Goal: Task Accomplishment & Management: Complete application form

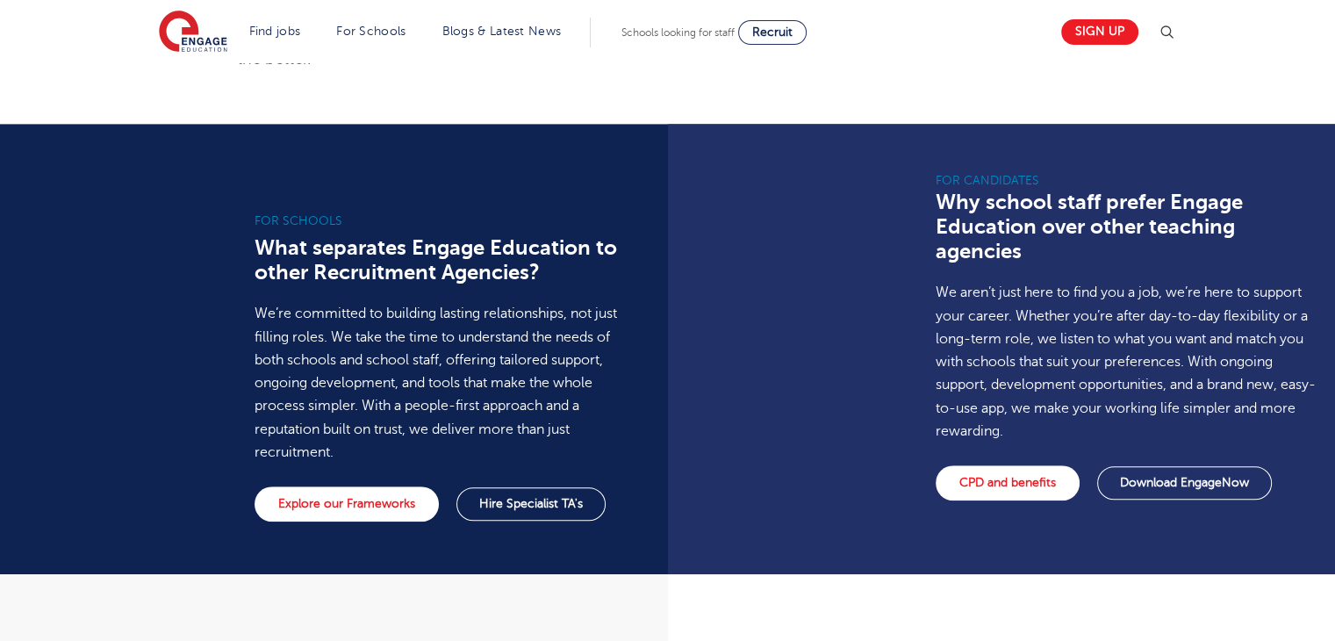
scroll to position [1183, 0]
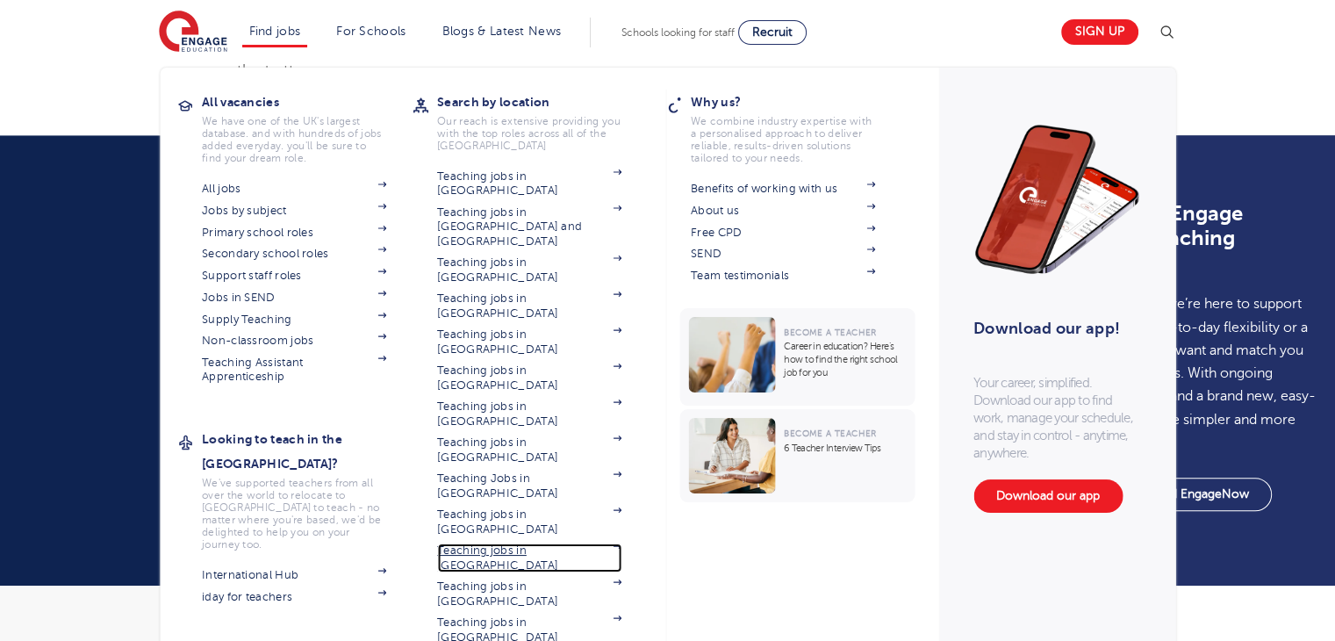
click at [498, 543] on link "Teaching jobs in [GEOGRAPHIC_DATA]" at bounding box center [529, 557] width 184 height 29
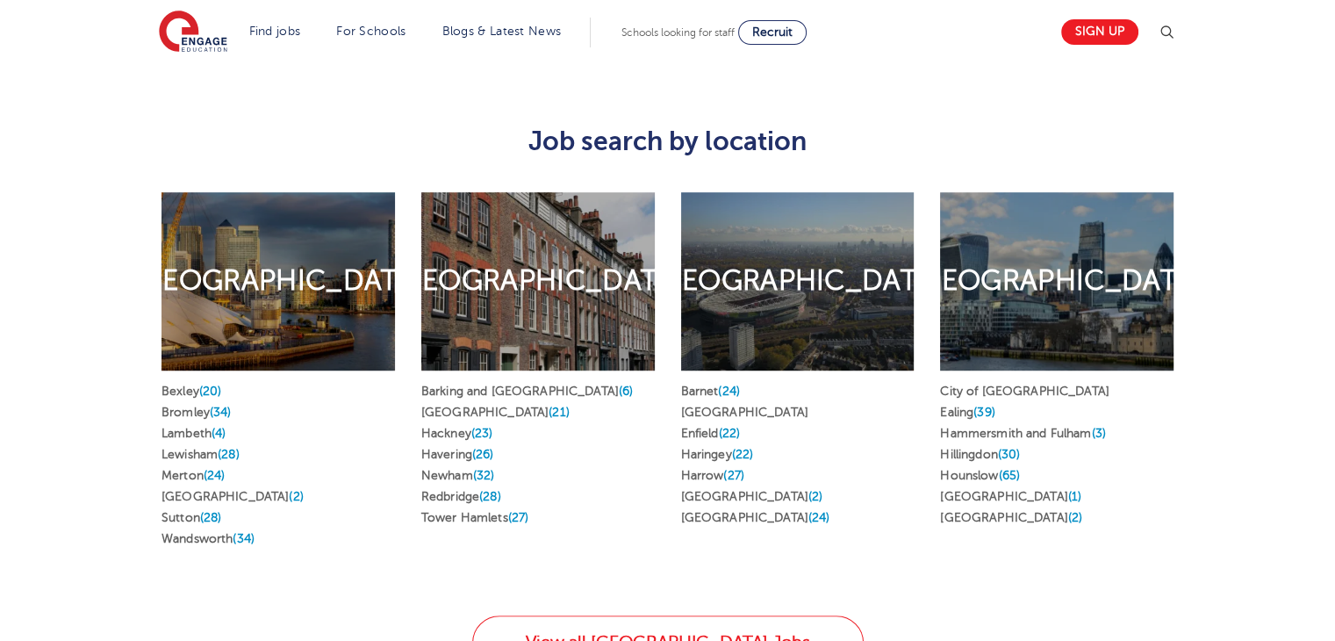
scroll to position [889, 0]
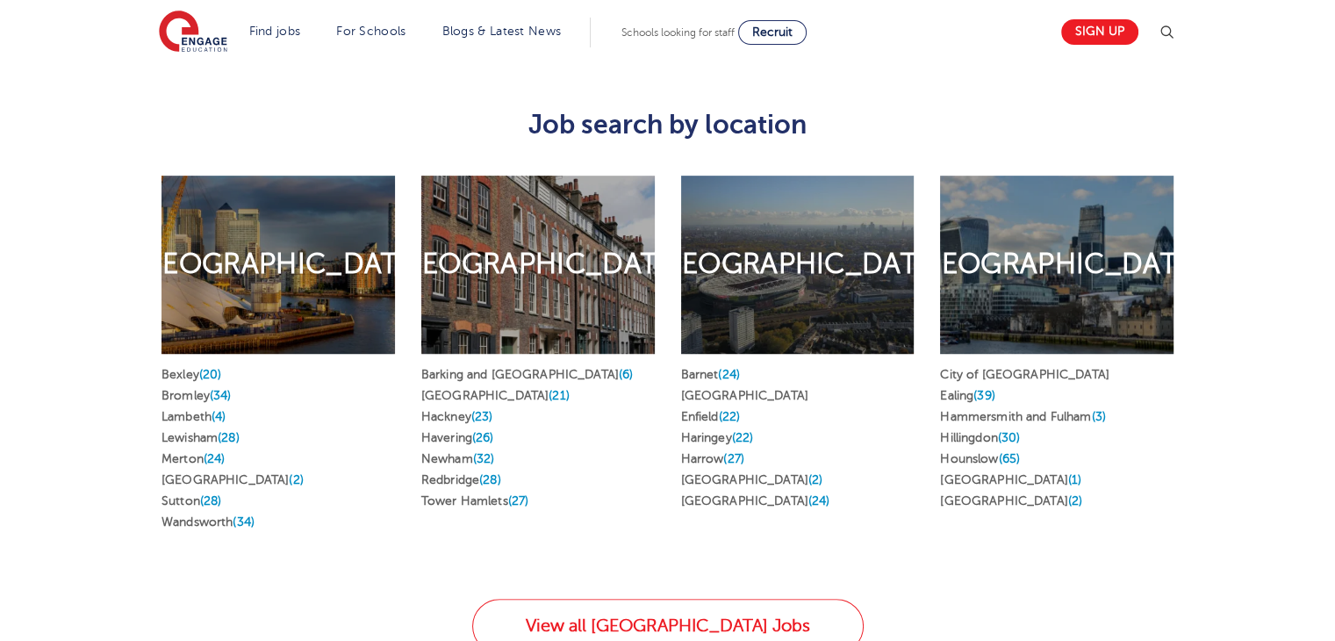
drag, startPoint x: 1347, startPoint y: 105, endPoint x: 1347, endPoint y: 254, distance: 148.3
click at [730, 473] on link "Islington (2)" at bounding box center [752, 479] width 142 height 13
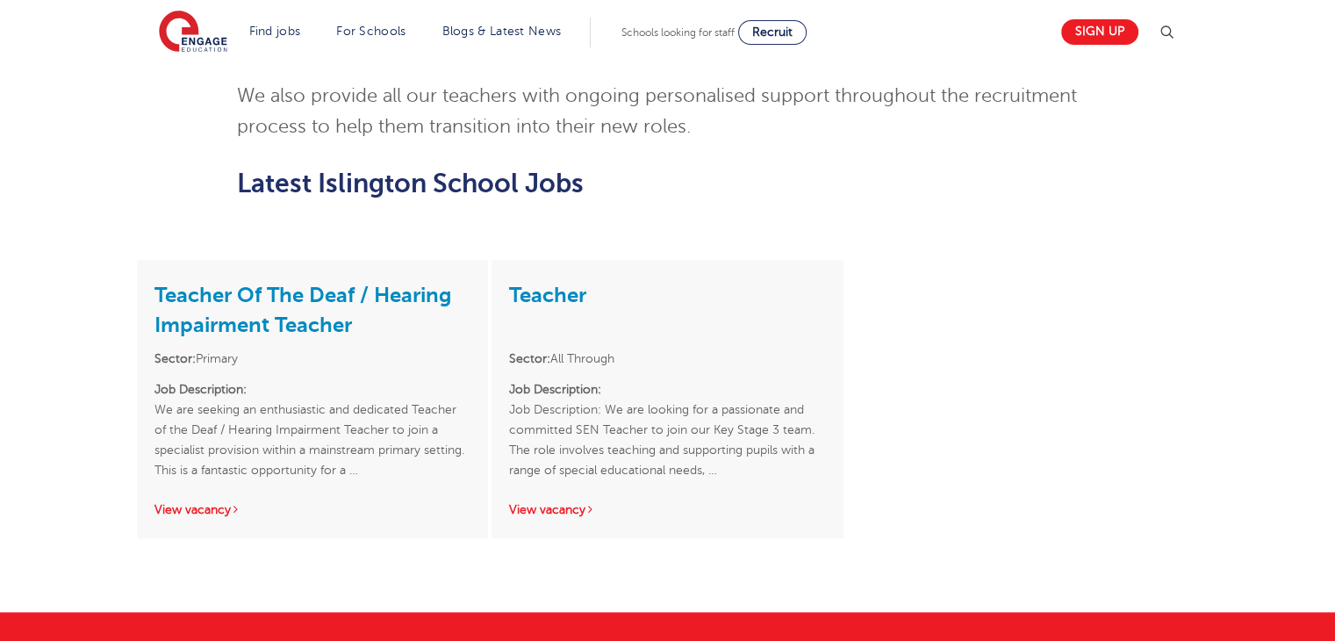
scroll to position [2046, 0]
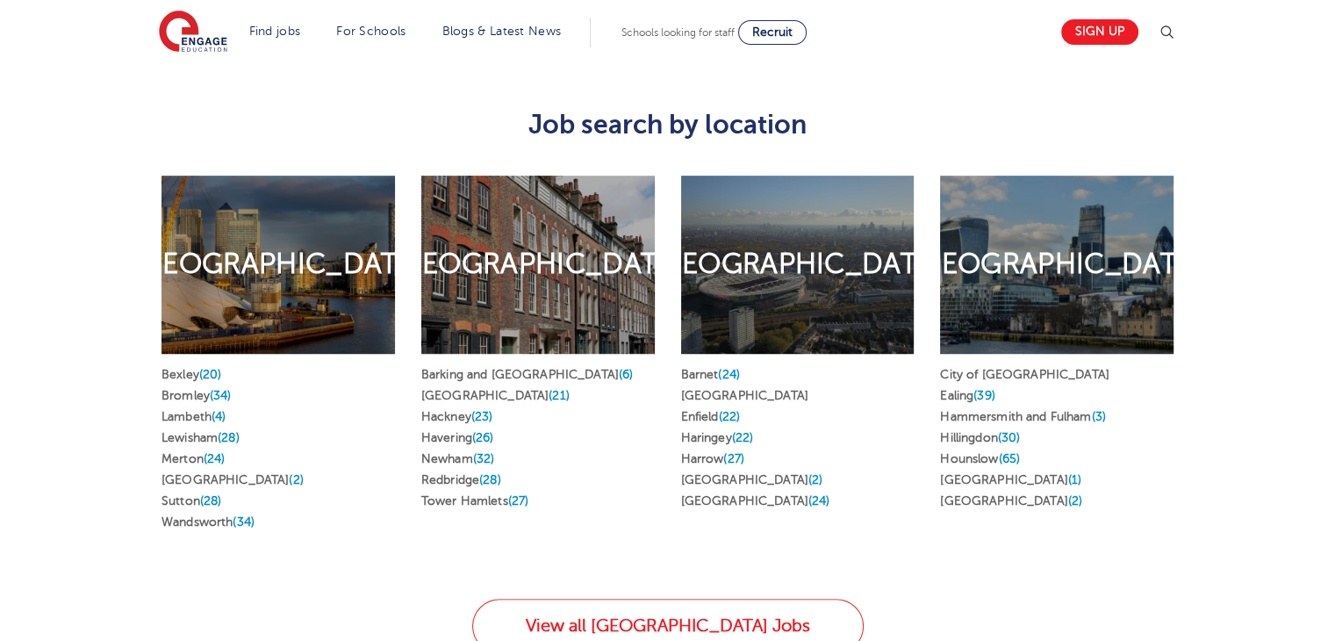
scroll to position [889, 0]
click at [993, 494] on link "Westminster (2)" at bounding box center [1011, 500] width 142 height 13
click at [734, 431] on link "Haringey (22)" at bounding box center [717, 437] width 73 height 13
click at [706, 368] on link "Barnet (24)" at bounding box center [710, 374] width 59 height 13
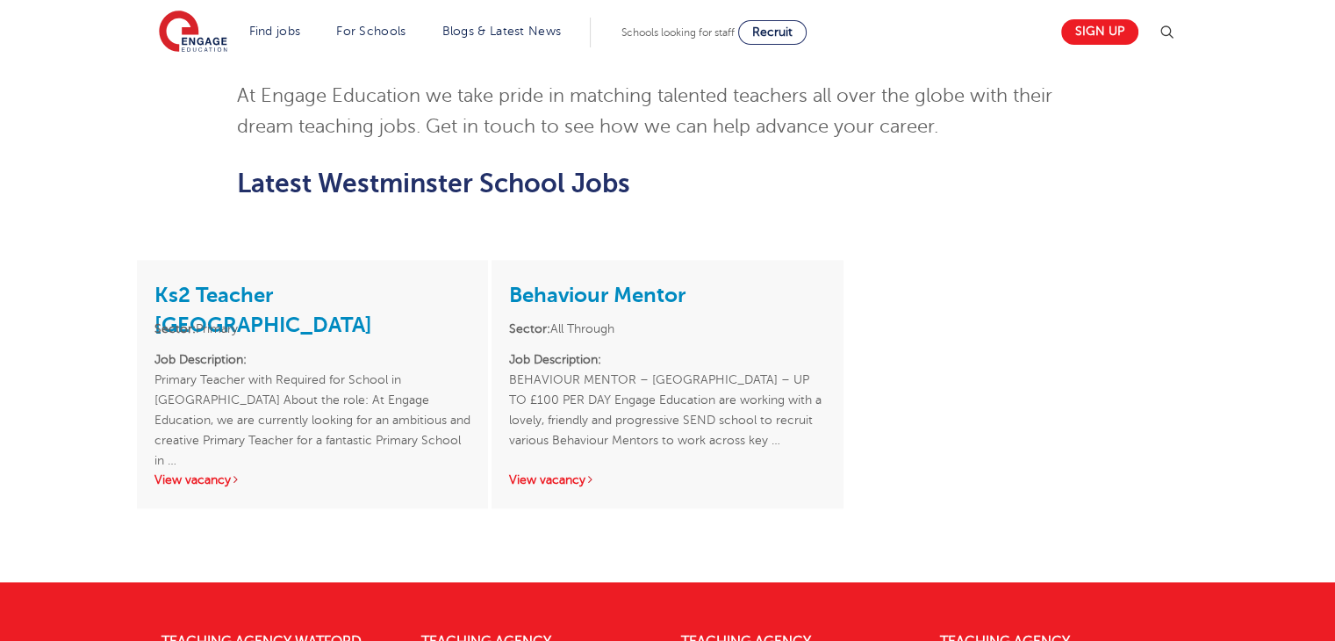
scroll to position [1536, 0]
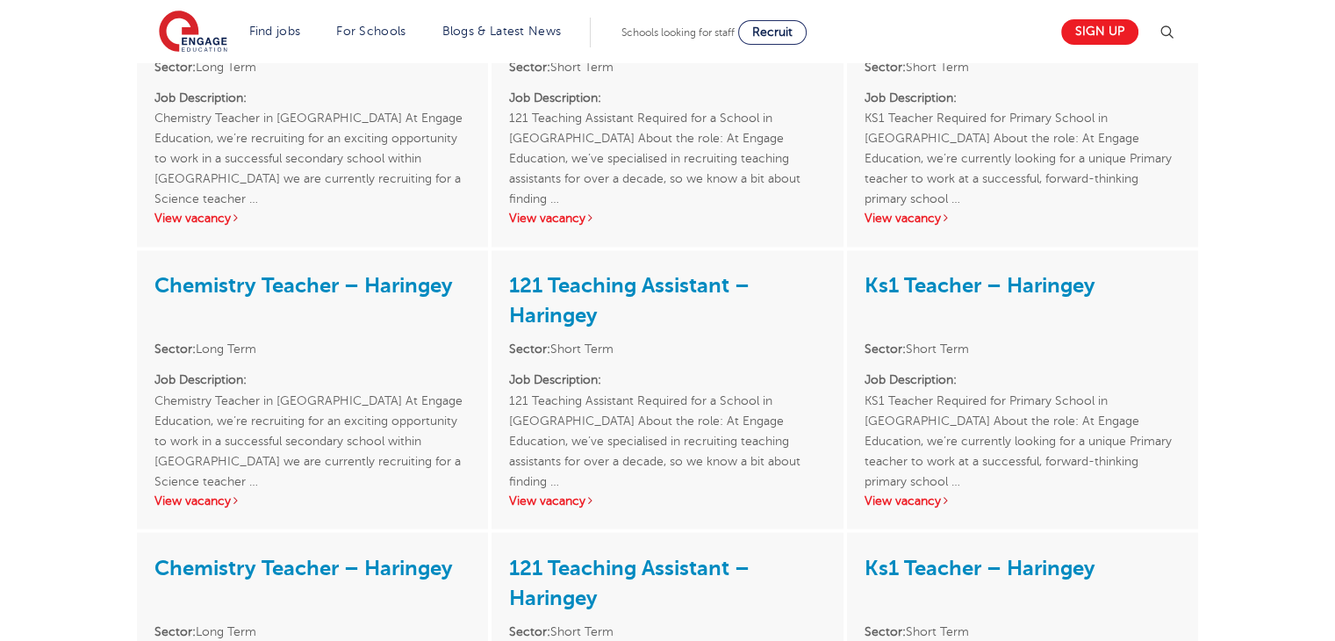
scroll to position [2926, 0]
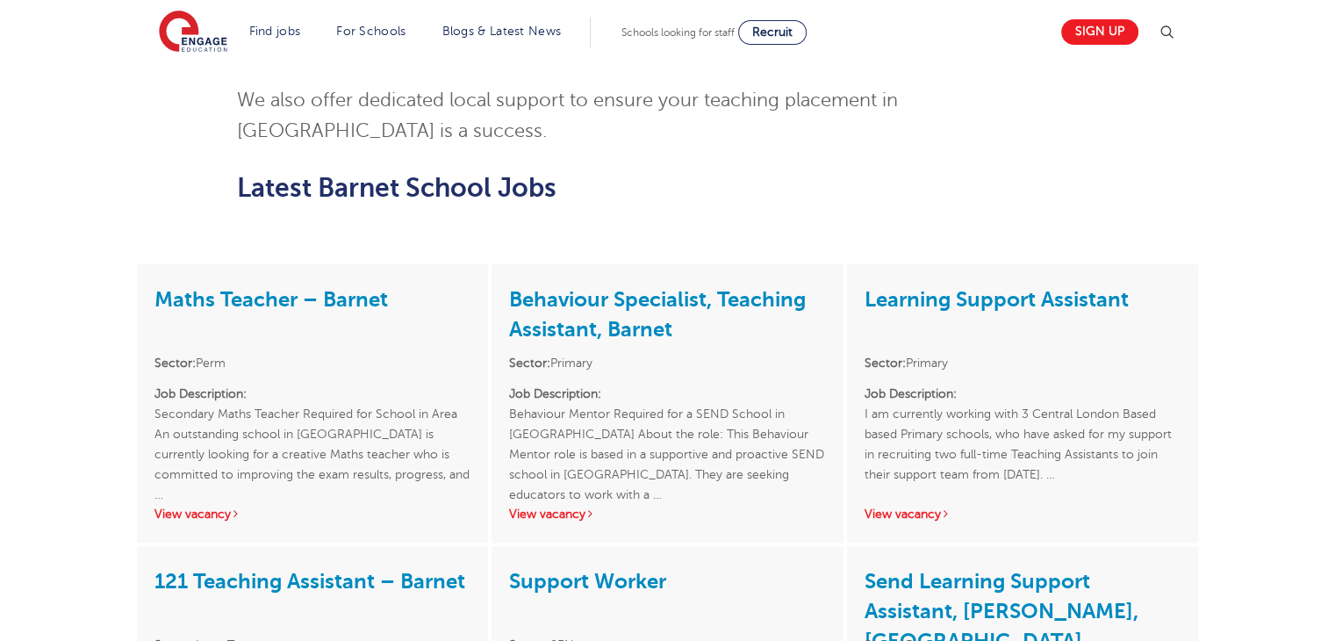
scroll to position [1862, 0]
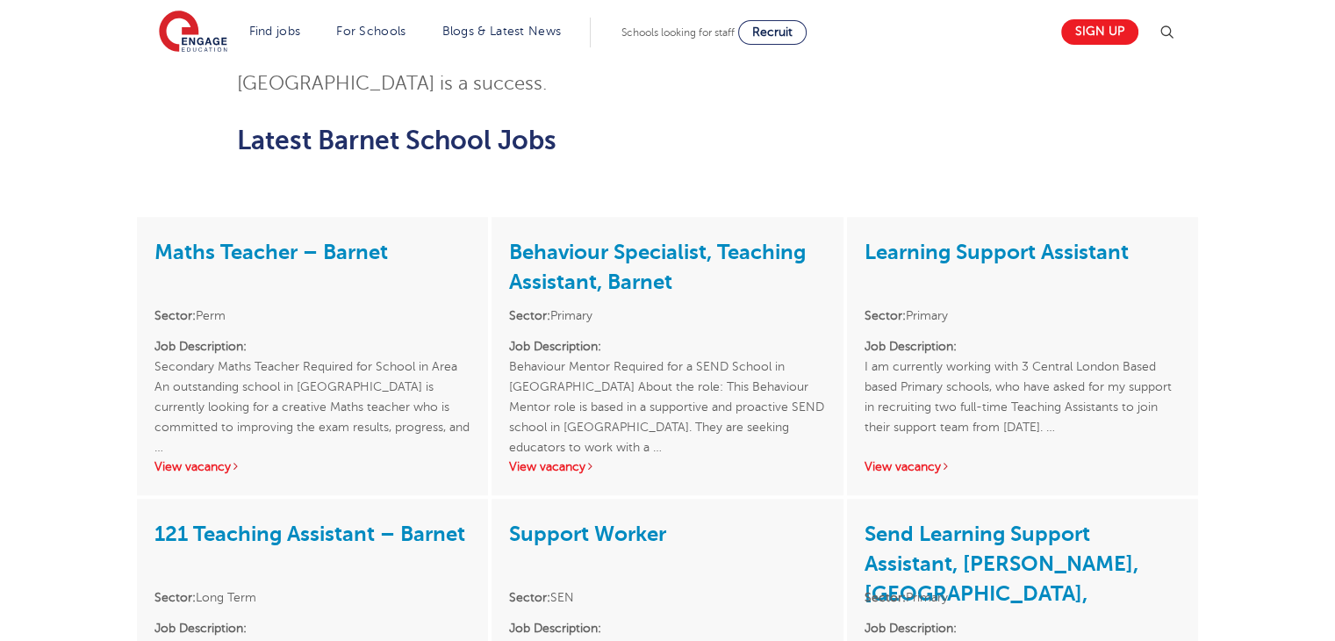
click at [1334, 324] on html "Find jobs All vacancies We have one of the UK's largest database. and with hund…" at bounding box center [667, 234] width 1335 height 4192
click at [569, 460] on link "View vacancy" at bounding box center [552, 466] width 86 height 13
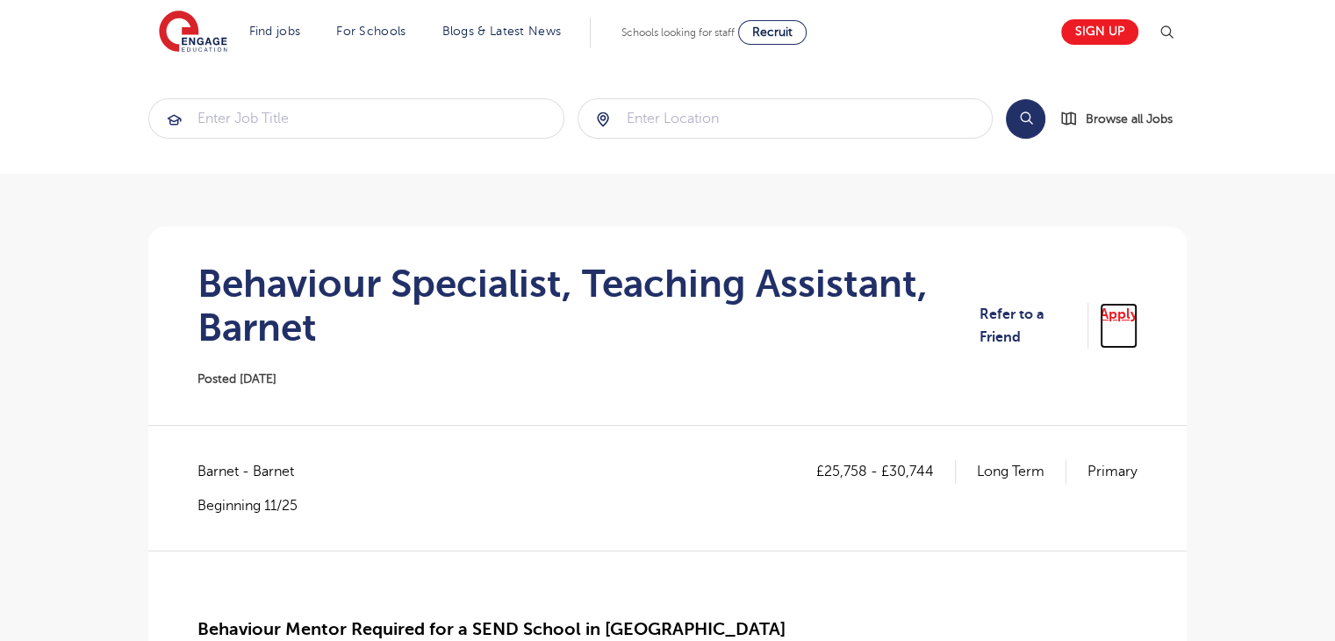
click at [1113, 313] on link "Apply" at bounding box center [1118, 326] width 38 height 47
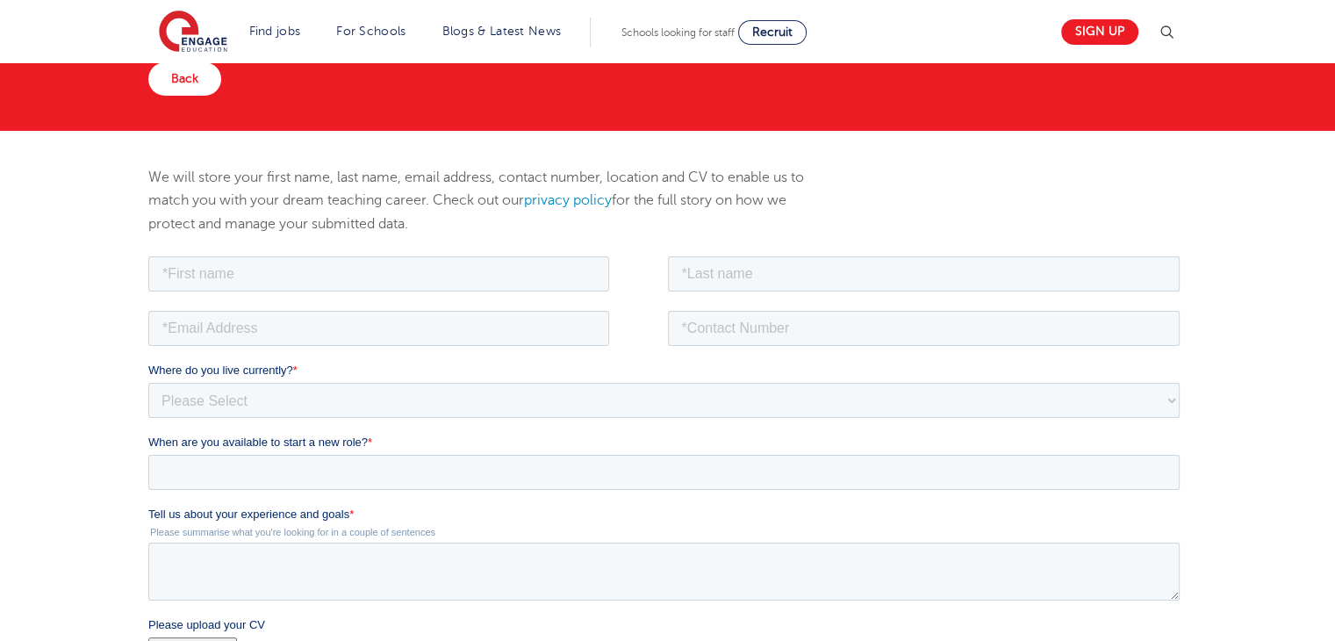
scroll to position [112, 0]
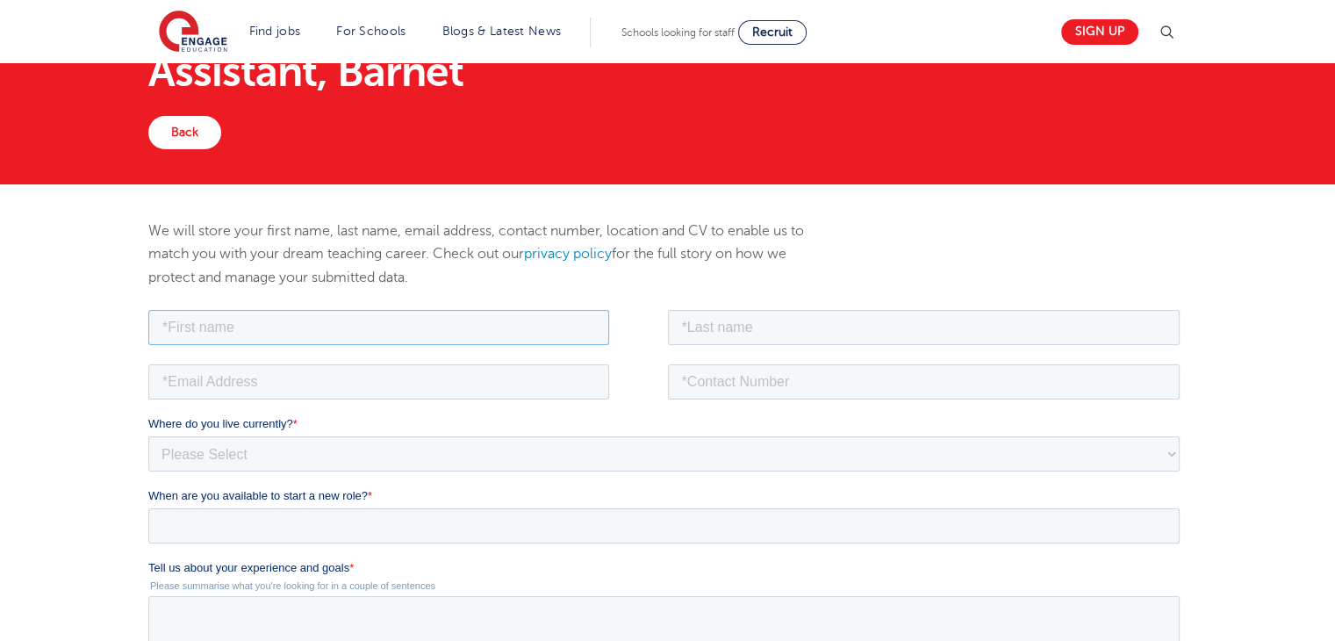
click at [232, 326] on input "text" at bounding box center [378, 326] width 461 height 35
type input "Sevda"
click at [712, 333] on input "text" at bounding box center [924, 326] width 512 height 35
type input "Sarica"
click at [469, 384] on input "email" at bounding box center [378, 380] width 461 height 35
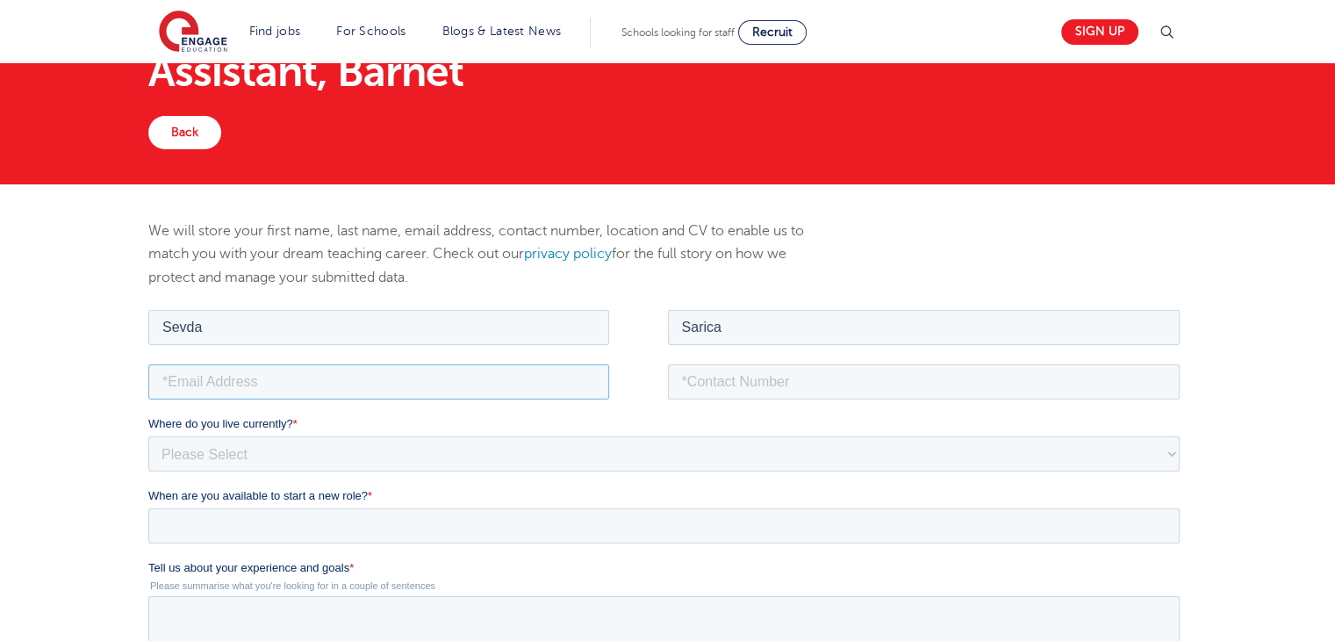
click at [462, 373] on input "email" at bounding box center [378, 380] width 461 height 35
type input "sevdasarica1@outlook.com"
click at [783, 381] on input "tel" at bounding box center [924, 380] width 512 height 35
type input "+447939578306"
click at [753, 450] on select "Please Select UK Canada Ireland Australia New Zealand Europe USA South Africa J…" at bounding box center [663, 452] width 1031 height 35
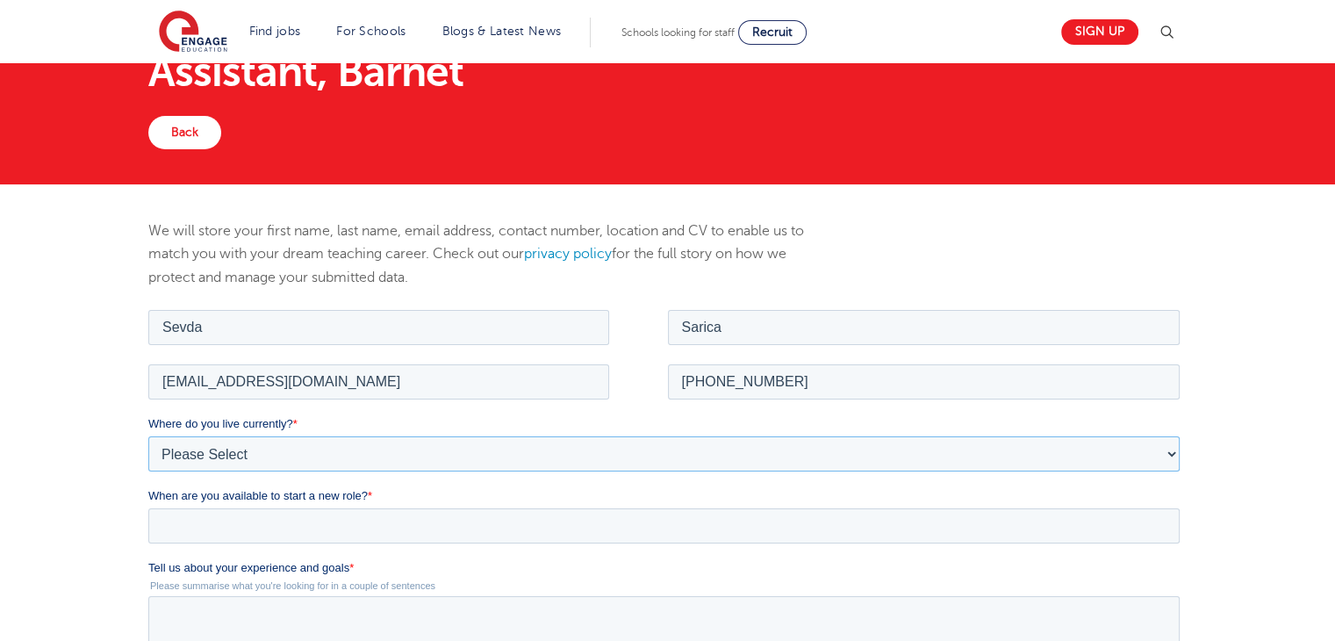
select select "UK"
click at [148, 435] on select "Please Select UK Canada Ireland Australia New Zealand Europe USA South Africa J…" at bounding box center [663, 452] width 1031 height 35
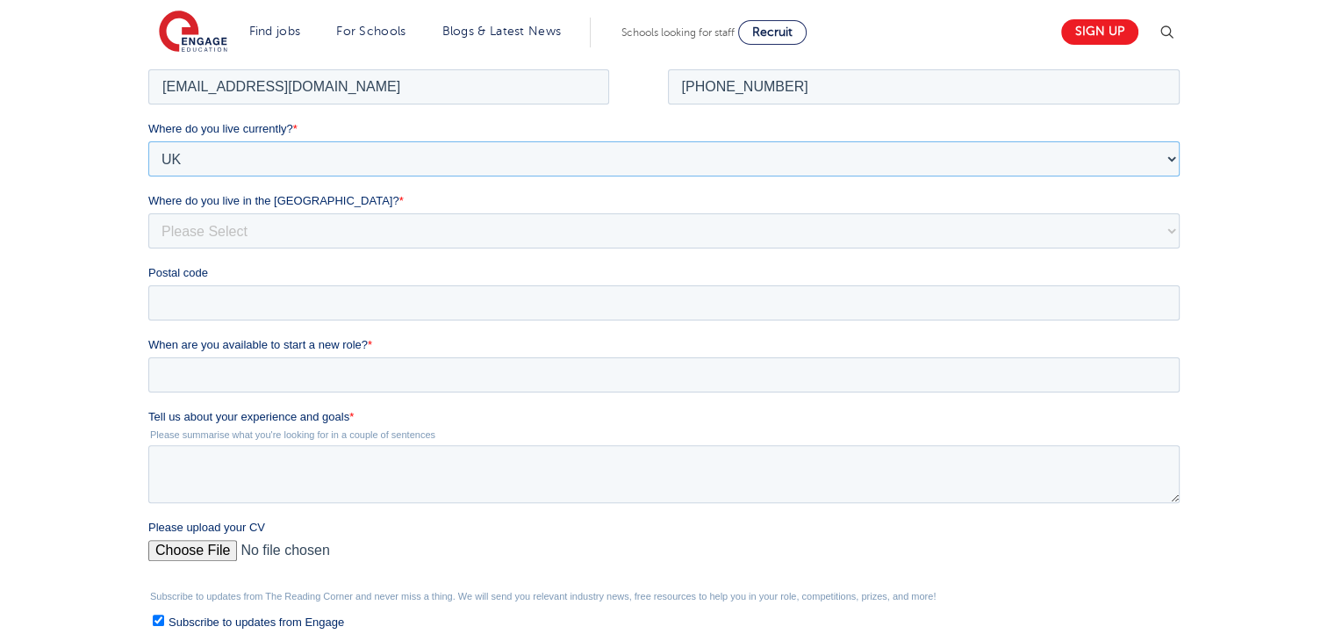
scroll to position [483, 0]
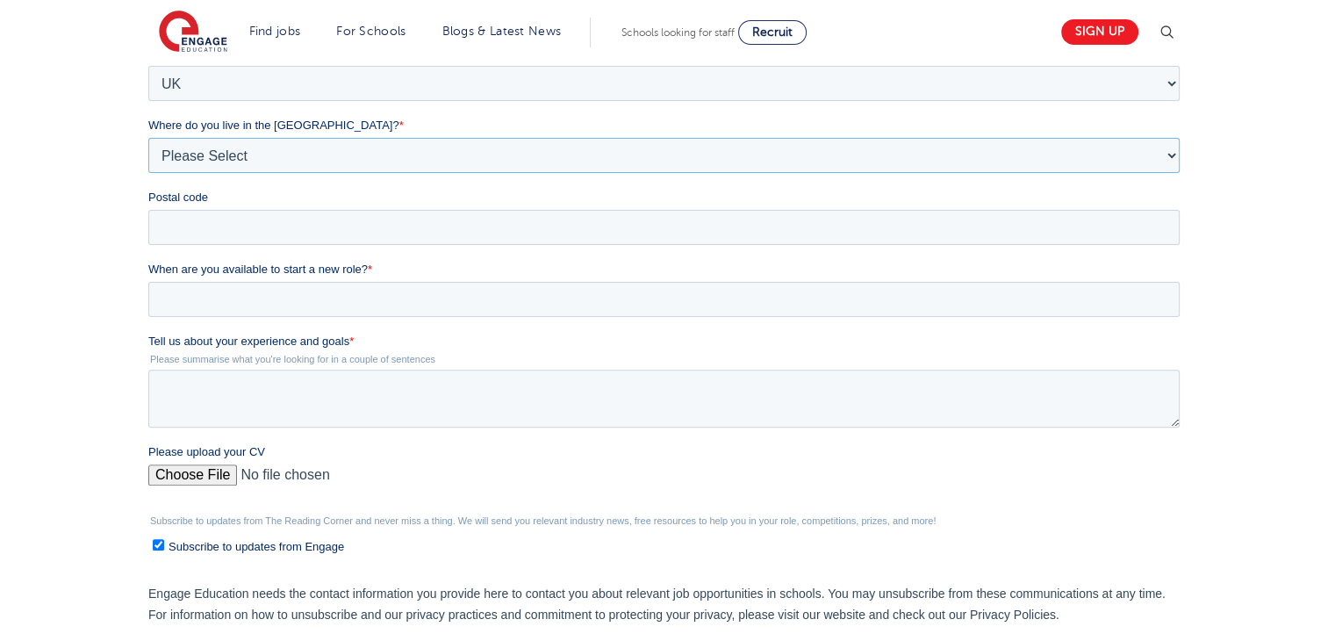
click at [1117, 154] on select "Please Select Overseas Barnsley Bedfordshire Berkshire Bournemouth Bracknell Fo…" at bounding box center [663, 155] width 1031 height 35
select select "London"
click at [148, 173] on select "Please Select Overseas Barnsley Bedfordshire Berkshire Bournemouth Bracknell Fo…" at bounding box center [663, 155] width 1031 height 35
click at [697, 233] on input "Postal code" at bounding box center [663, 227] width 1031 height 35
type input "N19 3XE"
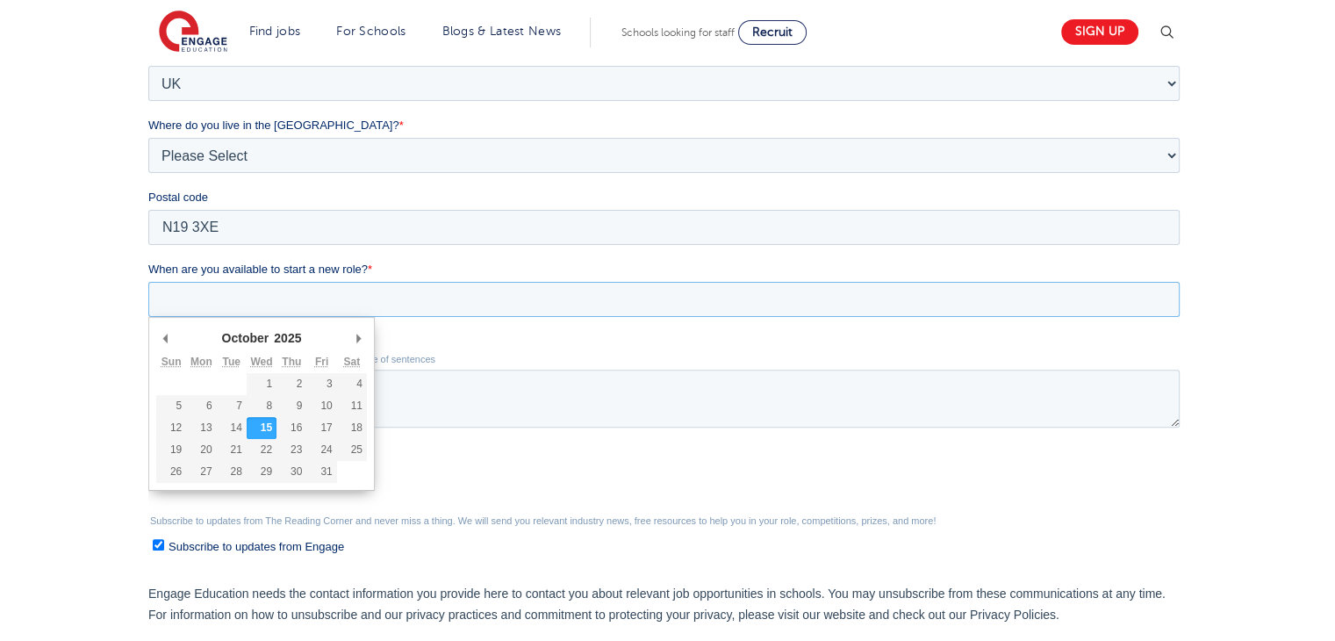
click at [327, 297] on input "When are you available to start a new role? *" at bounding box center [663, 299] width 1031 height 35
type div "2025-10-19"
type input "2025/10/19"
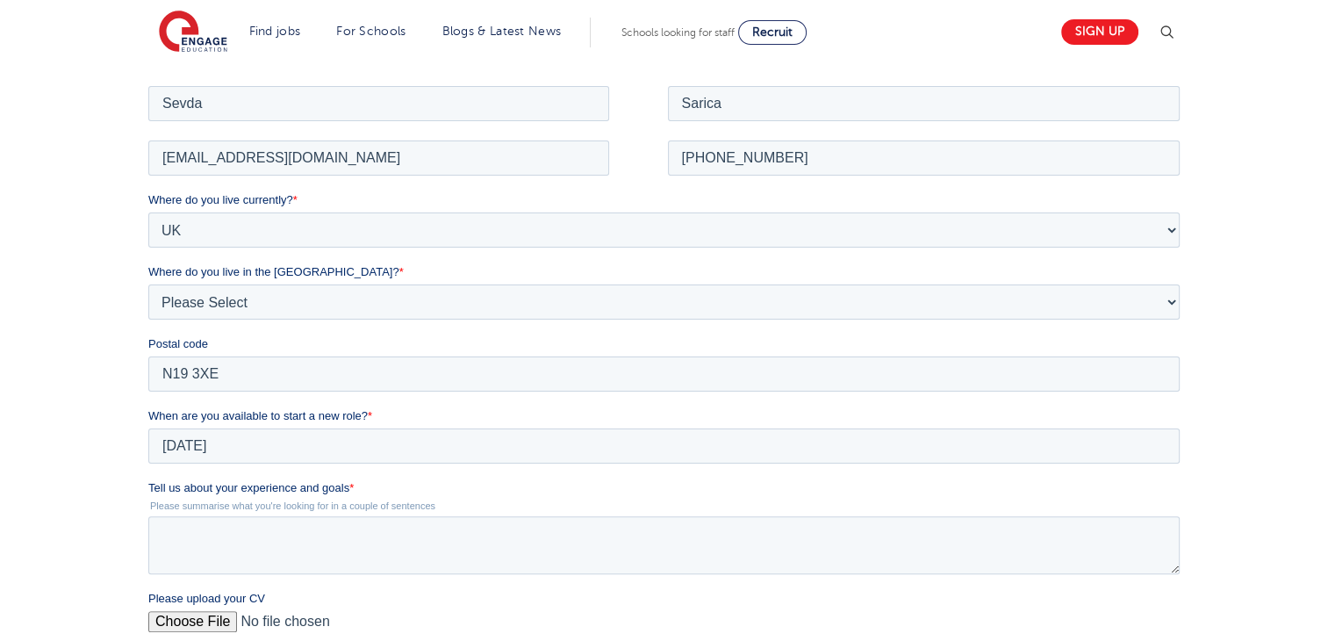
scroll to position [0, 0]
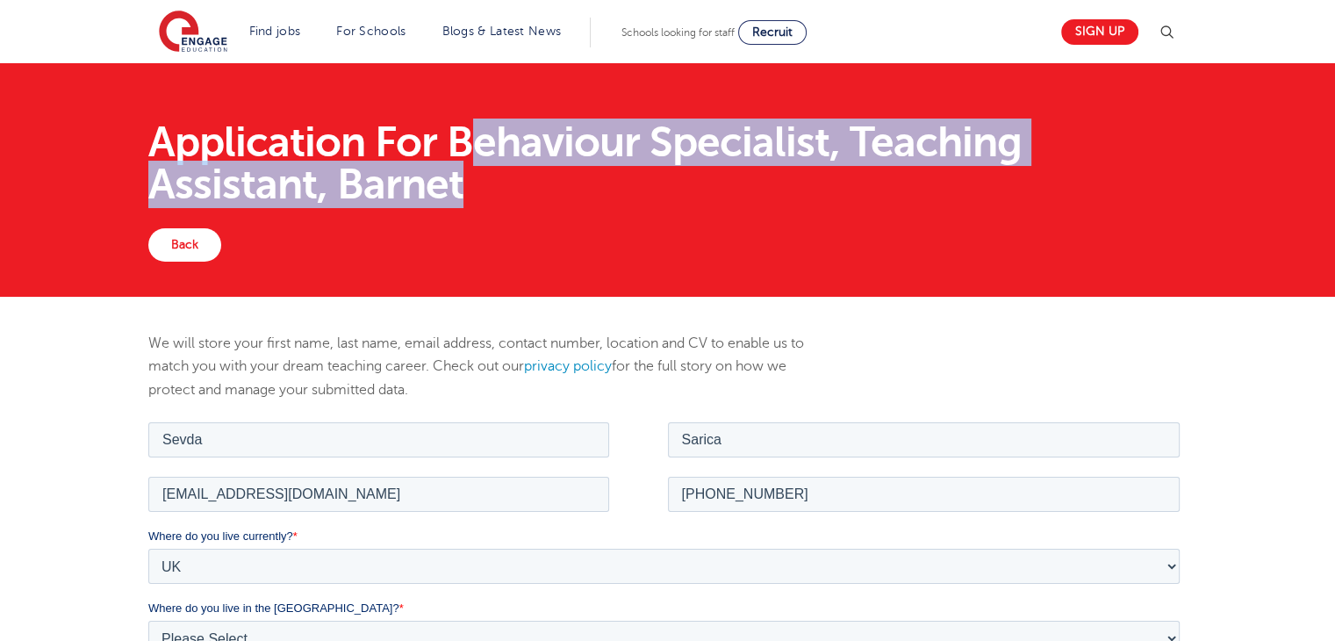
drag, startPoint x: 546, startPoint y: 204, endPoint x: 531, endPoint y: 187, distance: 22.4
click at [531, 187] on h1 "Application For Behaviour Specialist, Teaching Assistant, Barnet" at bounding box center [667, 163] width 1038 height 84
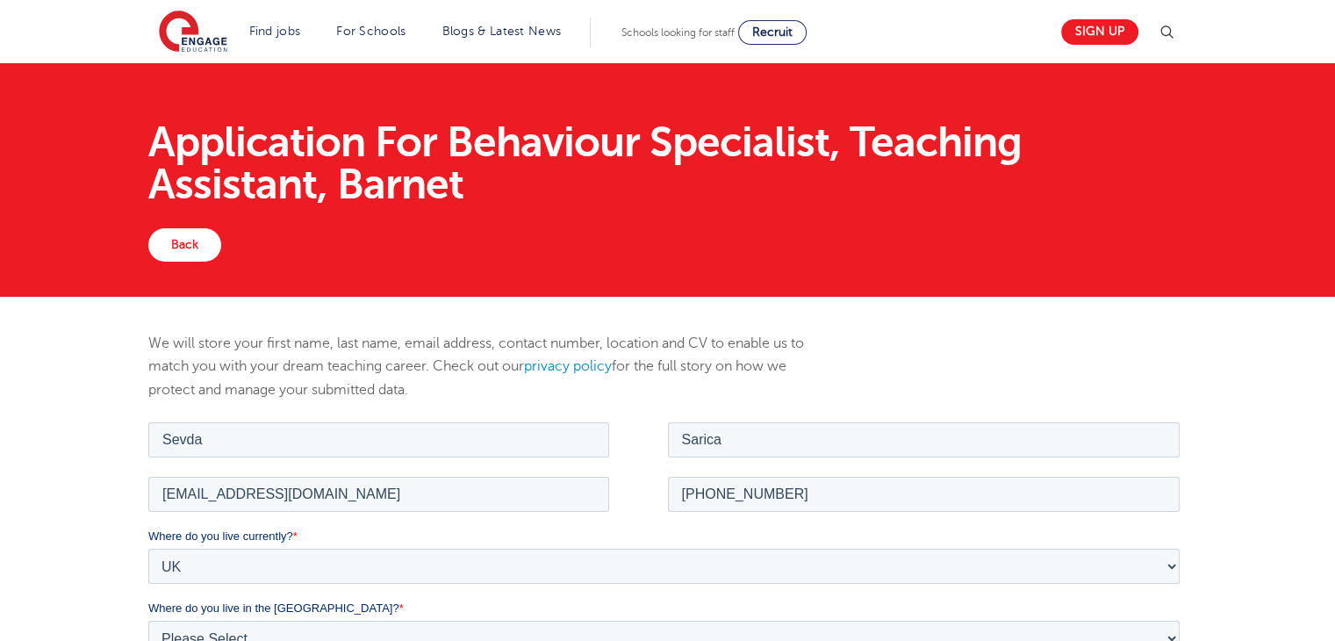
click at [430, 142] on h1 "Application For Behaviour Specialist, Teaching Assistant, Barnet" at bounding box center [667, 163] width 1038 height 84
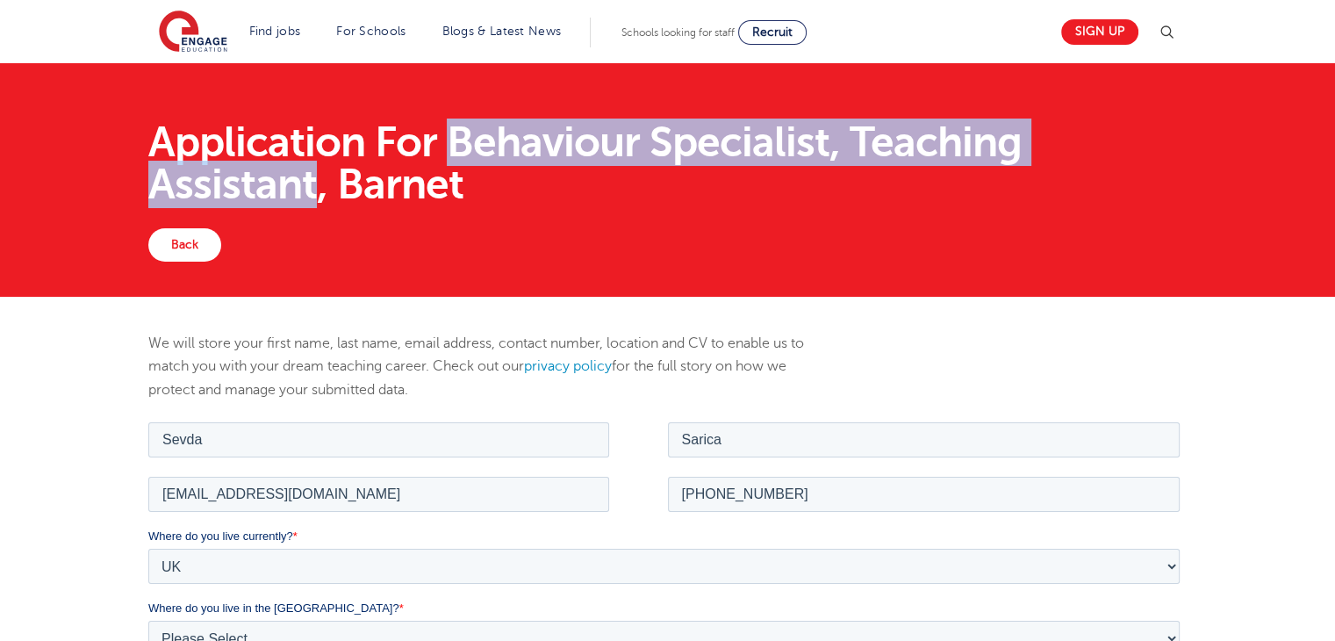
drag, startPoint x: 447, startPoint y: 141, endPoint x: 314, endPoint y: 189, distance: 141.5
click at [314, 189] on h1 "Application For Behaviour Specialist, Teaching Assistant, Barnet" at bounding box center [667, 163] width 1038 height 84
copy h1 "Behaviour Specialist, Teaching Assistant"
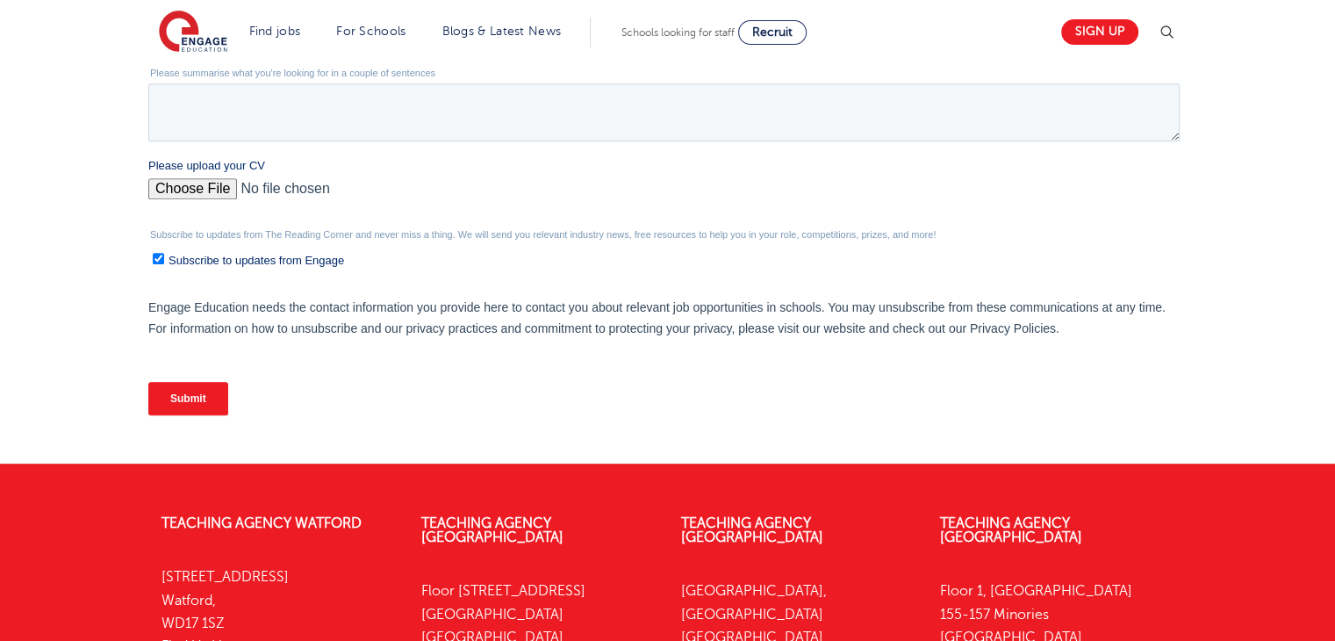
scroll to position [784, 0]
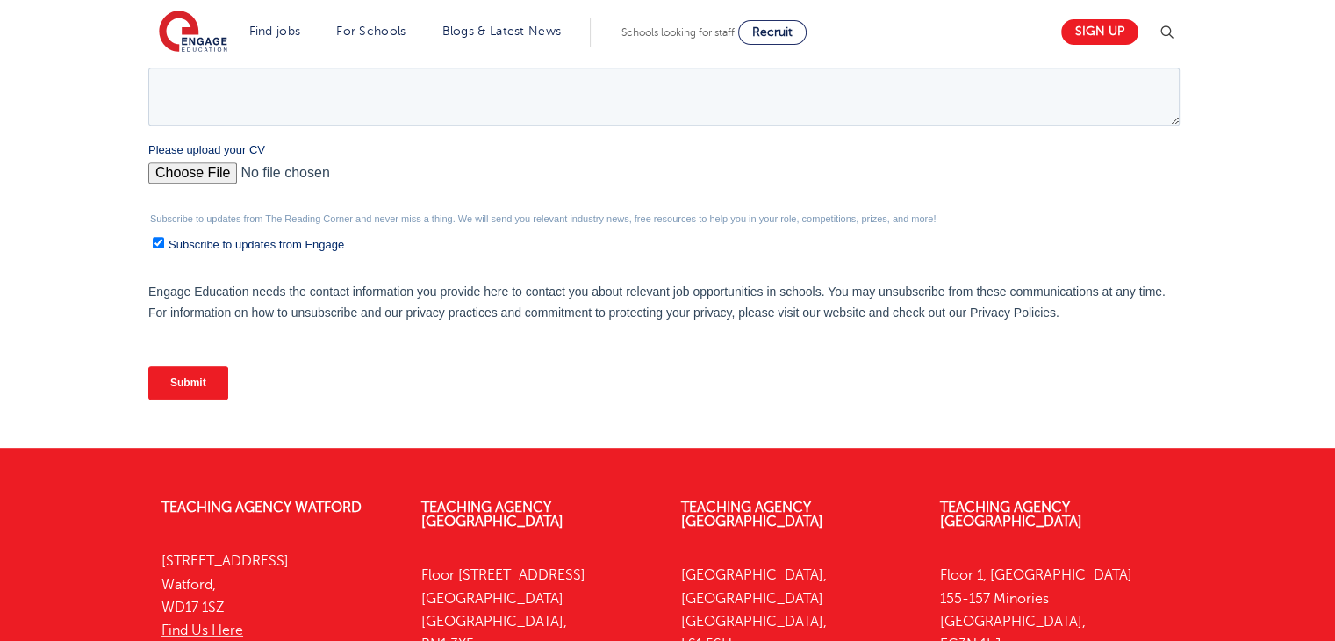
click at [196, 176] on input "Please upload your CV" at bounding box center [663, 179] width 1031 height 35
type input "C:\fakepath\CV 1 (1).docx"
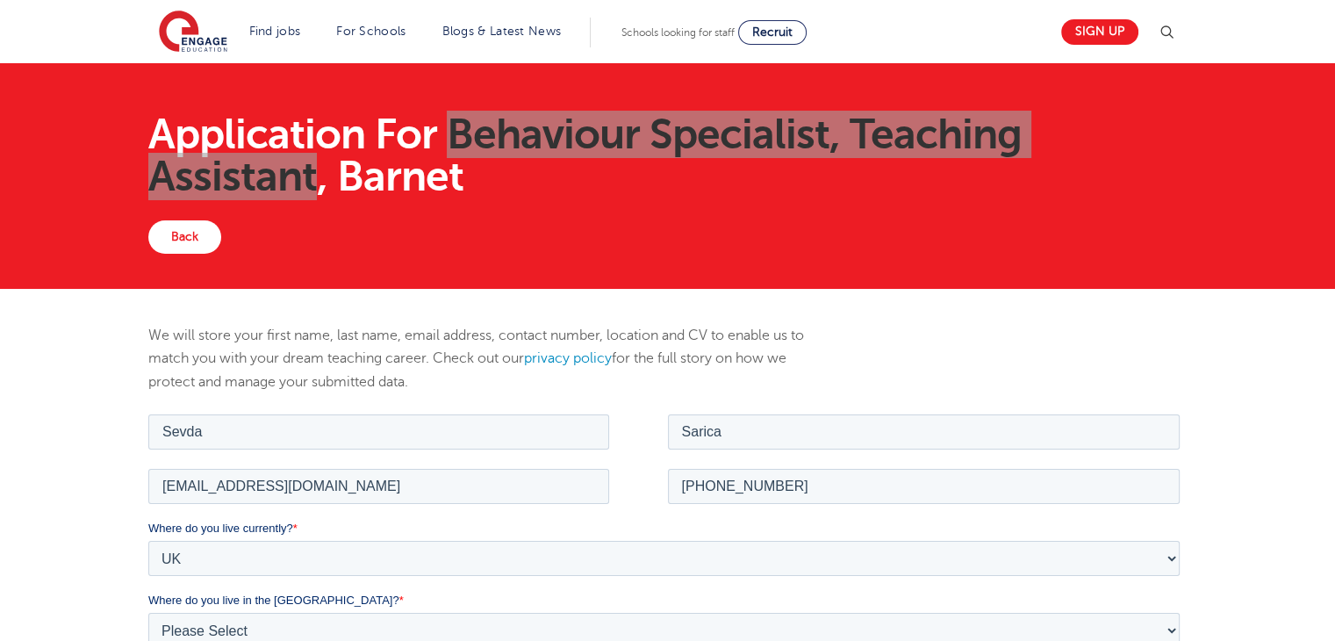
scroll to position [0, 0]
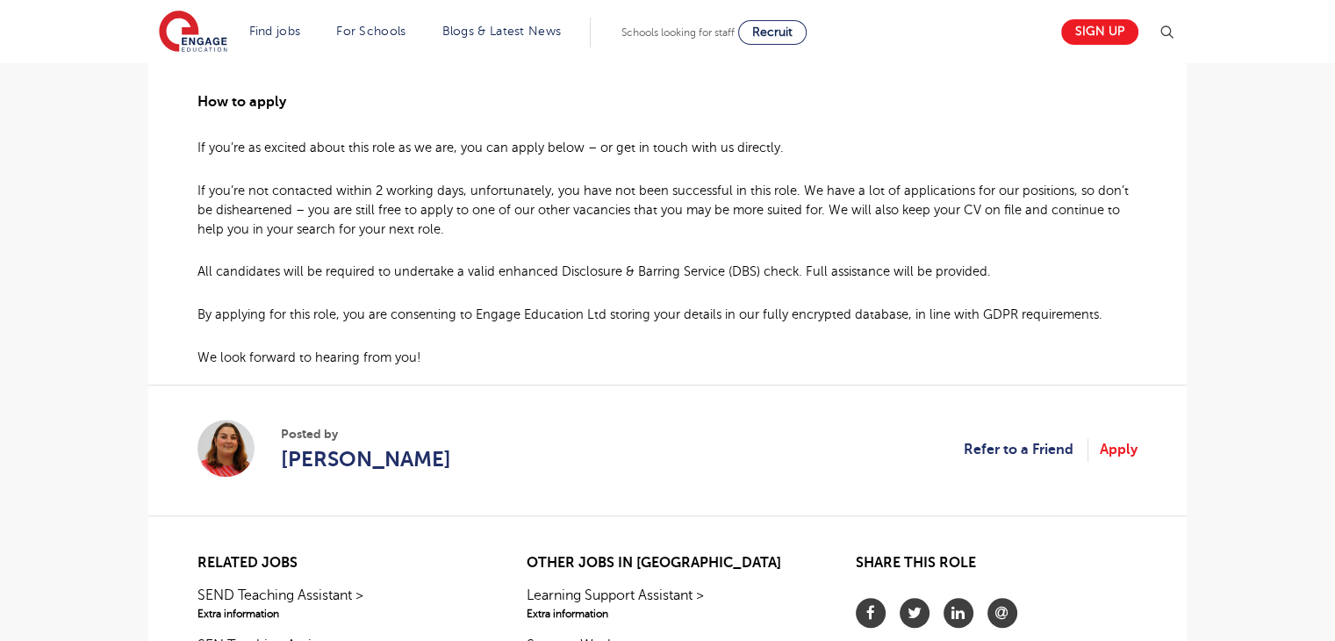
scroll to position [1368, 0]
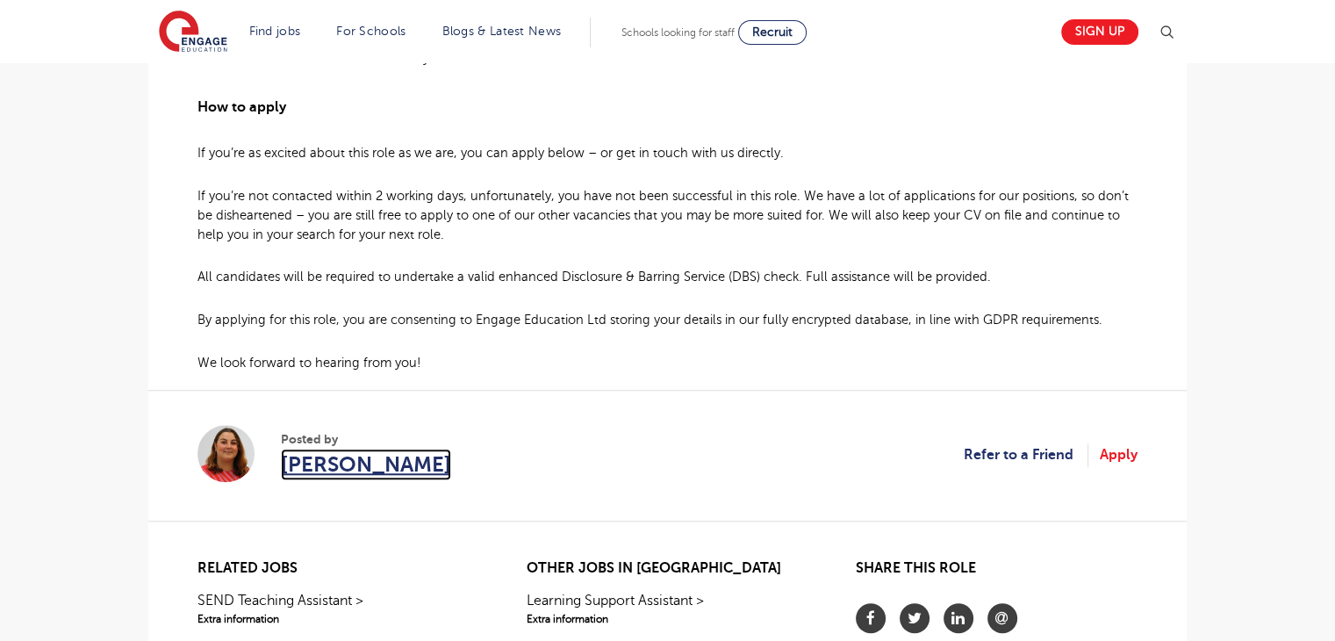
click at [317, 469] on span "[PERSON_NAME]" at bounding box center [366, 464] width 170 height 32
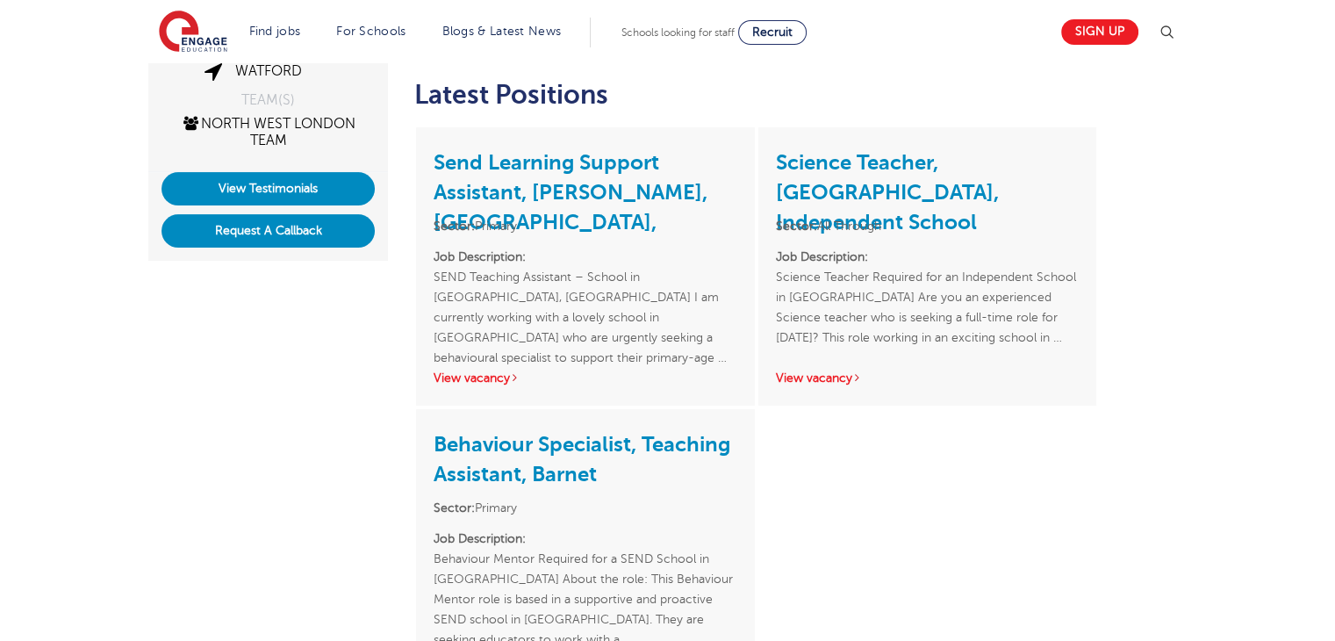
scroll to position [447, 0]
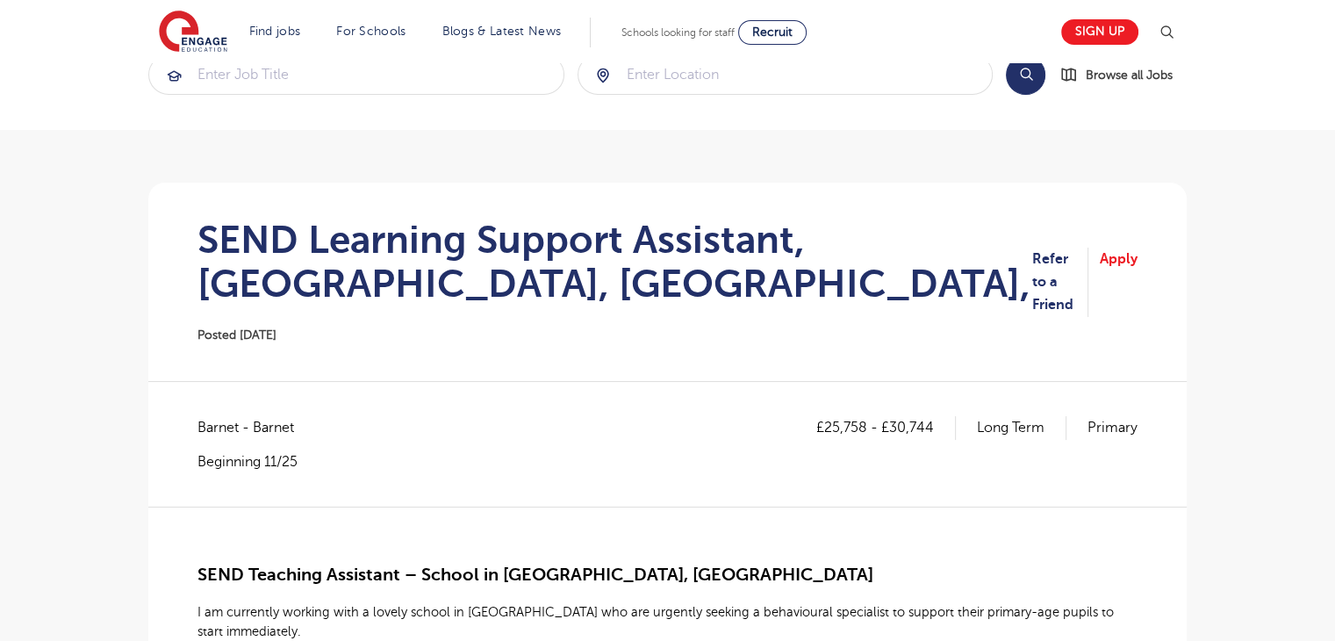
scroll to position [54, 0]
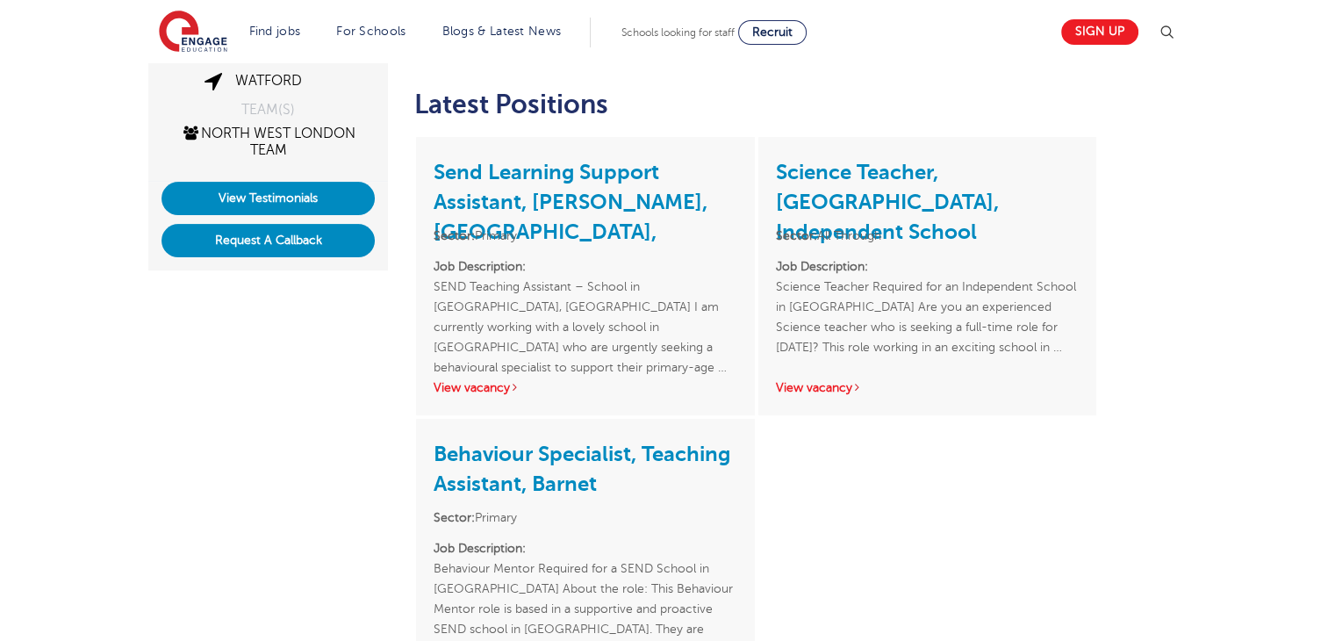
scroll to position [593, 0]
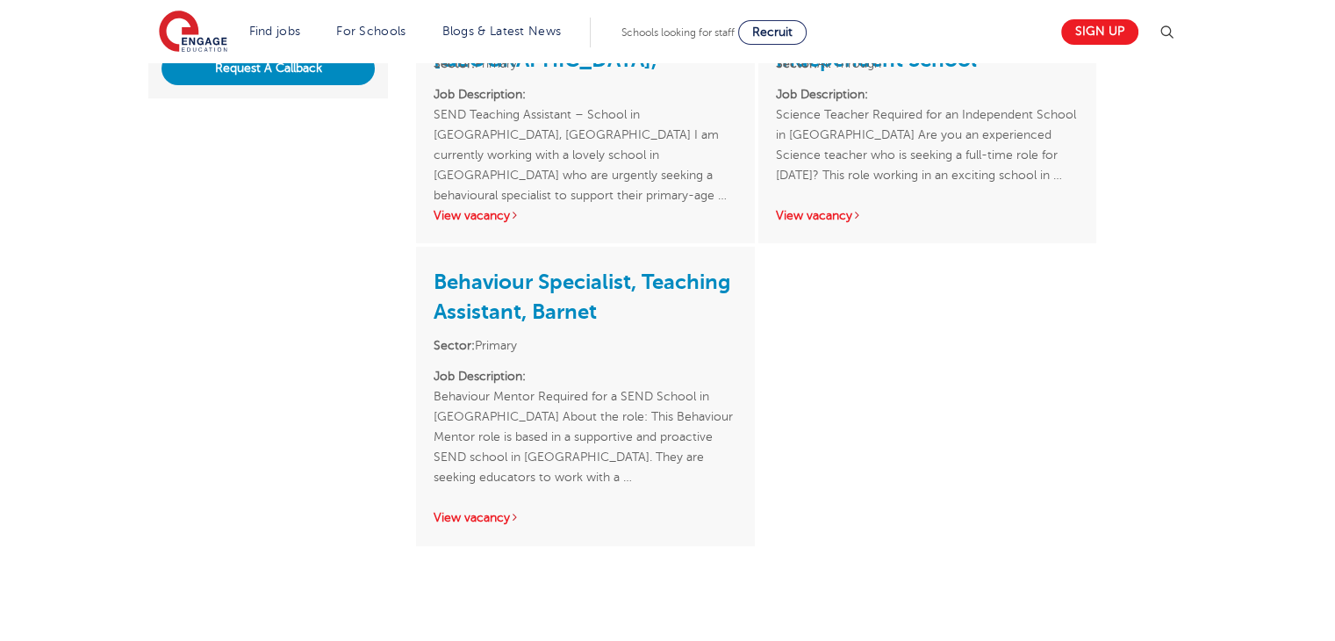
click at [483, 505] on div "Behaviour Specialist, Teaching Assistant, Barnet Sector: Primary Job Descriptio…" at bounding box center [585, 396] width 338 height 298
click at [484, 511] on link "View vacancy" at bounding box center [476, 517] width 86 height 13
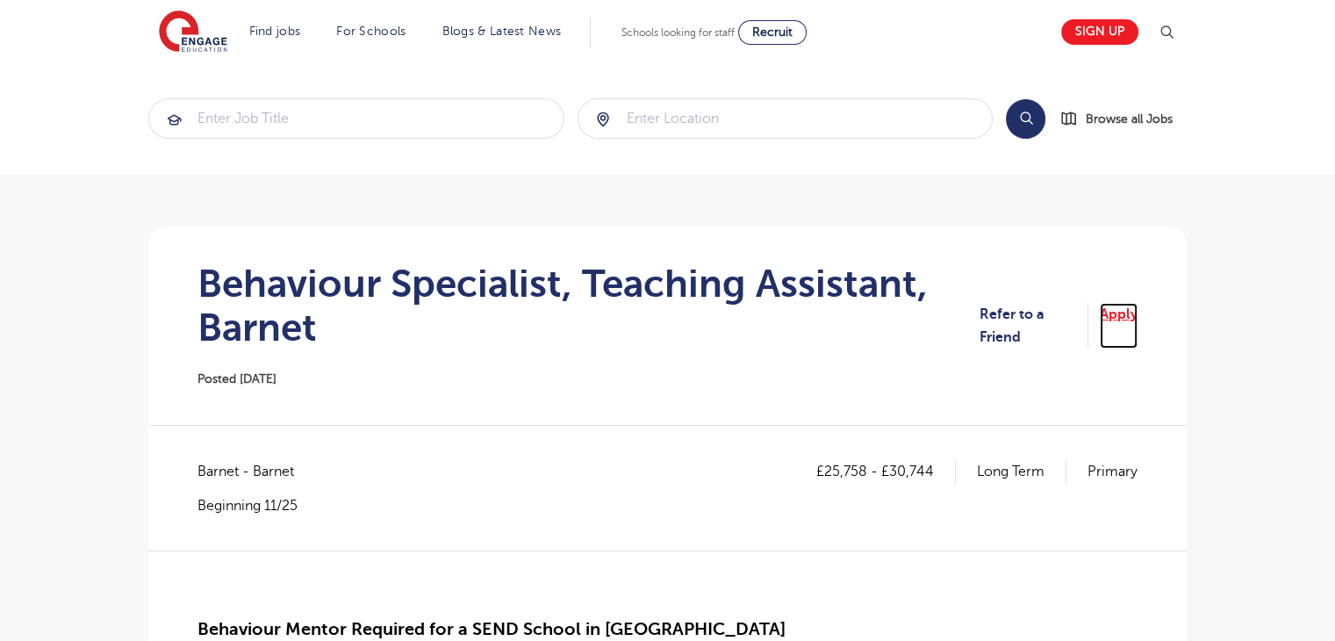
click at [1122, 311] on link "Apply" at bounding box center [1118, 326] width 38 height 47
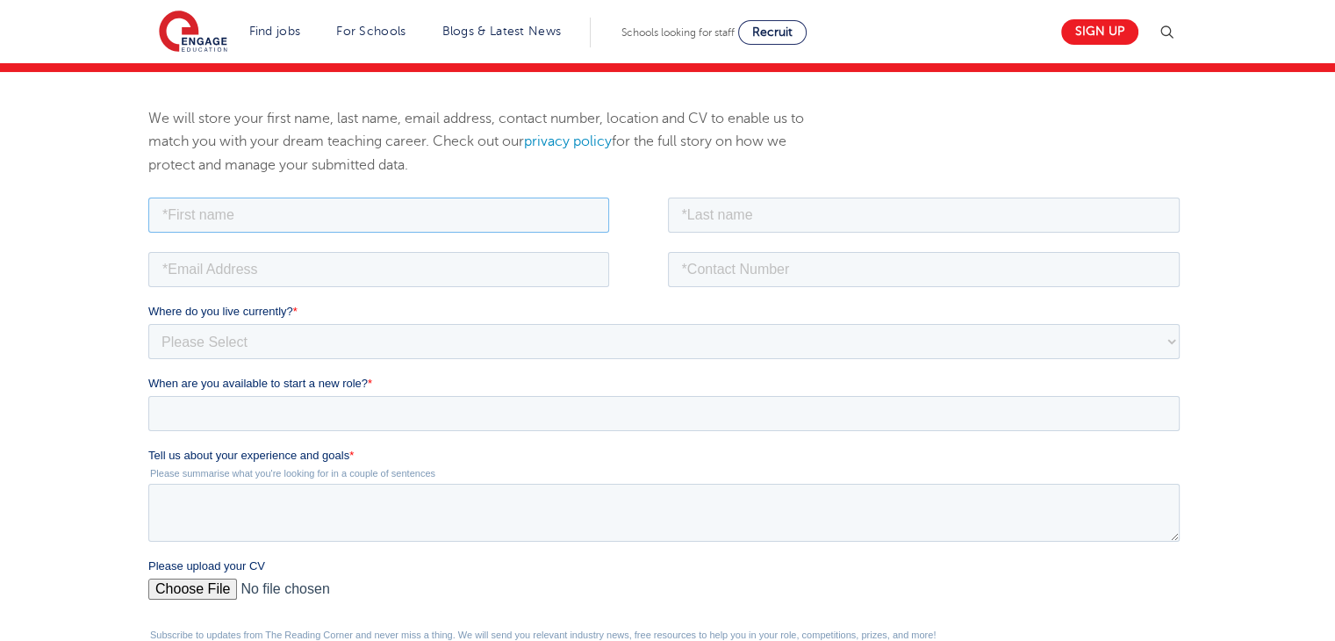
drag, startPoint x: 694, startPoint y: 503, endPoint x: 383, endPoint y: 221, distance: 419.9
click at [383, 221] on input "text" at bounding box center [378, 214] width 461 height 35
type input "Sevda"
click at [762, 211] on input "text" at bounding box center [924, 214] width 512 height 35
type input "Sarica"
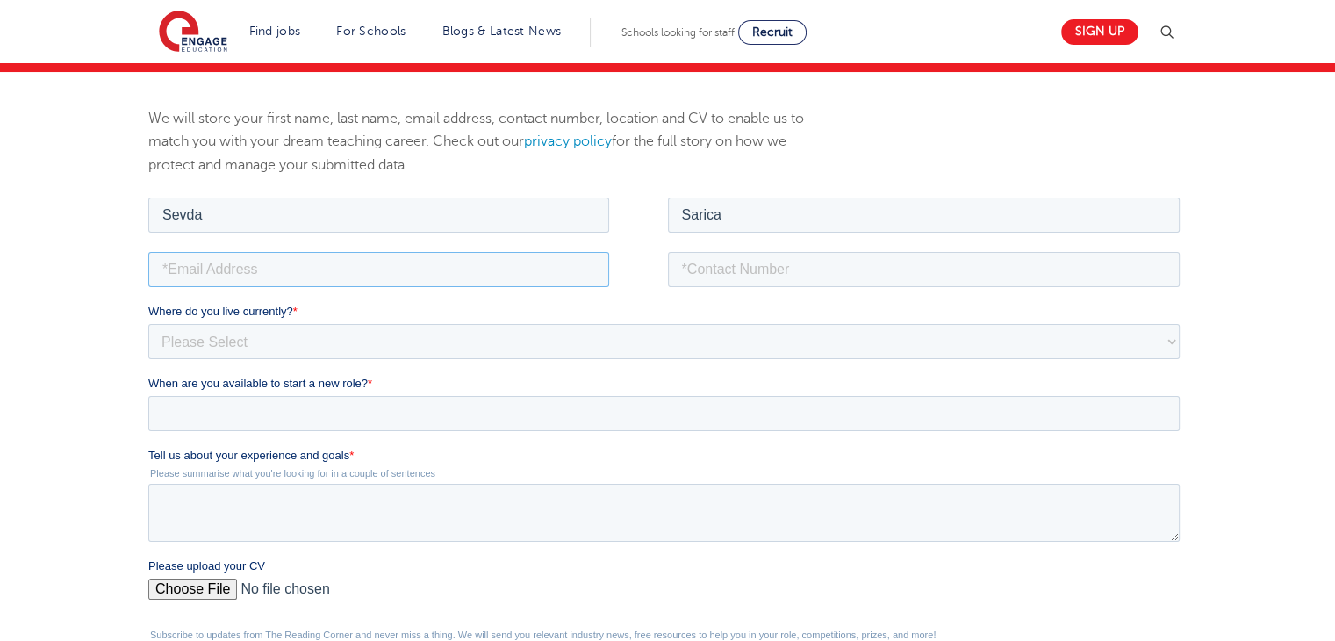
click at [481, 269] on input "email" at bounding box center [378, 268] width 461 height 35
type input "sevdasarica1@outlook.com"
click at [891, 251] on input "tel" at bounding box center [924, 268] width 512 height 35
type input "+447939578306"
click at [805, 339] on select "Please Select UK Canada Ireland Australia New Zealand Europe USA South Africa J…" at bounding box center [663, 340] width 1031 height 35
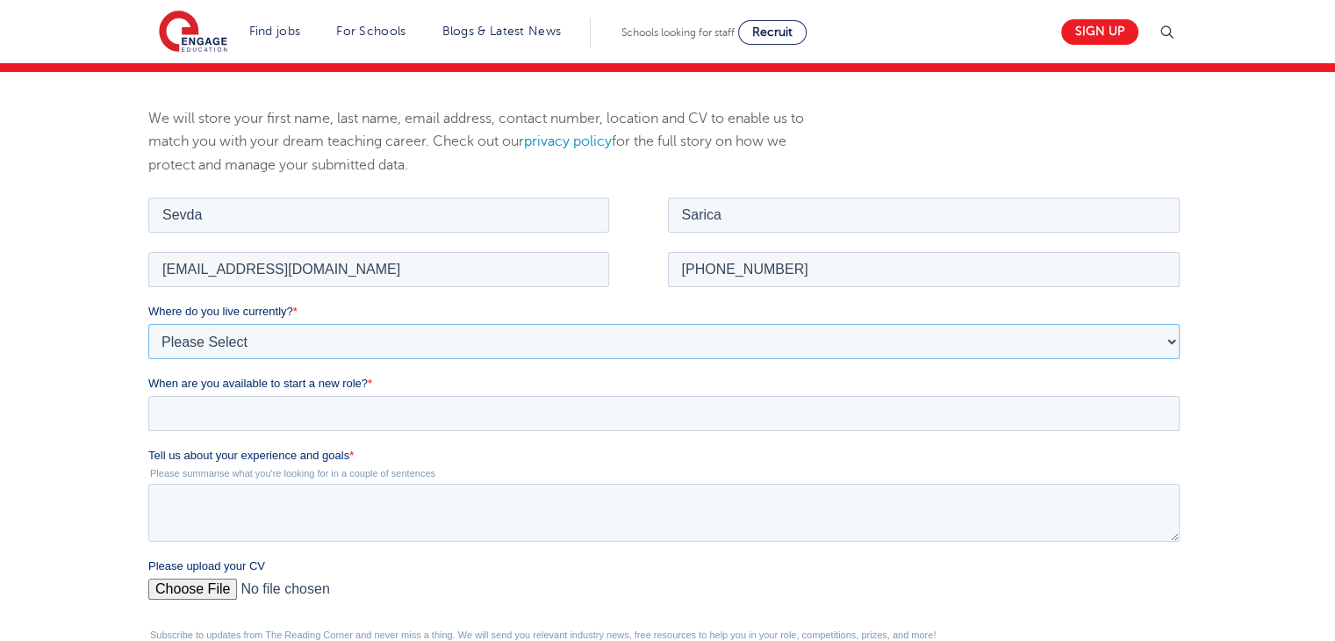
select select "UK"
click at [148, 323] on select "Please Select UK Canada Ireland Australia New Zealand Europe USA South Africa J…" at bounding box center [663, 340] width 1031 height 35
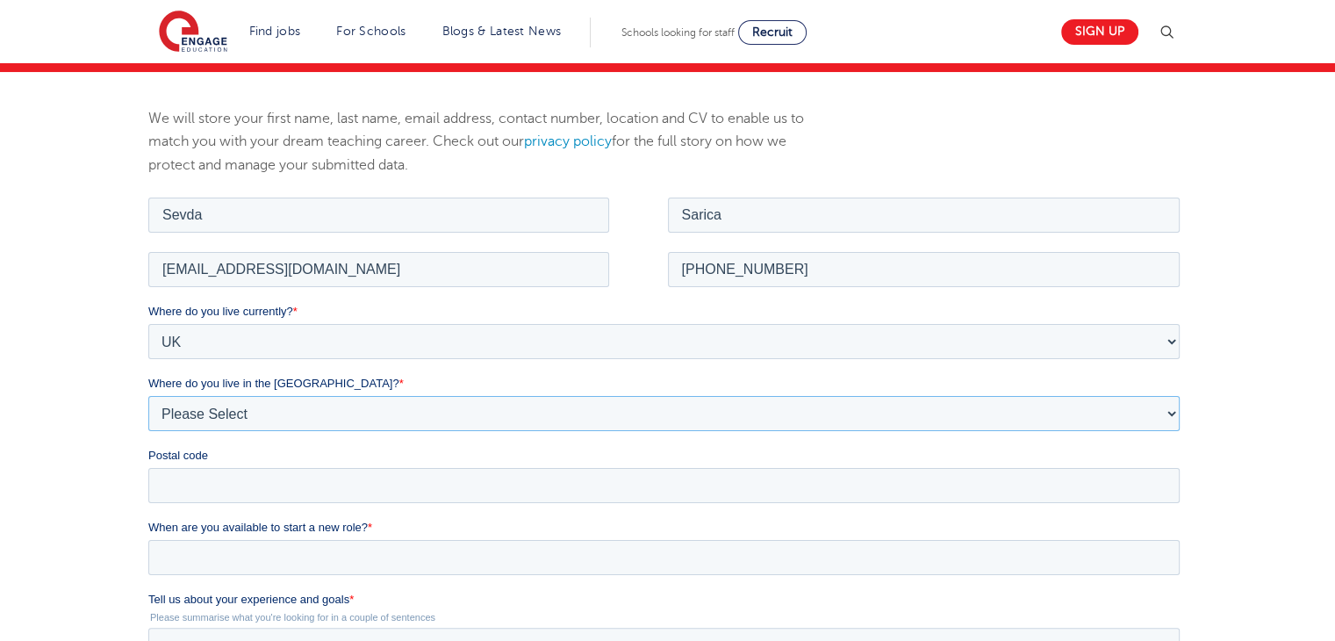
click at [719, 405] on select "Please Select Overseas Barnsley Bedfordshire Berkshire Bournemouth Bracknell Fo…" at bounding box center [663, 412] width 1031 height 35
select select "[GEOGRAPHIC_DATA]"
click at [148, 395] on select "Please Select Overseas [GEOGRAPHIC_DATA] [GEOGRAPHIC_DATA] [GEOGRAPHIC_DATA] [G…" at bounding box center [663, 412] width 1031 height 35
click at [689, 495] on input "Postal code" at bounding box center [663, 484] width 1031 height 35
type input "N19 3XE"
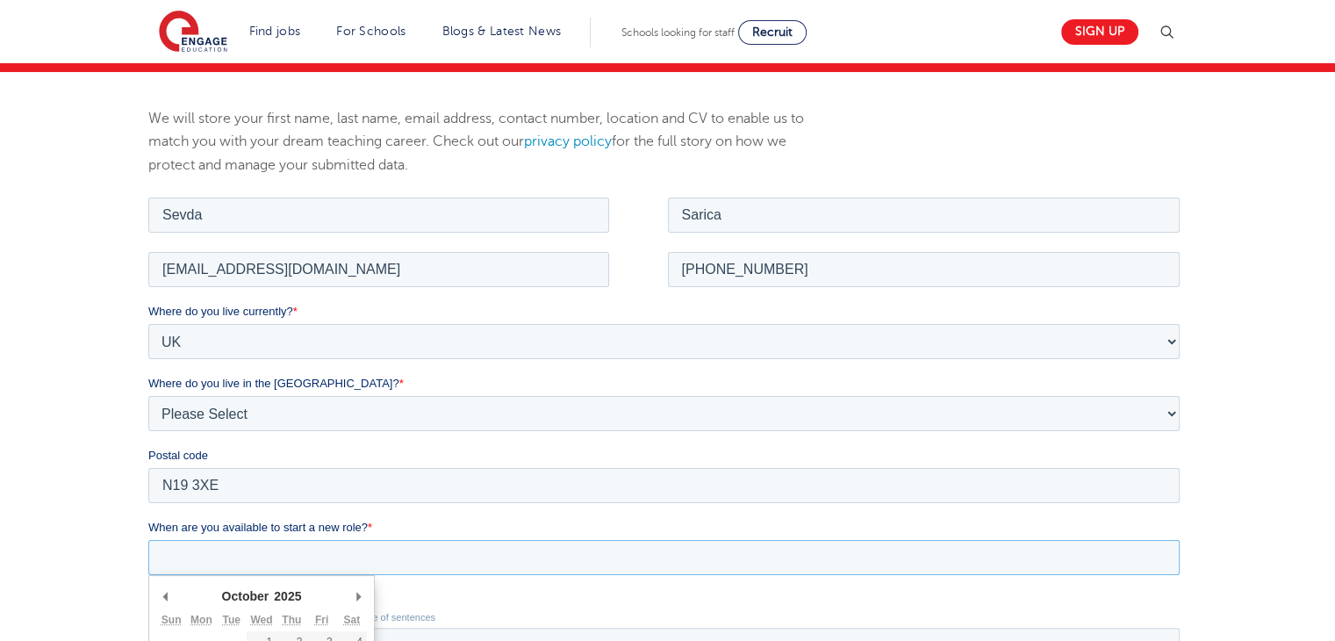
click at [295, 549] on input "When are you available to start a new role? *" at bounding box center [663, 556] width 1031 height 35
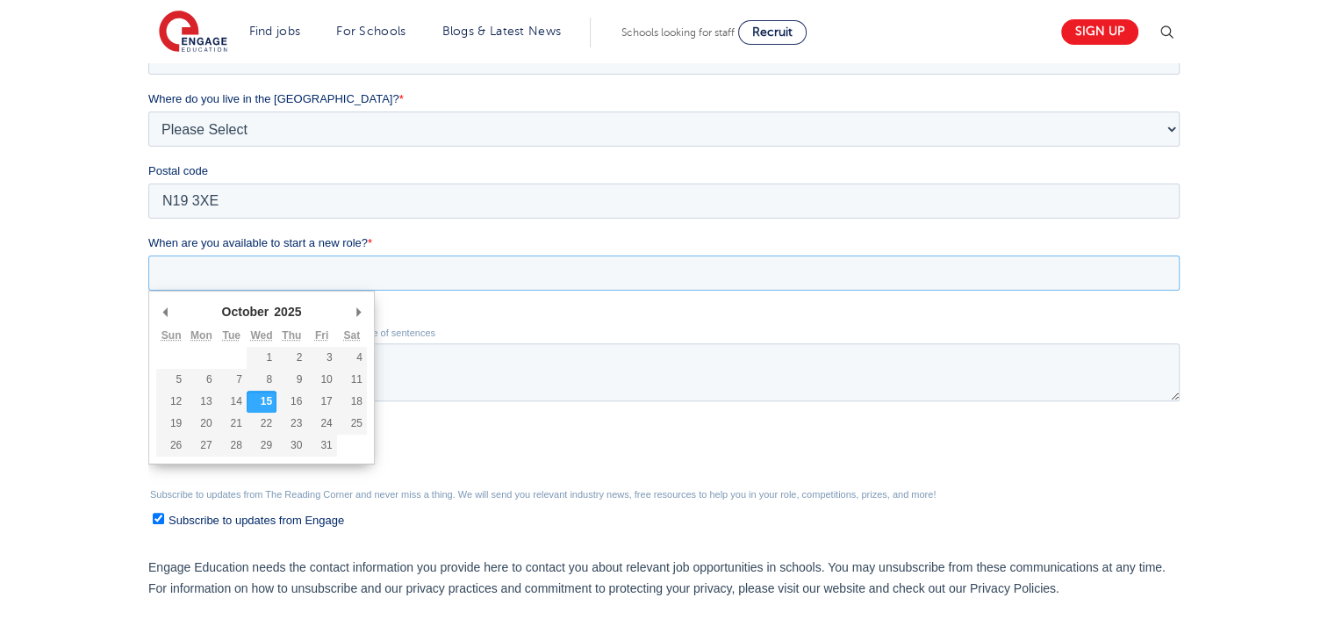
scroll to position [519, 0]
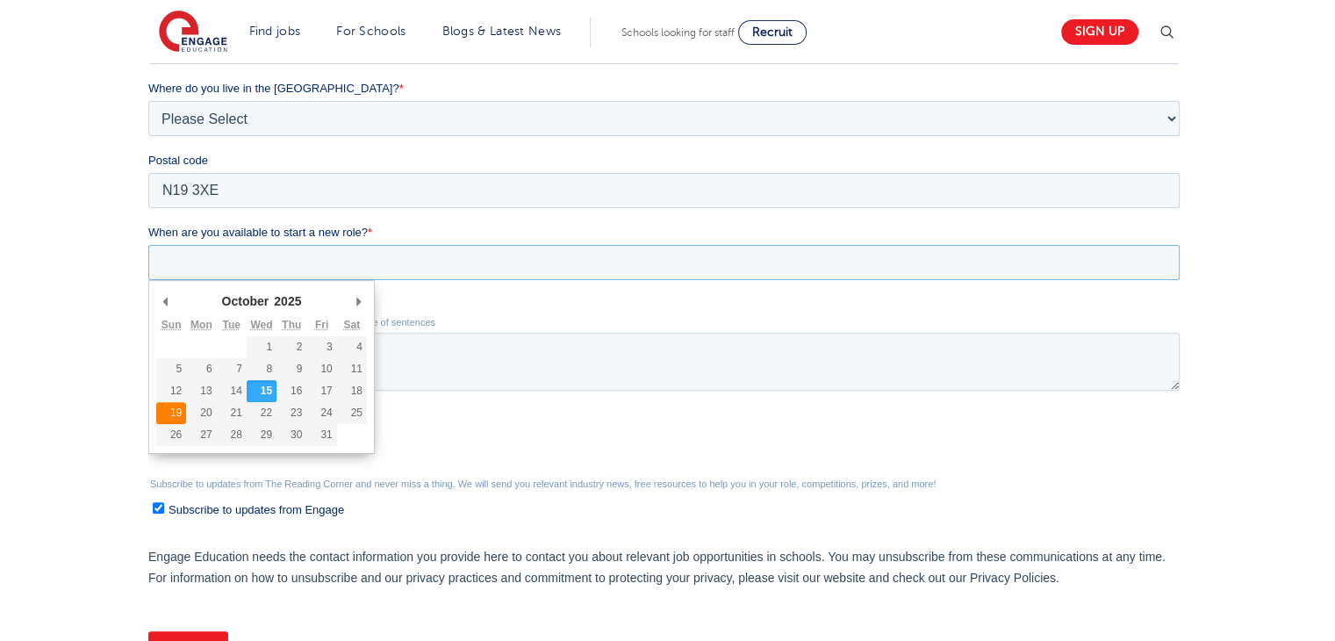
type div "2025-10-19"
type input "2025/10/19"
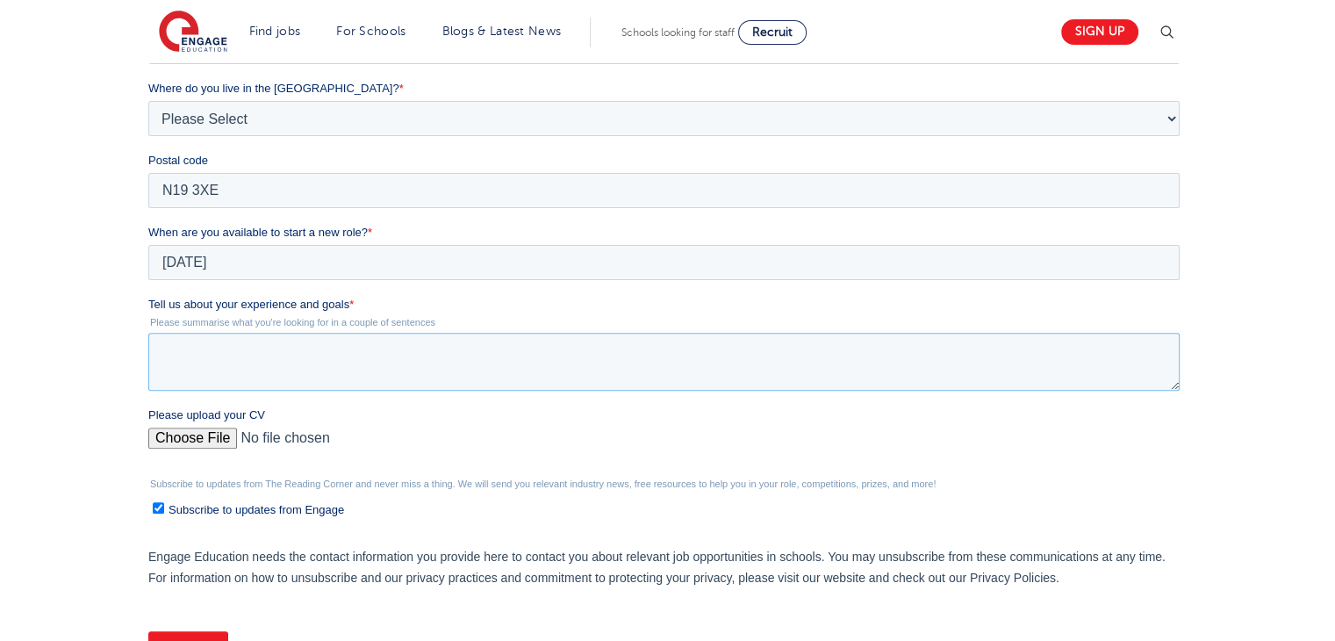
click at [226, 337] on textarea "Tell us about your experience and goals *" at bounding box center [663, 362] width 1031 height 58
paste textarea "I have extensive experience working with children and young people across a ran…"
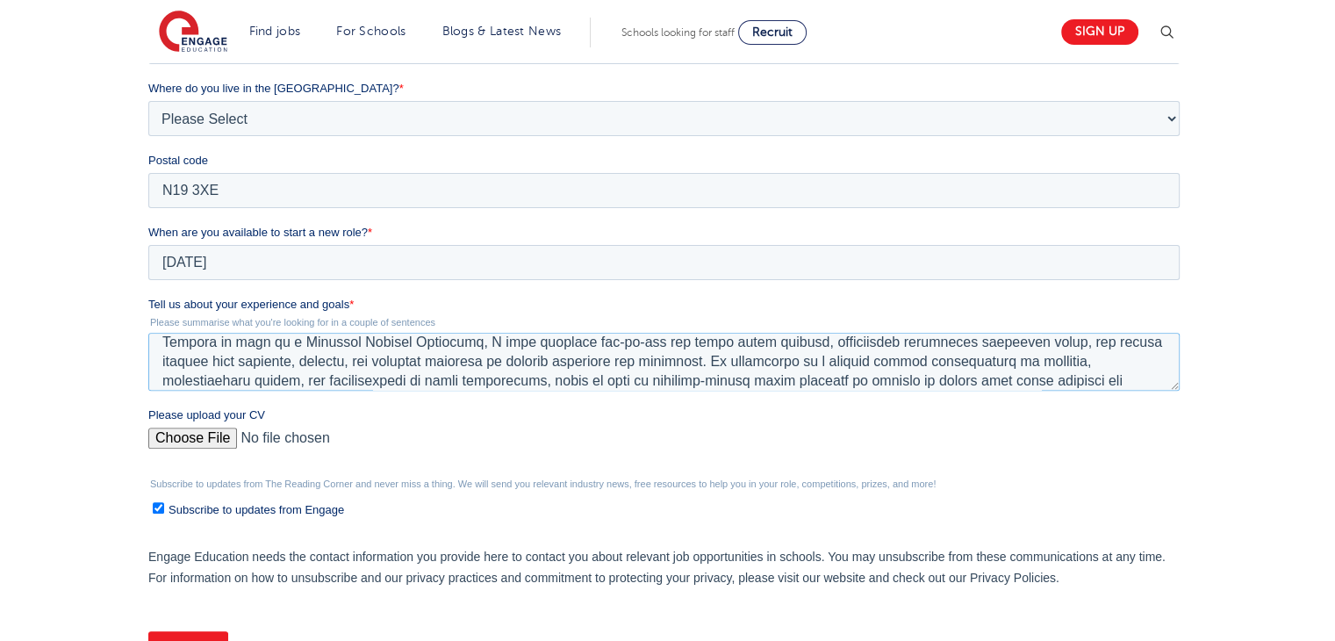
scroll to position [88, 0]
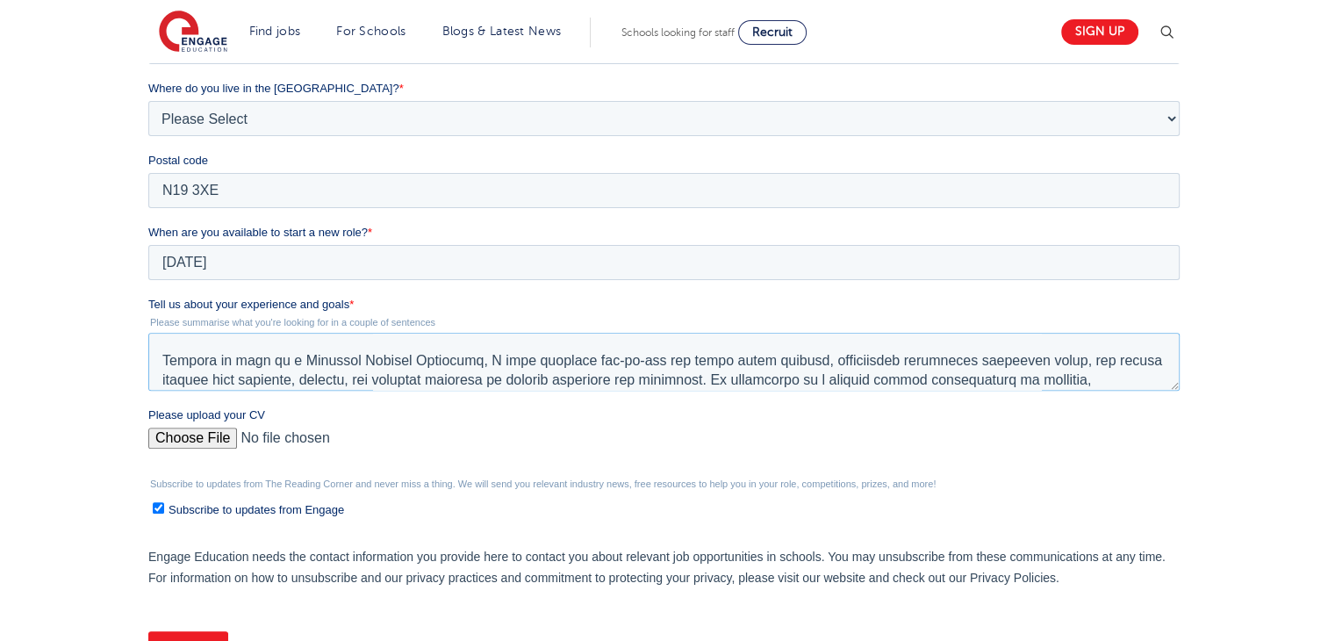
drag, startPoint x: 233, startPoint y: 341, endPoint x: 162, endPoint y: 364, distance: 74.6
click at [162, 364] on textarea "Tell us about your experience and goals *" at bounding box center [663, 362] width 1031 height 58
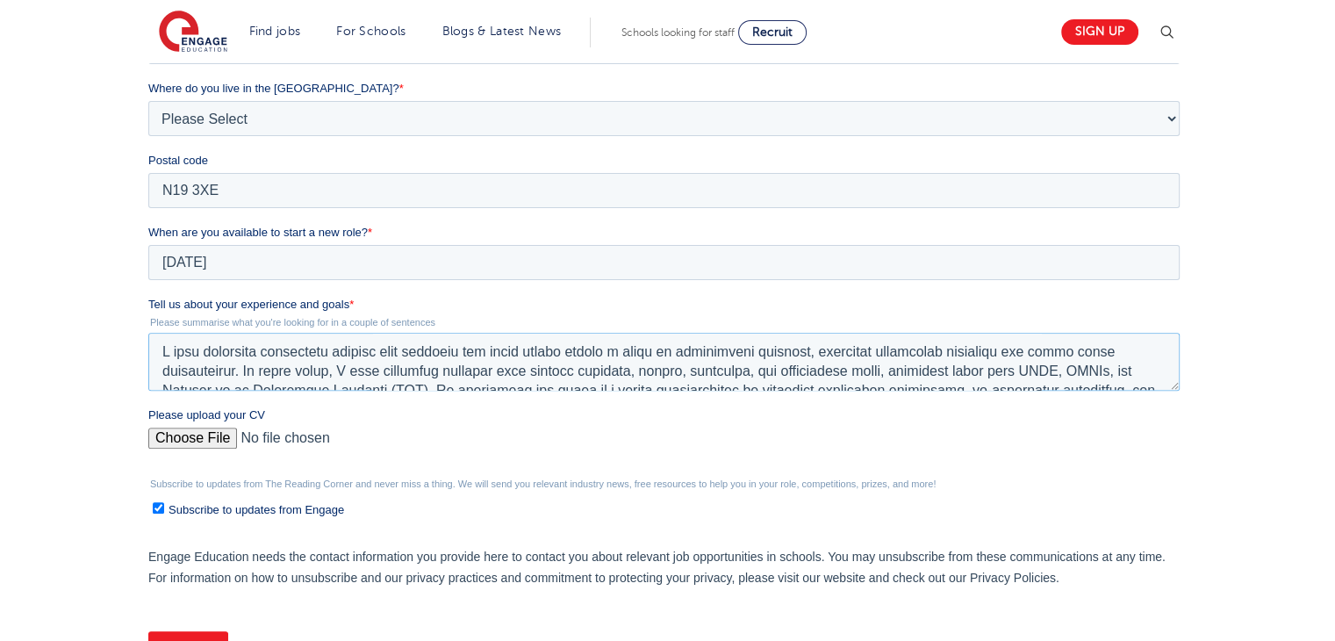
scroll to position [776, 0]
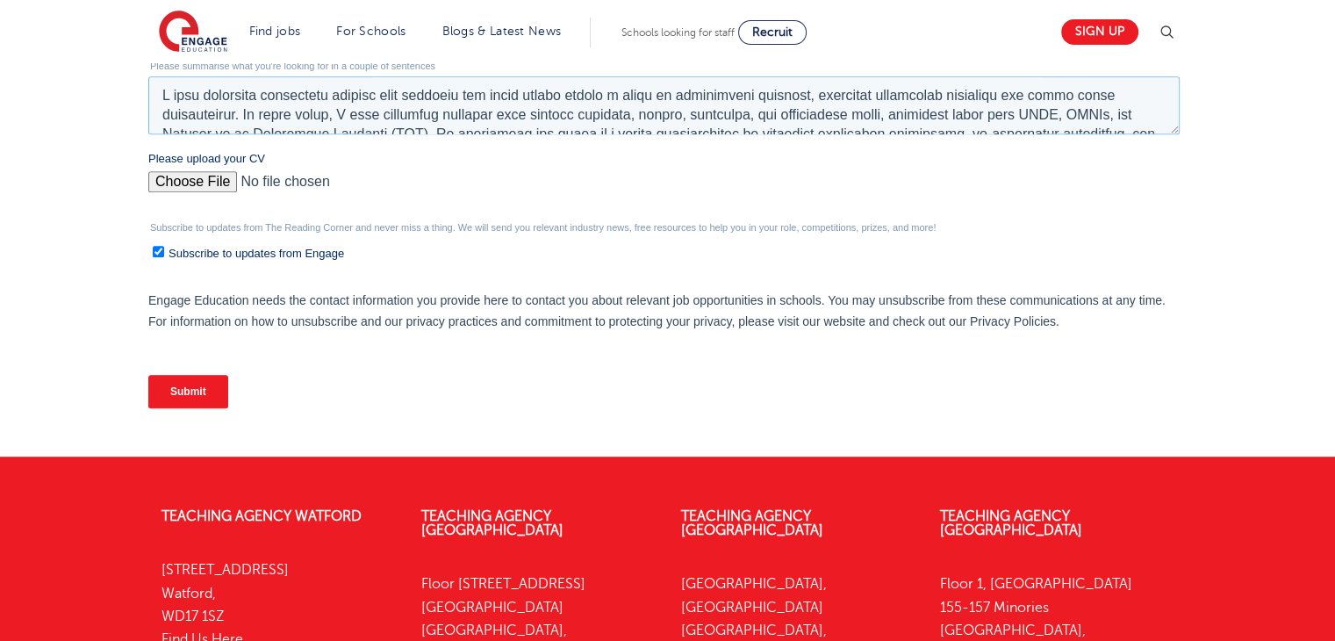
type textarea "I have extensive experience working with children and young people across a ran…"
click at [171, 383] on input "Submit" at bounding box center [188, 391] width 80 height 33
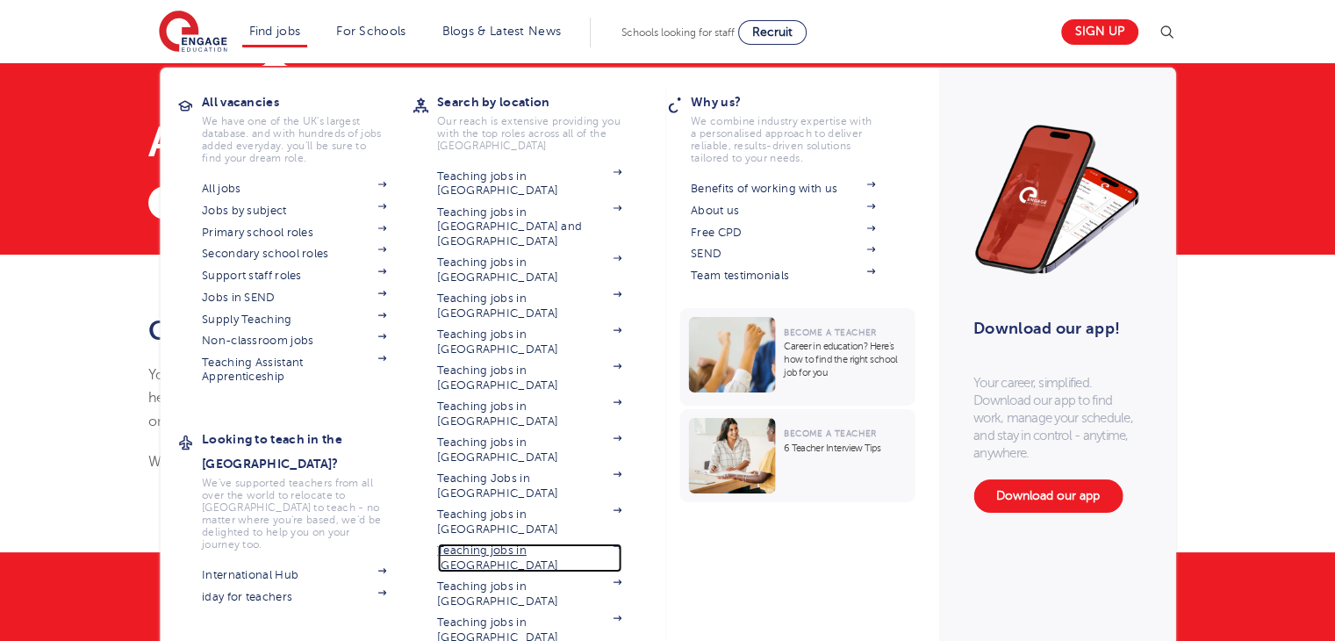
click at [550, 543] on link "Teaching jobs in [GEOGRAPHIC_DATA]" at bounding box center [529, 557] width 184 height 29
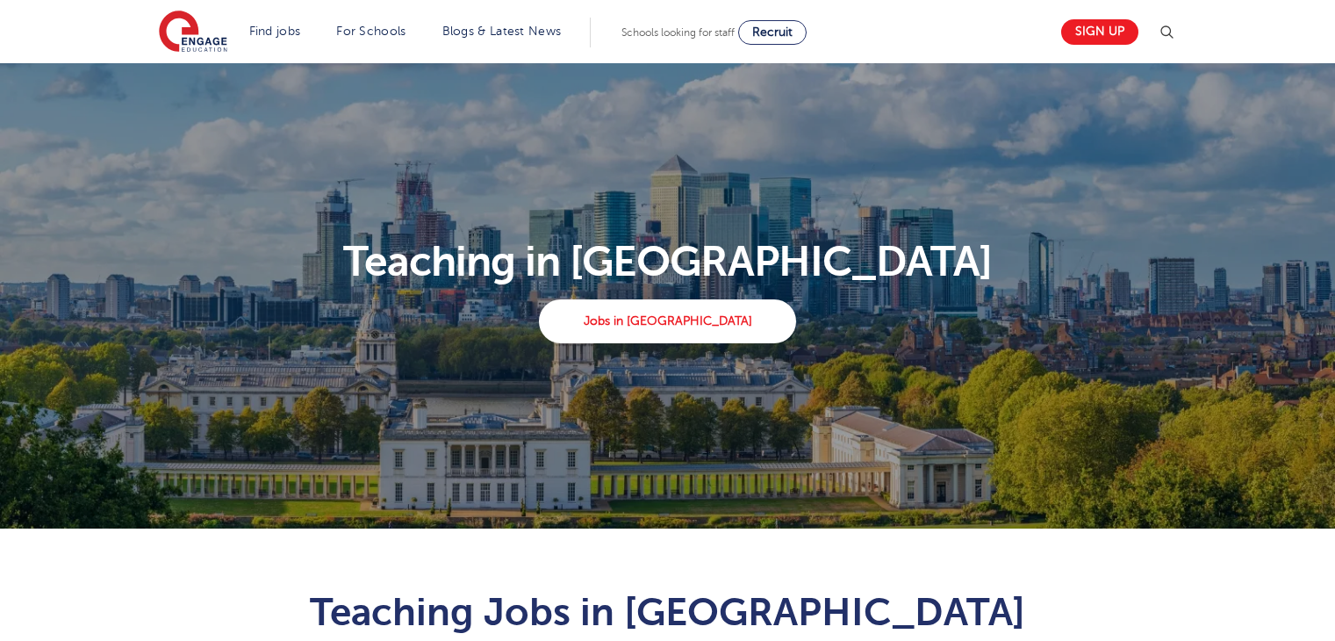
scroll to position [1102, 0]
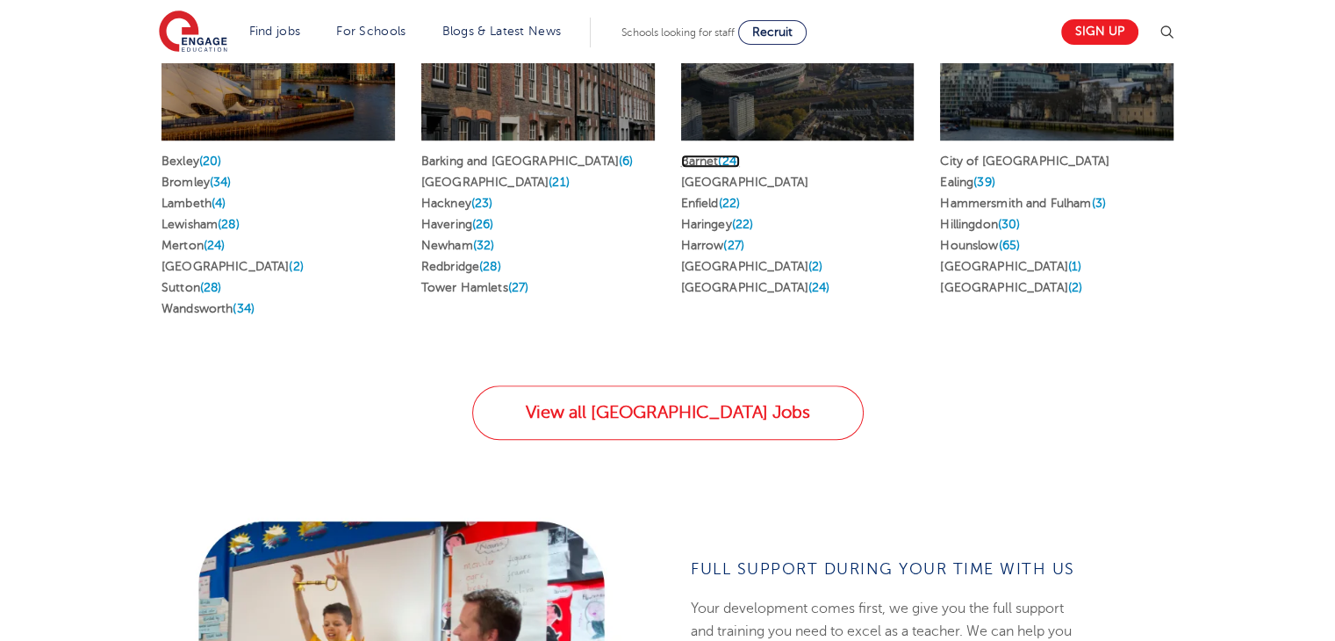
drag, startPoint x: 0, startPoint y: 0, endPoint x: 715, endPoint y: 125, distance: 725.9
click at [715, 154] on link "Barnet (24)" at bounding box center [710, 160] width 59 height 13
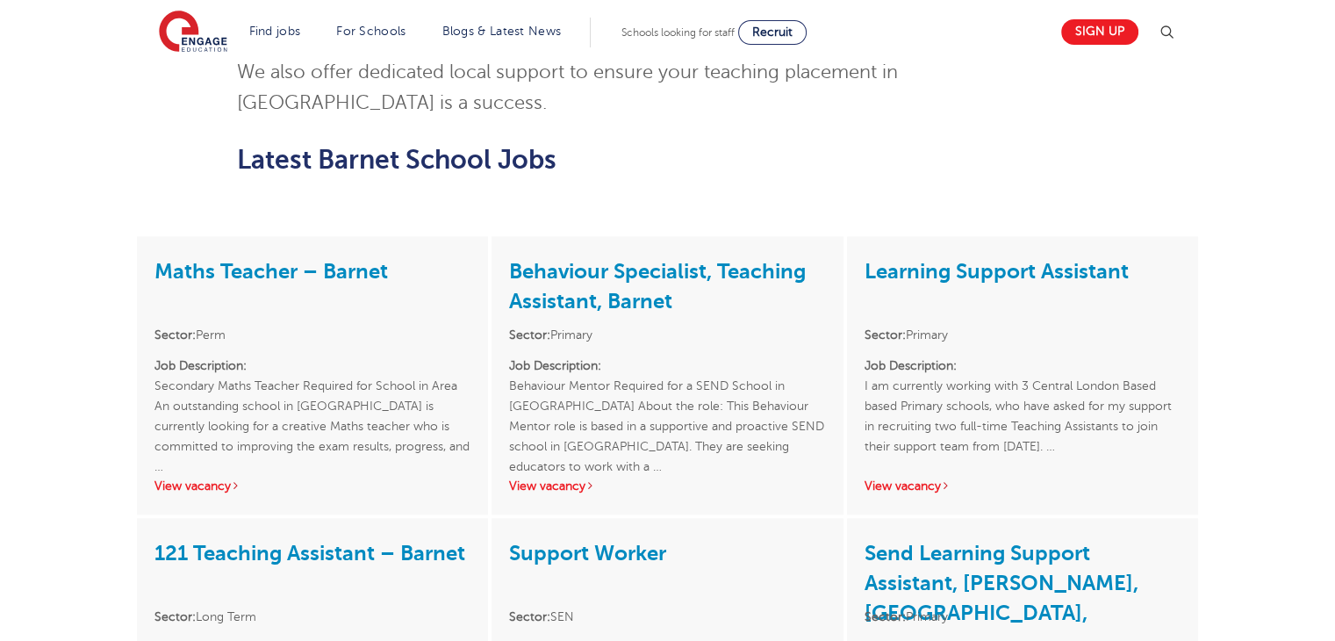
scroll to position [1857, 0]
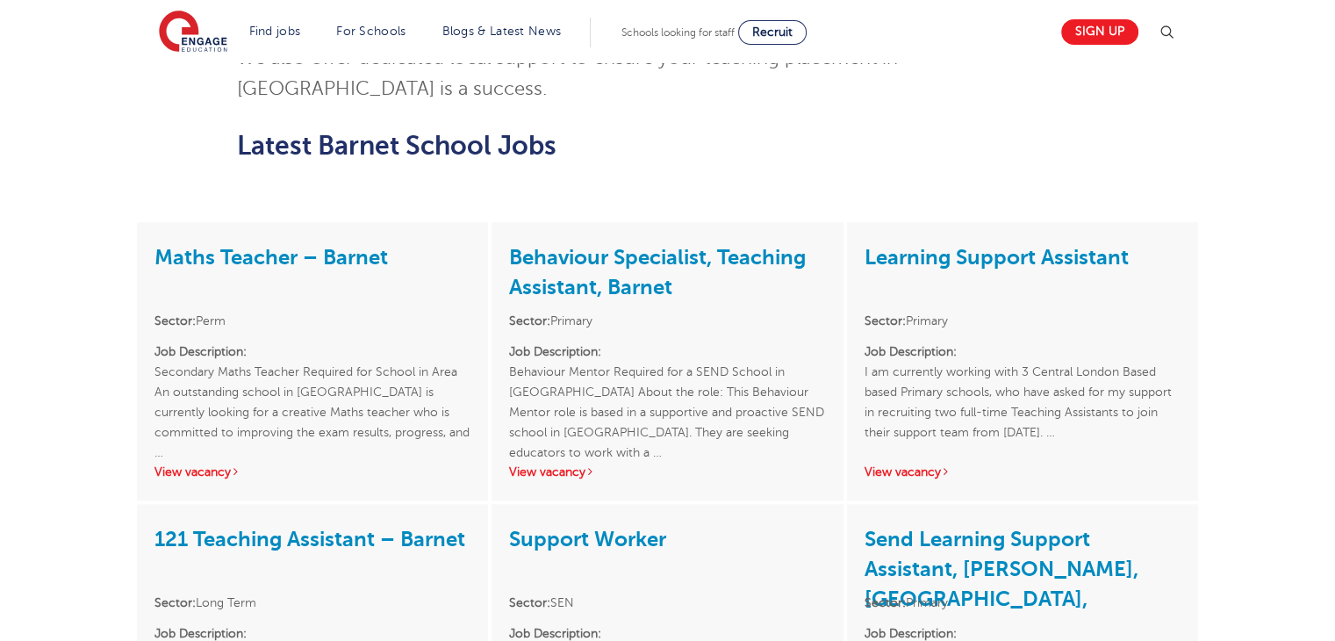
click at [1334, 350] on html "Find jobs All vacancies We have one of the UK's largest database. and with hund…" at bounding box center [667, 239] width 1335 height 4192
click at [891, 465] on link "View vacancy" at bounding box center [907, 471] width 86 height 13
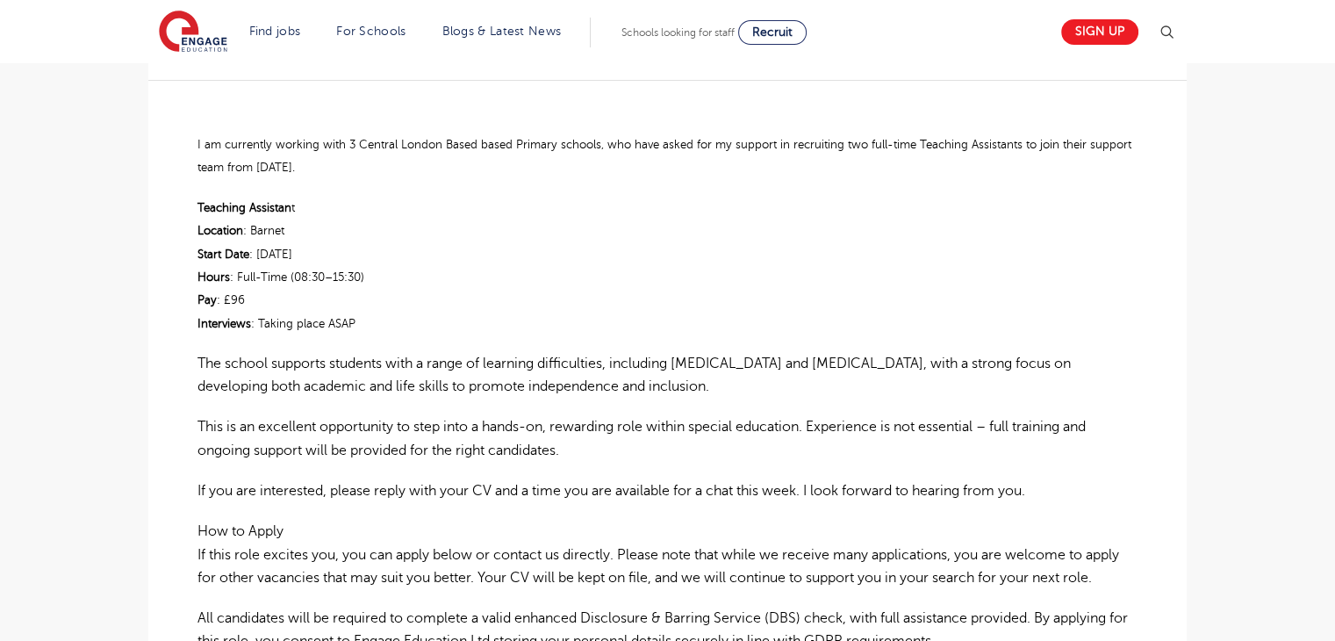
scroll to position [425, 0]
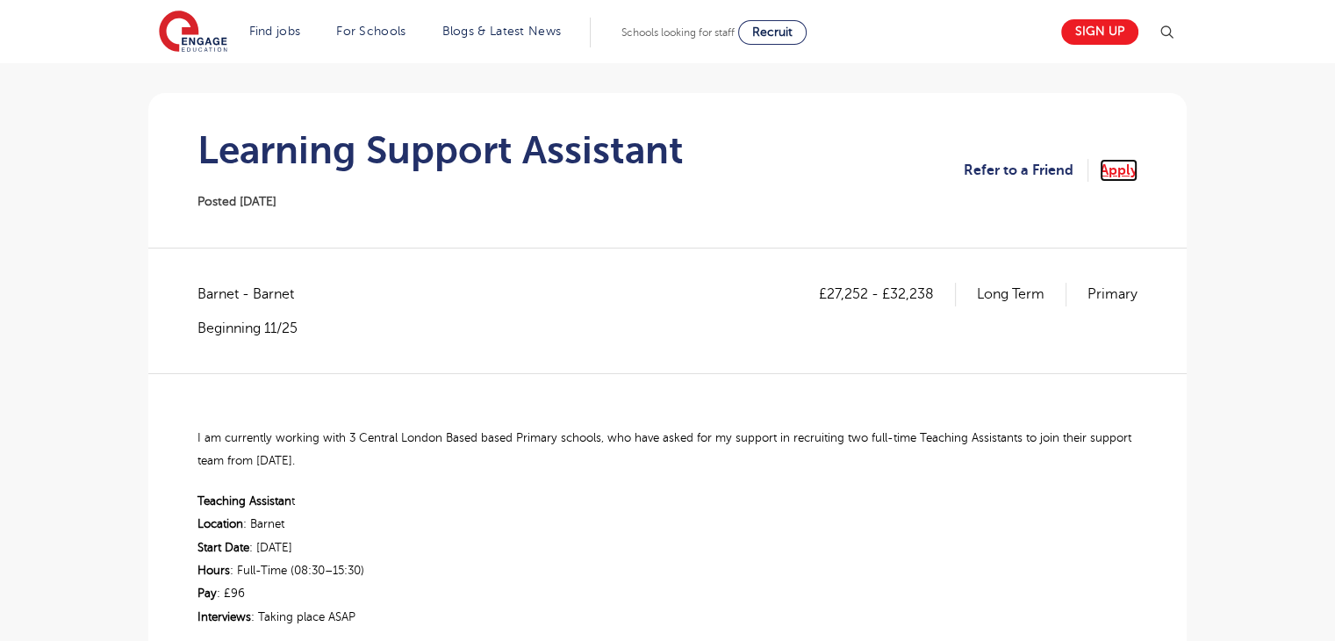
click at [1117, 173] on link "Apply" at bounding box center [1118, 170] width 38 height 23
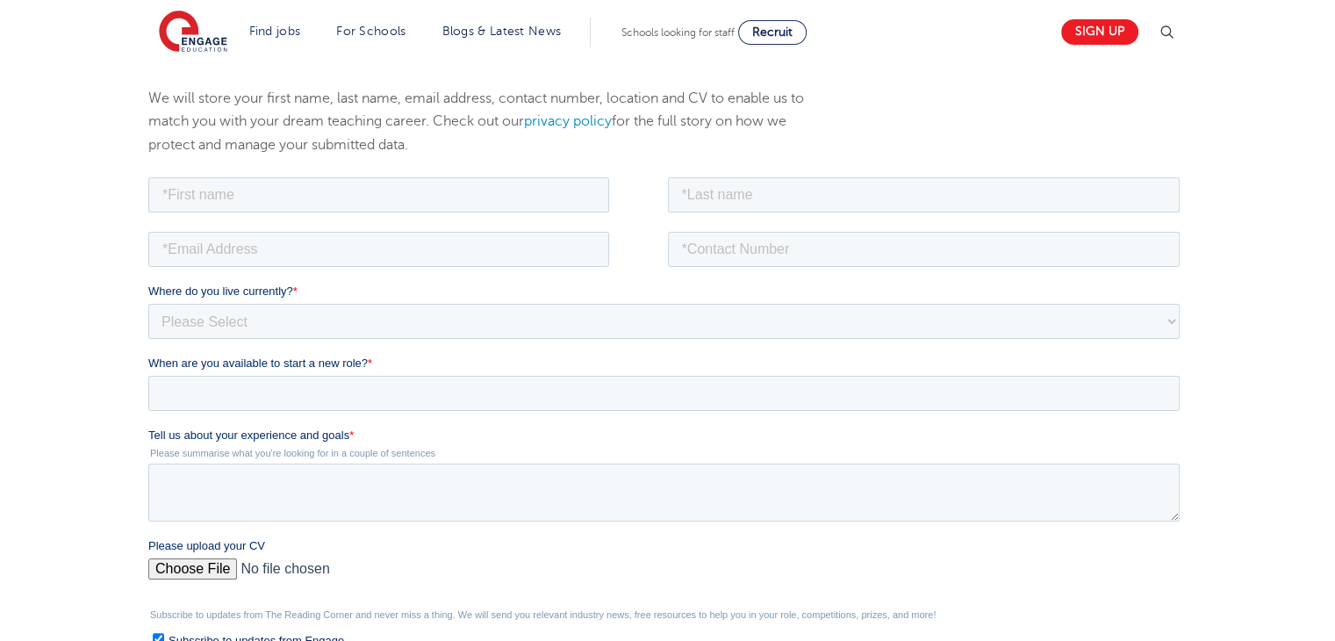
scroll to position [199, 0]
click at [468, 213] on input "text" at bounding box center [378, 197] width 461 height 35
type input "Sevda"
click at [779, 204] on input "text" at bounding box center [924, 197] width 512 height 35
type input "Sarica"
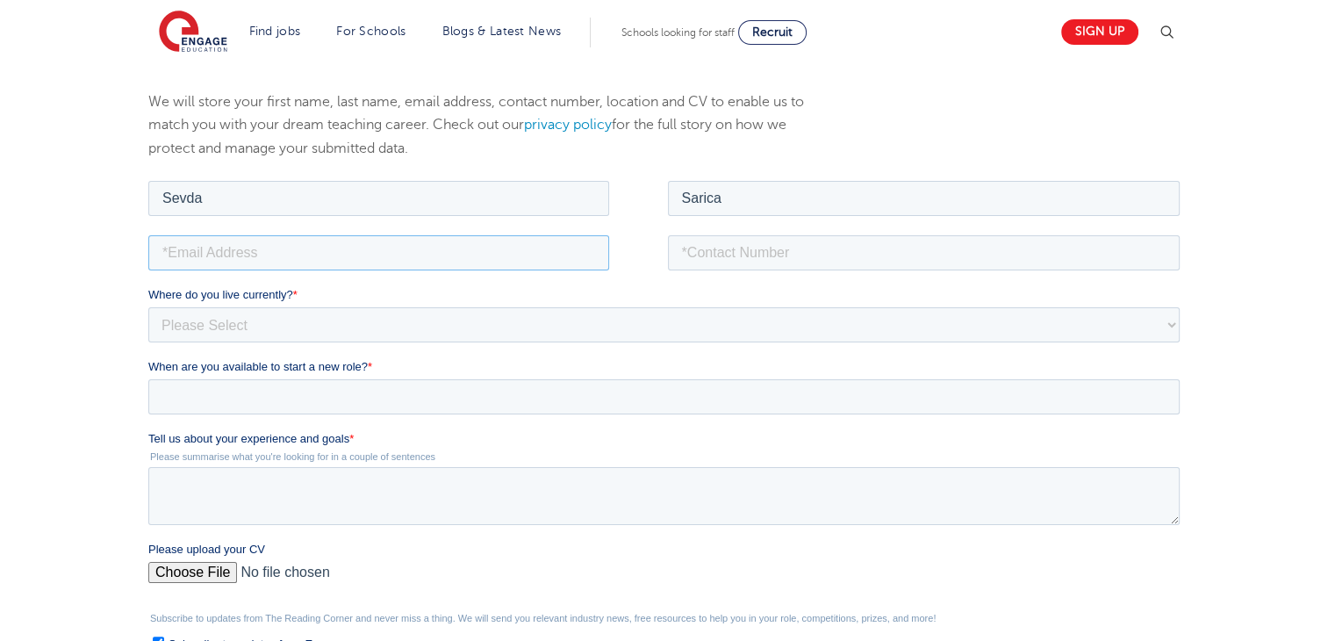
click at [509, 264] on input "email" at bounding box center [378, 251] width 461 height 35
type input "sevdasarica1@outlook.com"
click at [751, 252] on input "tel" at bounding box center [924, 251] width 512 height 35
type input "+447939578306"
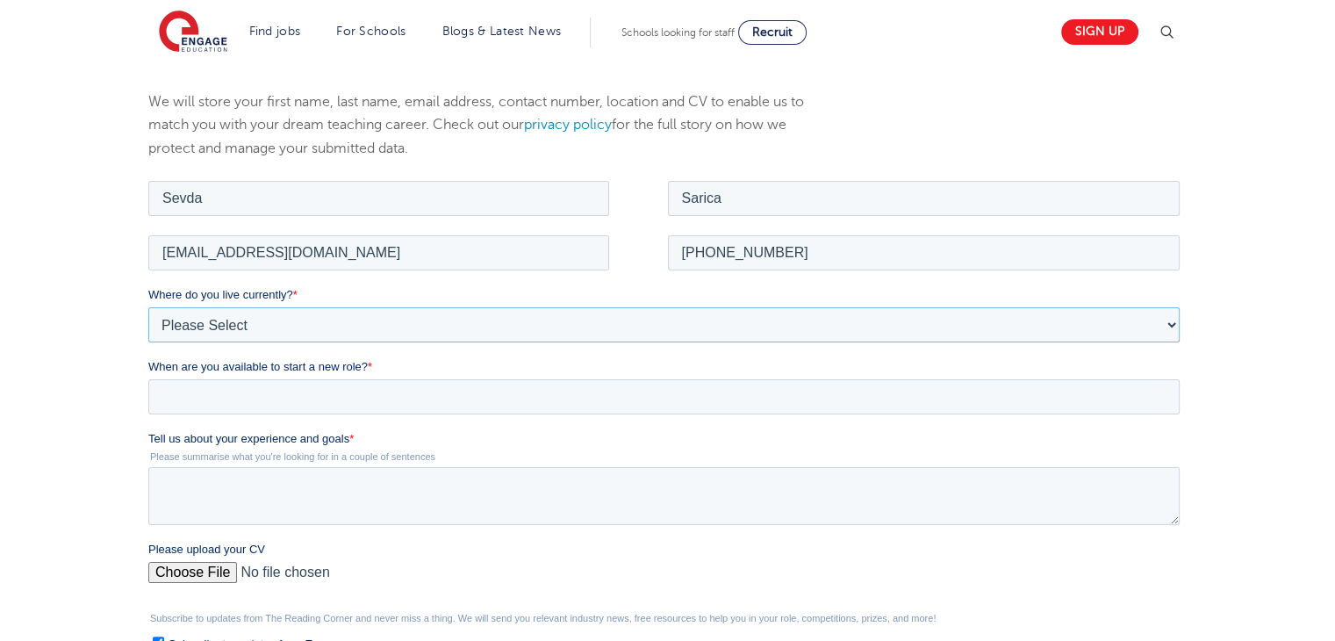
click at [727, 322] on select "Please Select UK Canada Ireland Australia New Zealand Europe USA South Africa J…" at bounding box center [663, 323] width 1031 height 35
select select "UK"
click at [148, 306] on select "Please Select UK Canada Ireland Australia New Zealand Europe USA South Africa J…" at bounding box center [663, 323] width 1031 height 35
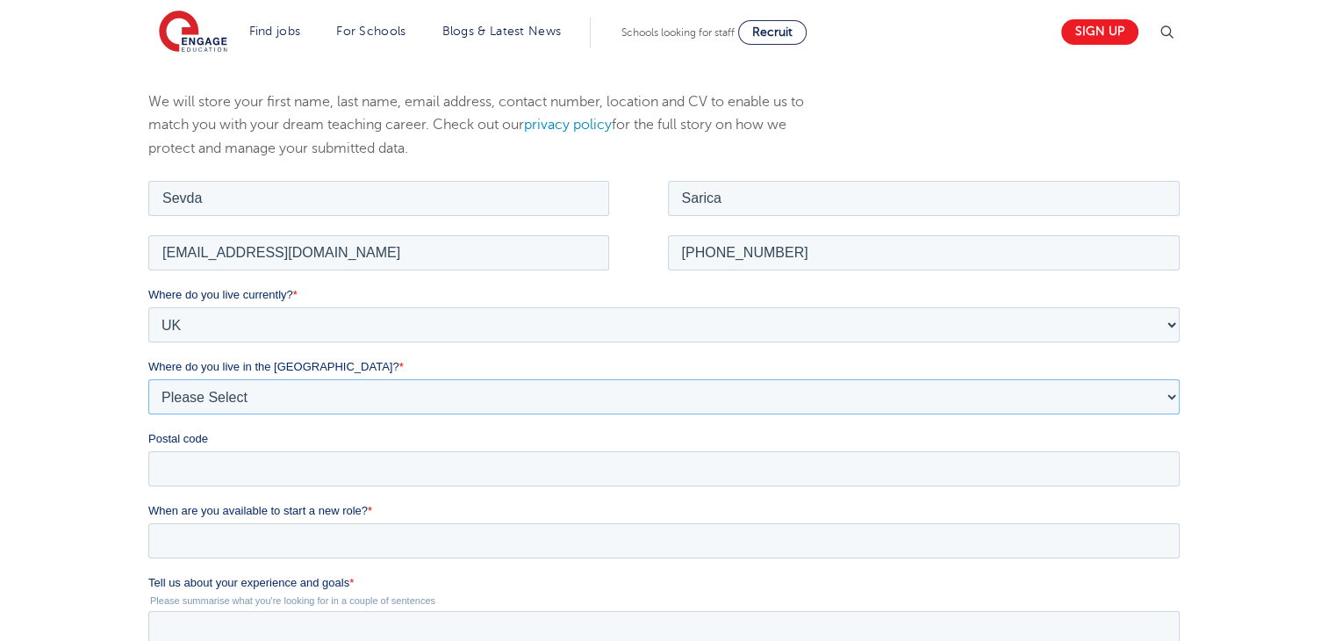
click at [326, 385] on select "Please Select Overseas Barnsley Bedfordshire Berkshire Bournemouth Bracknell Fo…" at bounding box center [663, 395] width 1031 height 35
select select "London"
click at [148, 378] on select "Please Select Overseas Barnsley Bedfordshire Berkshire Bournemouth Bracknell Fo…" at bounding box center [663, 395] width 1031 height 35
click at [255, 467] on input "Postal code" at bounding box center [663, 467] width 1031 height 35
type input "N19 3XE"
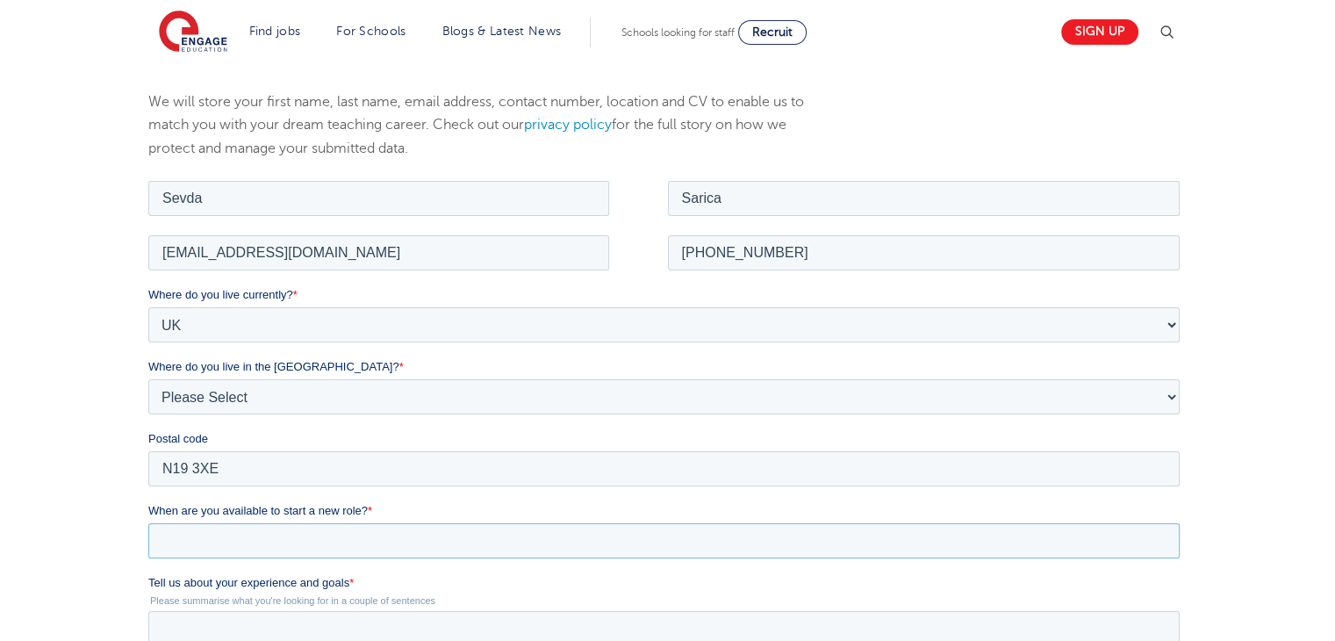
click at [277, 544] on input "When are you available to start a new role? *" at bounding box center [663, 539] width 1031 height 35
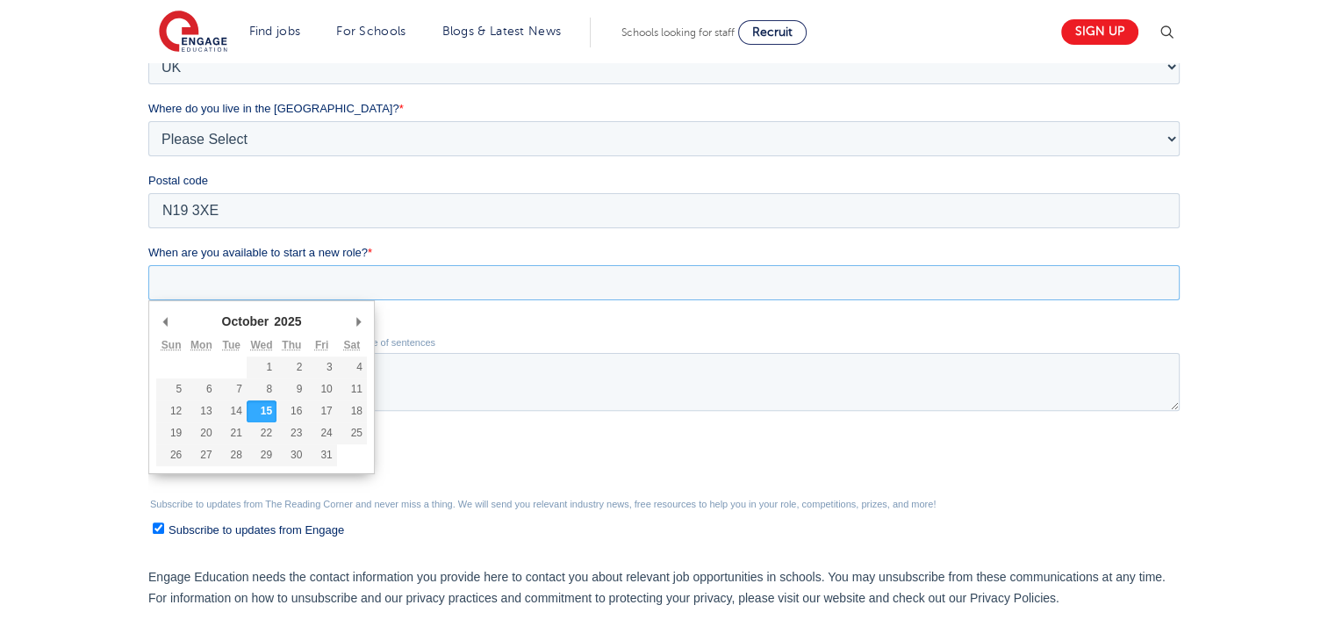
scroll to position [505, 0]
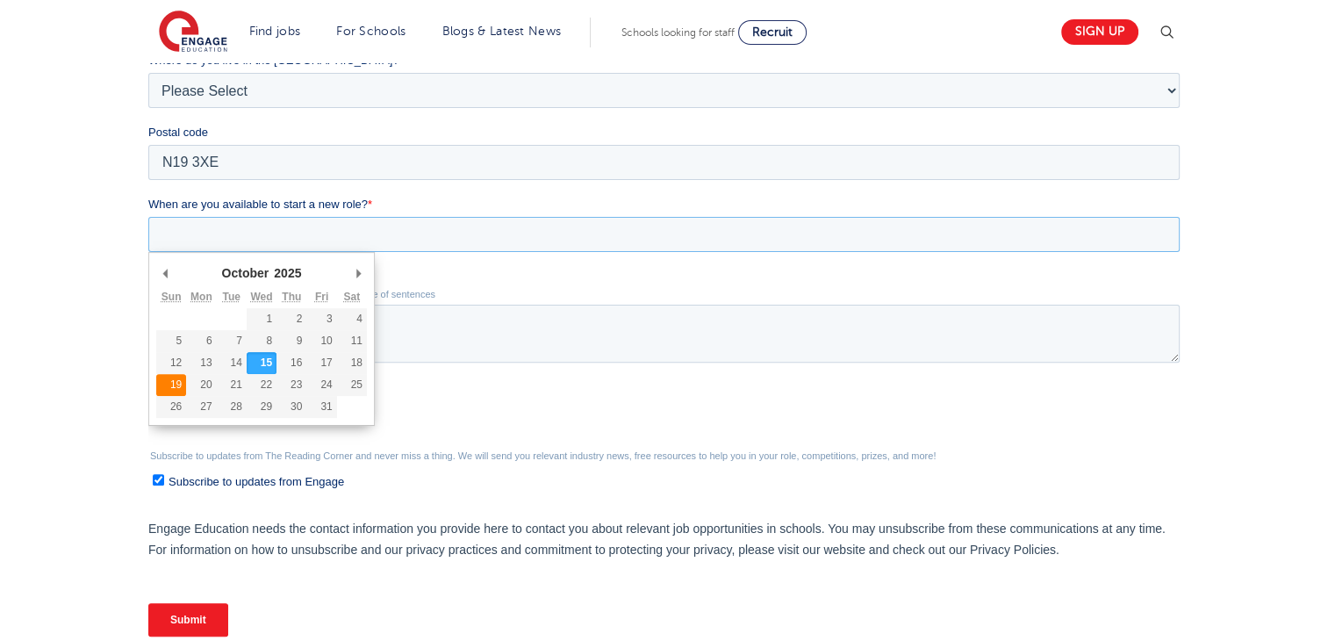
type div "2025-10-19"
type input "2025/10/19"
click at [267, 230] on input "2025/10/19" at bounding box center [663, 234] width 1031 height 35
type div "2025-10-20"
type input "2025/10/20"
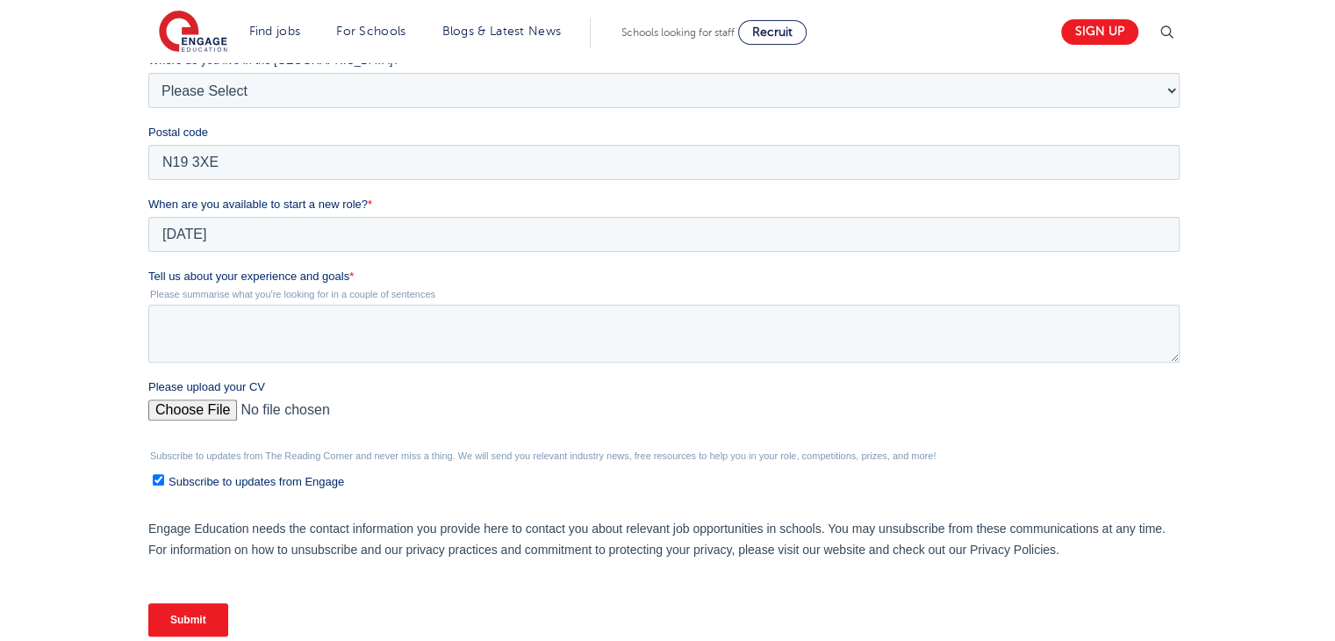
click at [249, 293] on legend "Please summarise what you're looking for in a couple of sentences" at bounding box center [667, 294] width 1038 height 11
click at [247, 315] on textarea "Tell us about your experience and goals *" at bounding box center [663, 333] width 1031 height 58
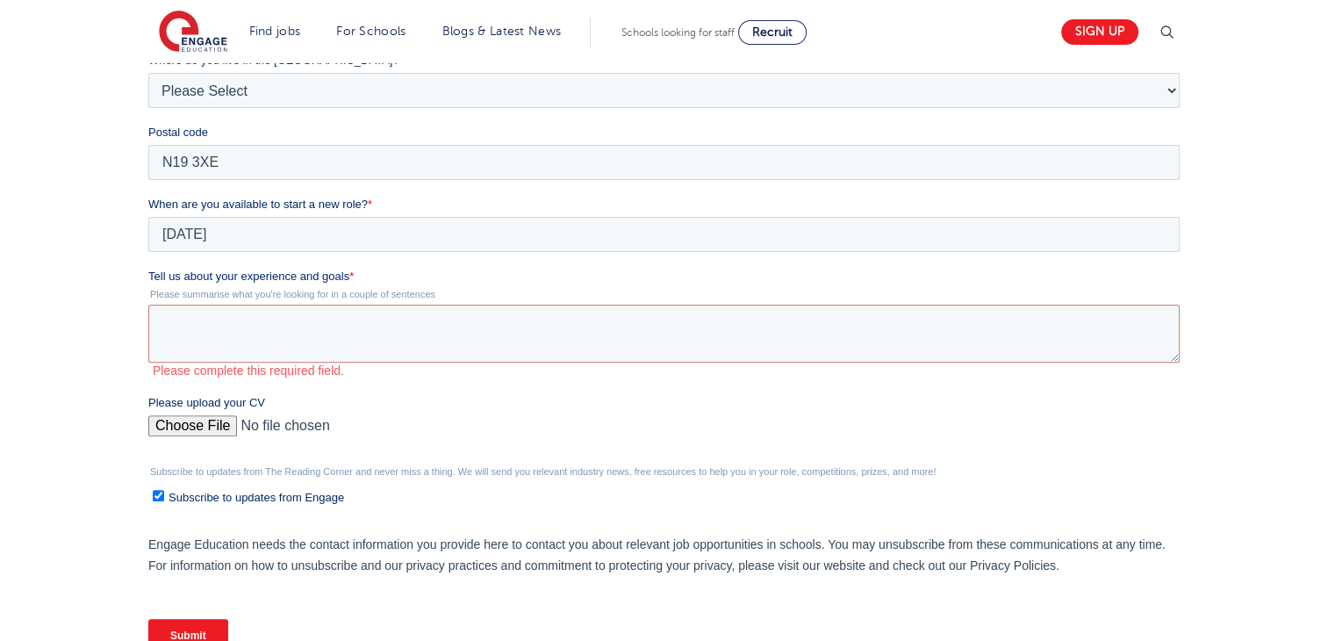
click at [190, 399] on div "Please upload your CV" at bounding box center [667, 422] width 1038 height 56
click at [190, 421] on input "Please upload your CV" at bounding box center [663, 432] width 1031 height 35
type input "C:\fakepath\CV 1 (1).docx"
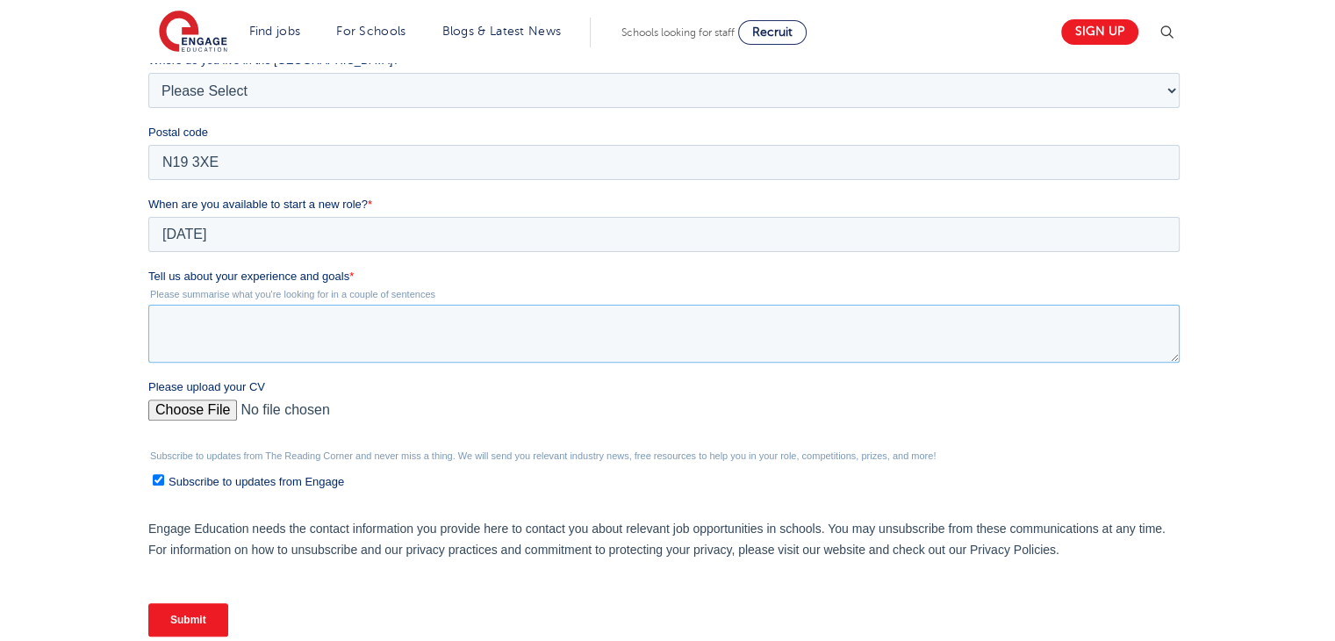
click at [435, 322] on textarea "Tell us about your experience and goals *" at bounding box center [663, 333] width 1031 height 58
paste textarea "I have gained valuable experience working with children across a range of educa…"
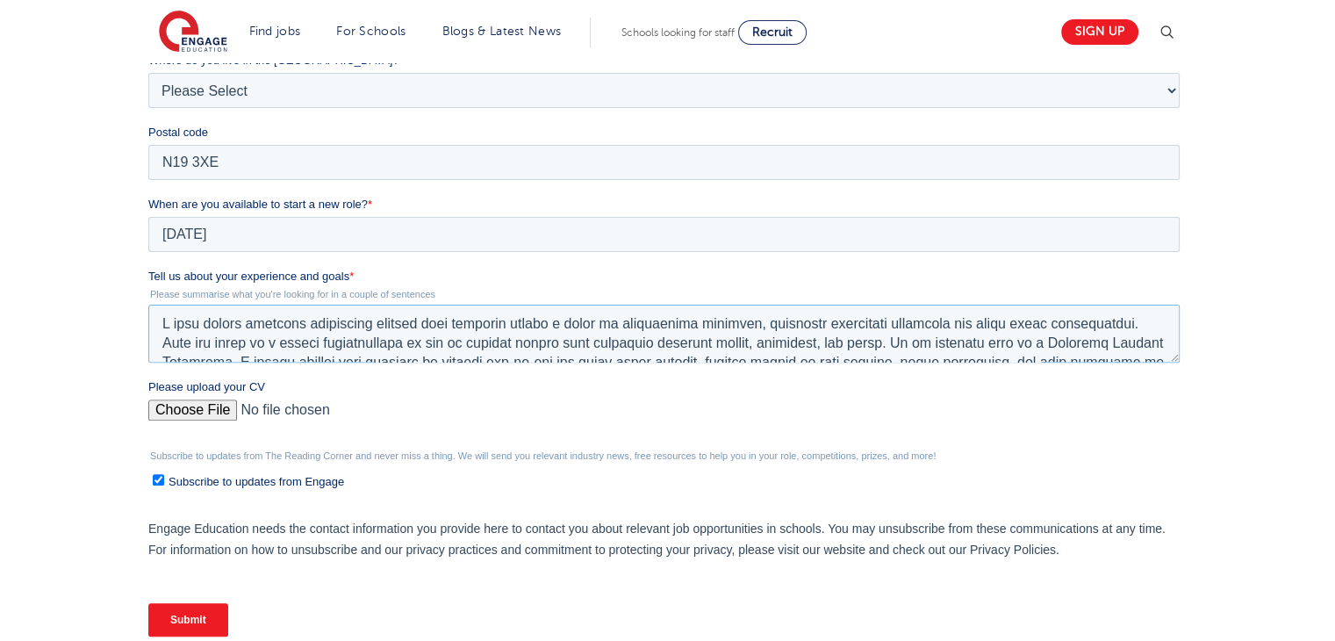
scroll to position [183, 0]
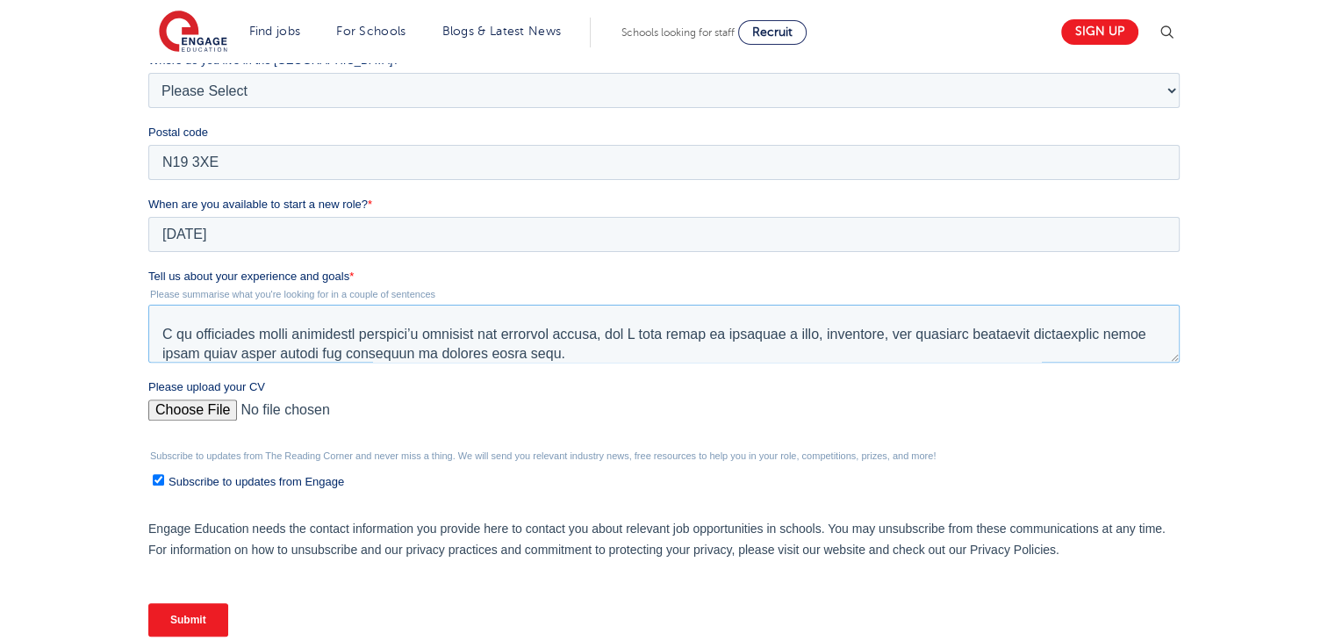
click at [778, 315] on textarea "Tell us about your experience and goals *" at bounding box center [663, 333] width 1031 height 58
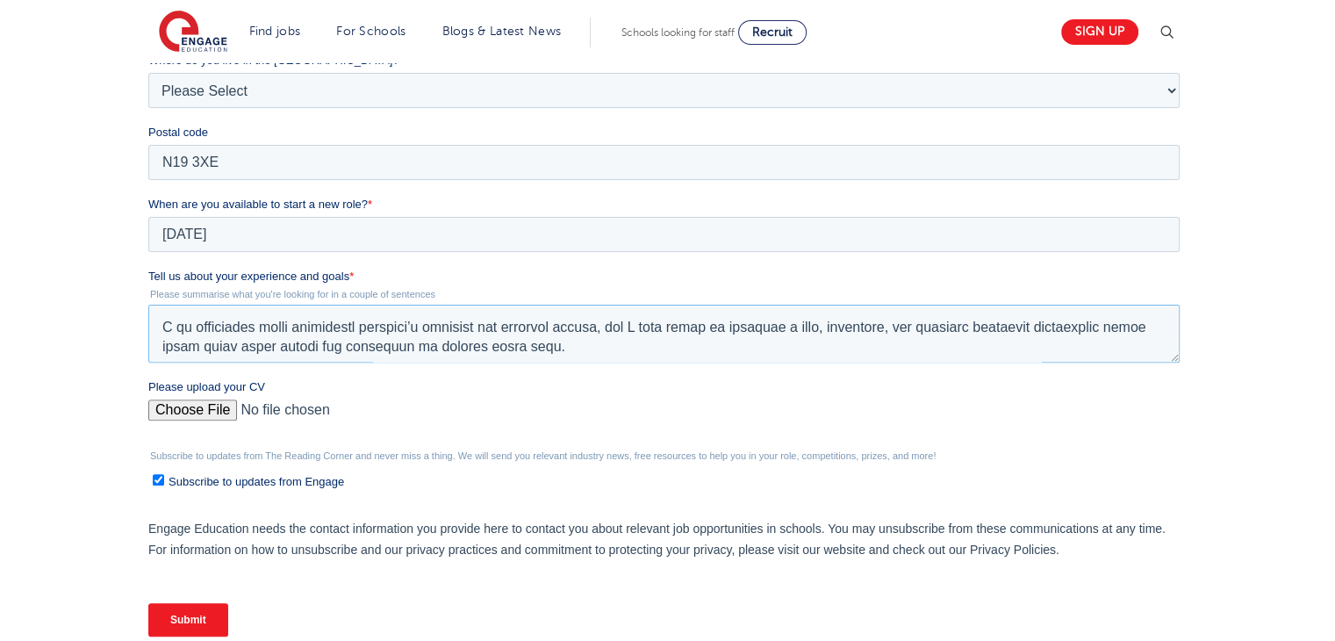
scroll to position [193, 0]
type textarea "I have gained valuable experience working with children across a range of educa…"
click at [207, 610] on input "Submit" at bounding box center [188, 619] width 80 height 33
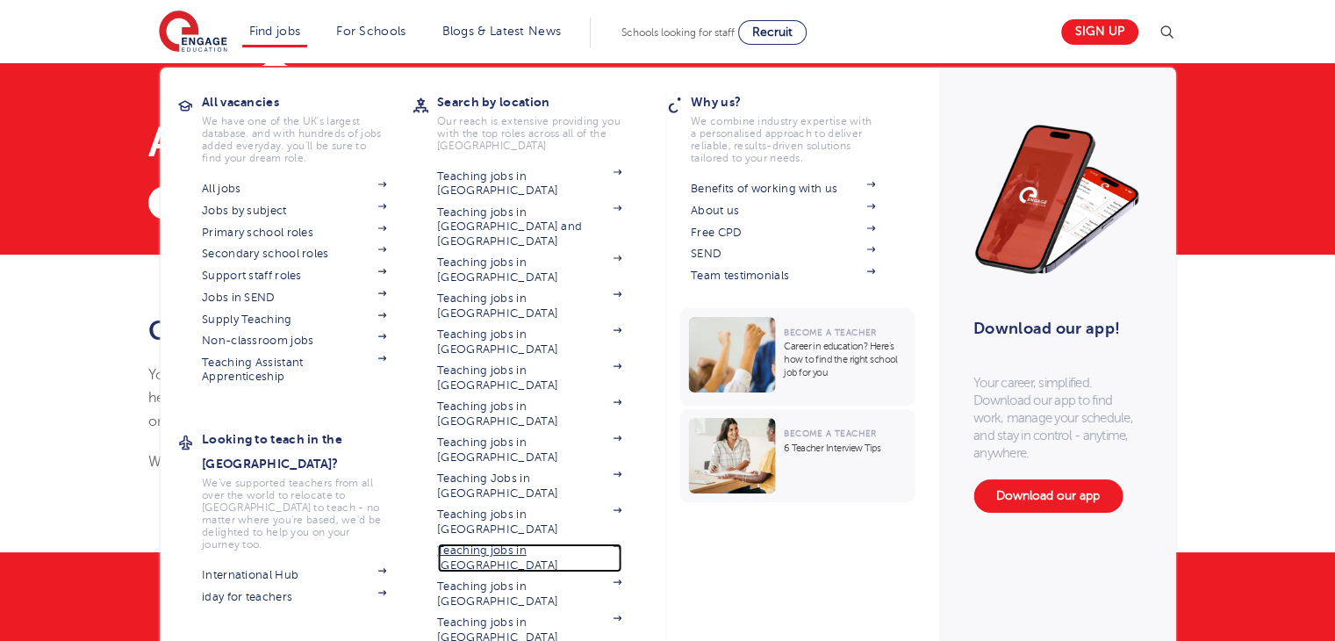
click at [523, 543] on link "Teaching jobs in [GEOGRAPHIC_DATA]" at bounding box center [529, 557] width 184 height 29
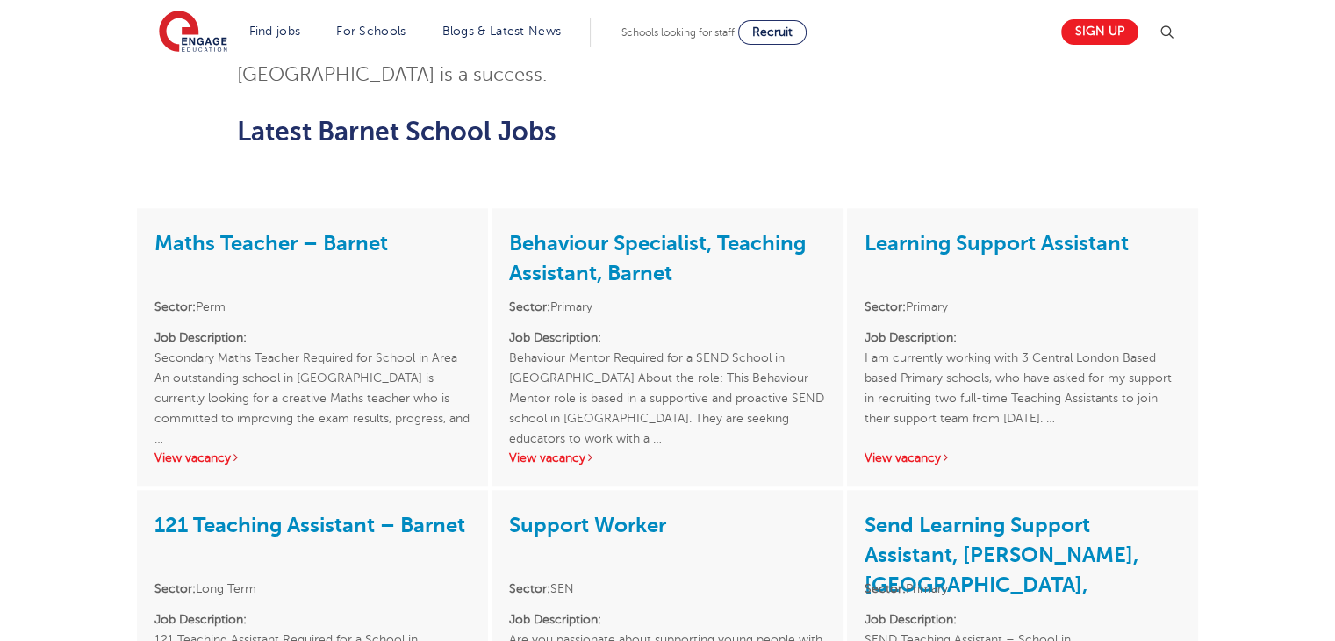
scroll to position [1876, 0]
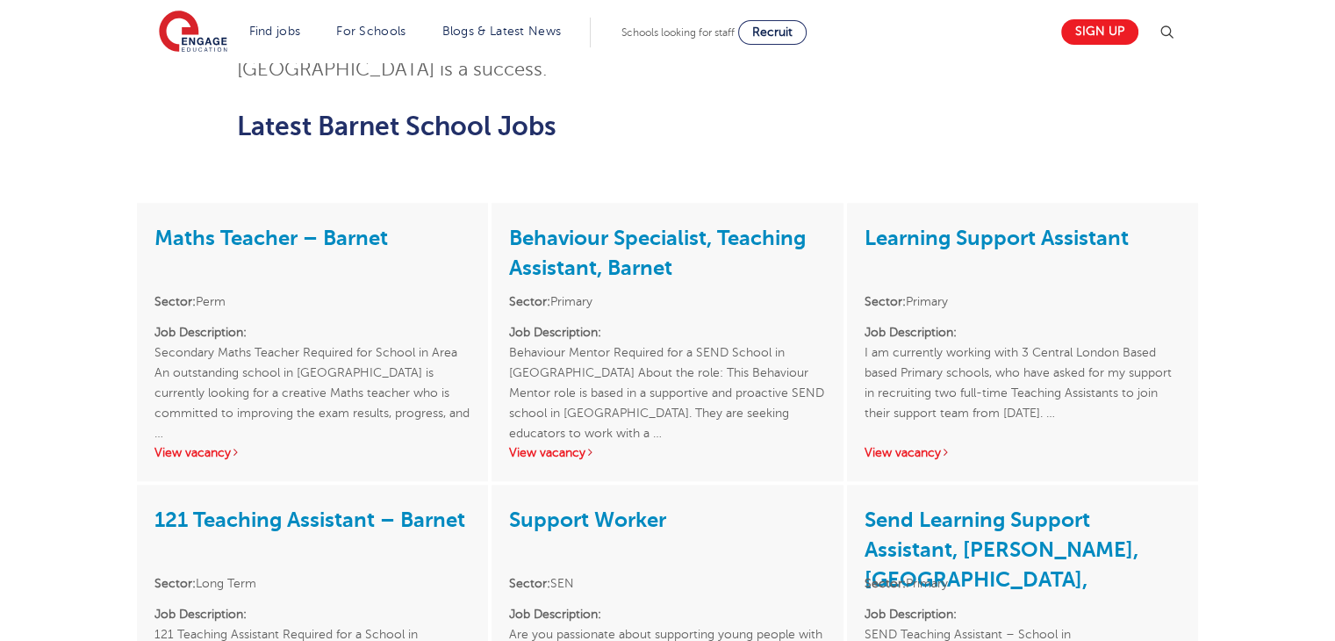
click at [1327, 381] on html "Find jobs All vacancies We have one of the UK's largest database. and with hund…" at bounding box center [667, 220] width 1335 height 4192
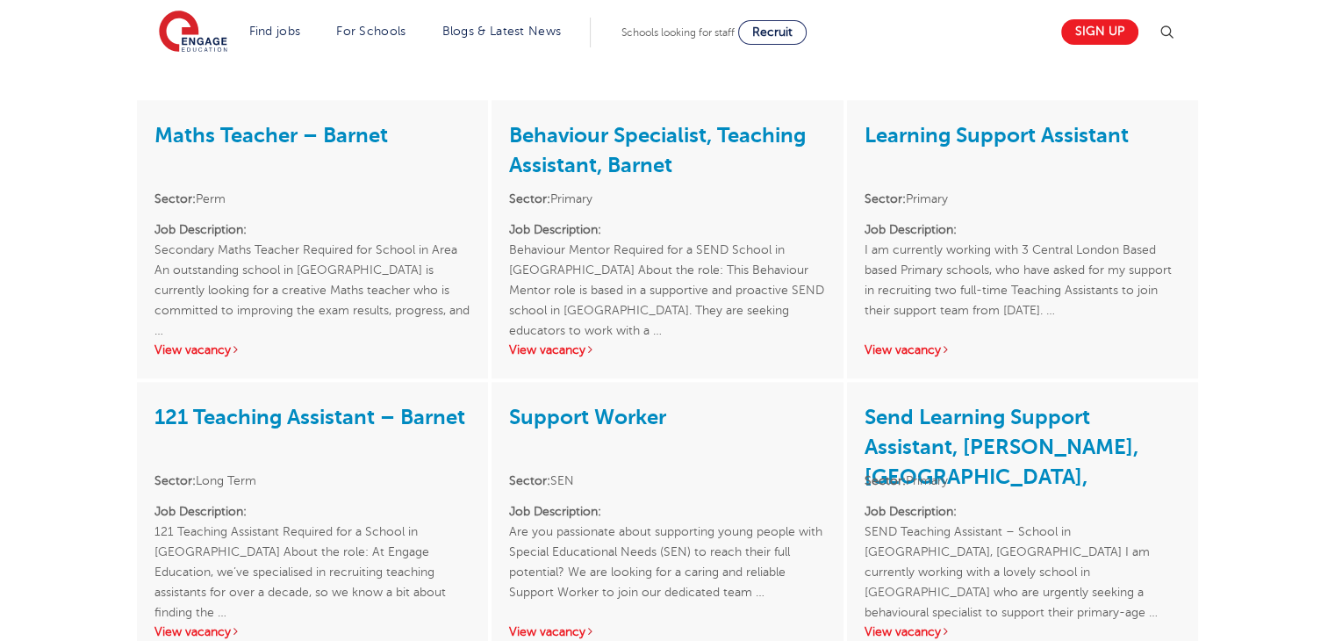
scroll to position [1981, 0]
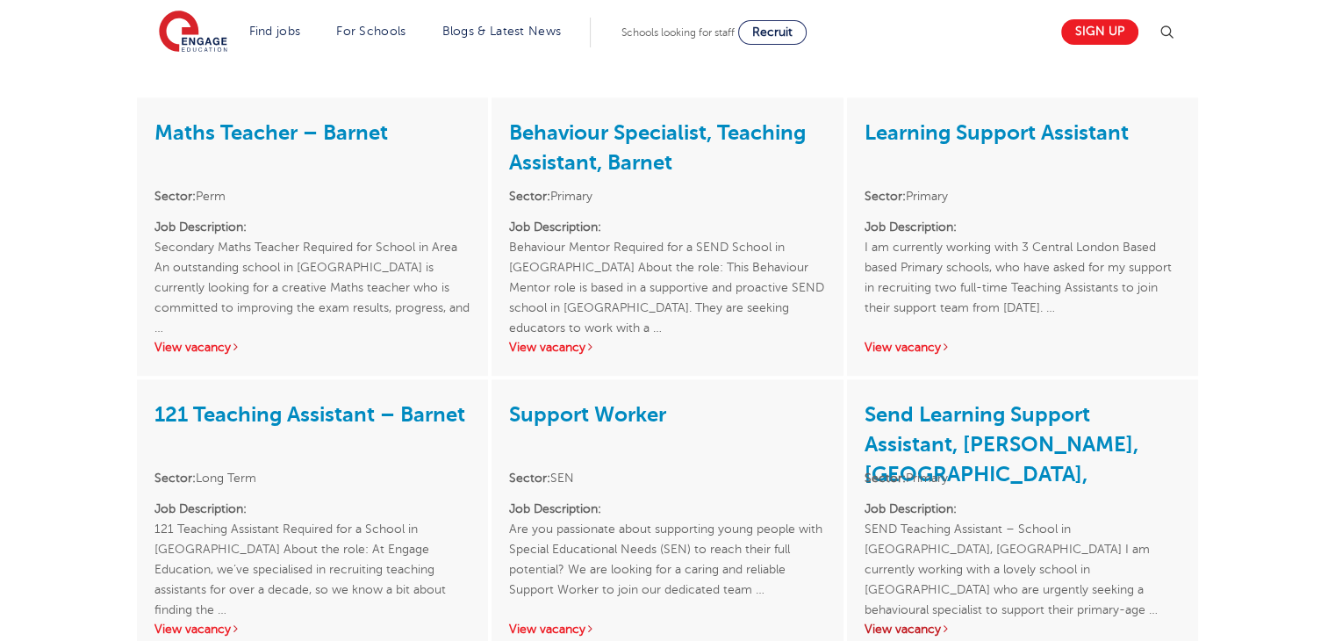
click at [927, 622] on link "View vacancy" at bounding box center [907, 628] width 86 height 13
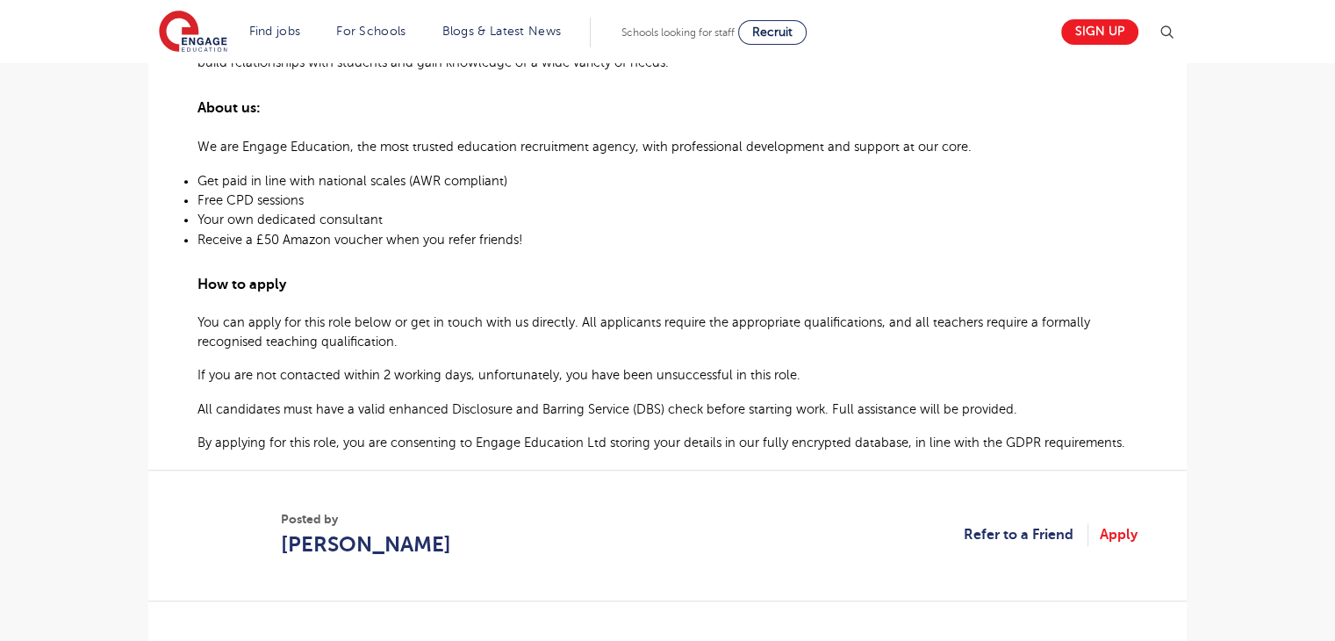
scroll to position [911, 0]
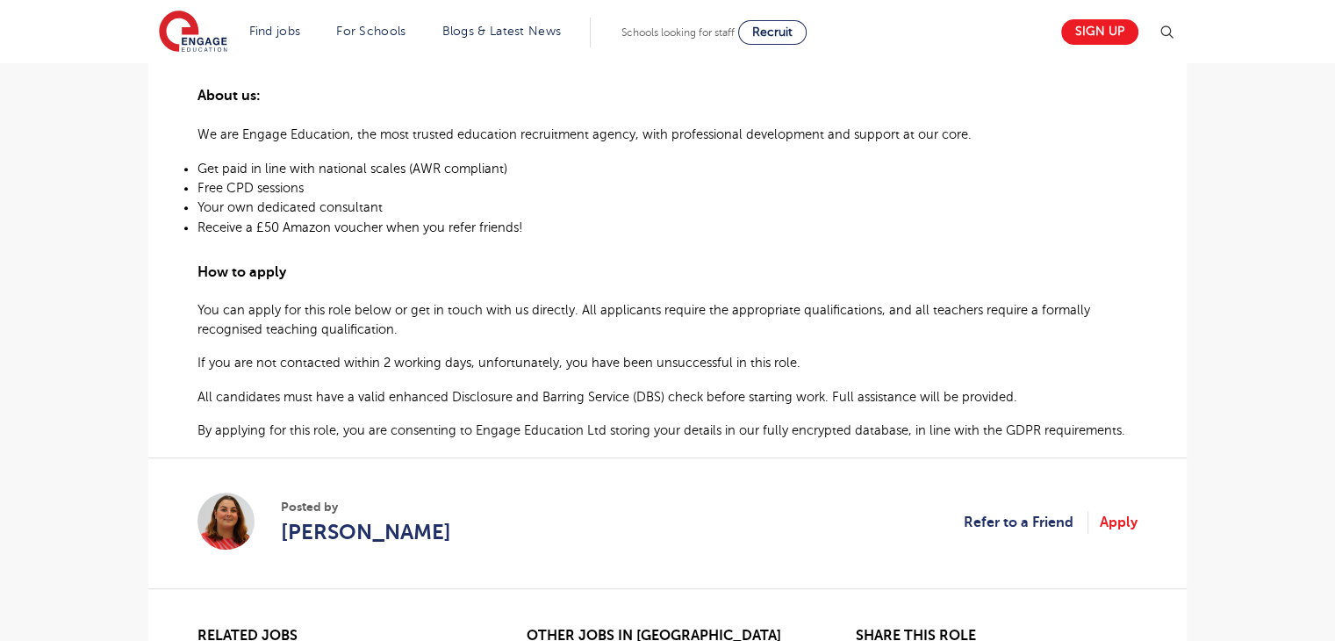
click at [1334, 336] on html "Find jobs All vacancies We have one of the UK's largest database. and with hund…" at bounding box center [667, 238] width 1335 height 2298
click at [1120, 528] on link "Apply" at bounding box center [1118, 522] width 38 height 23
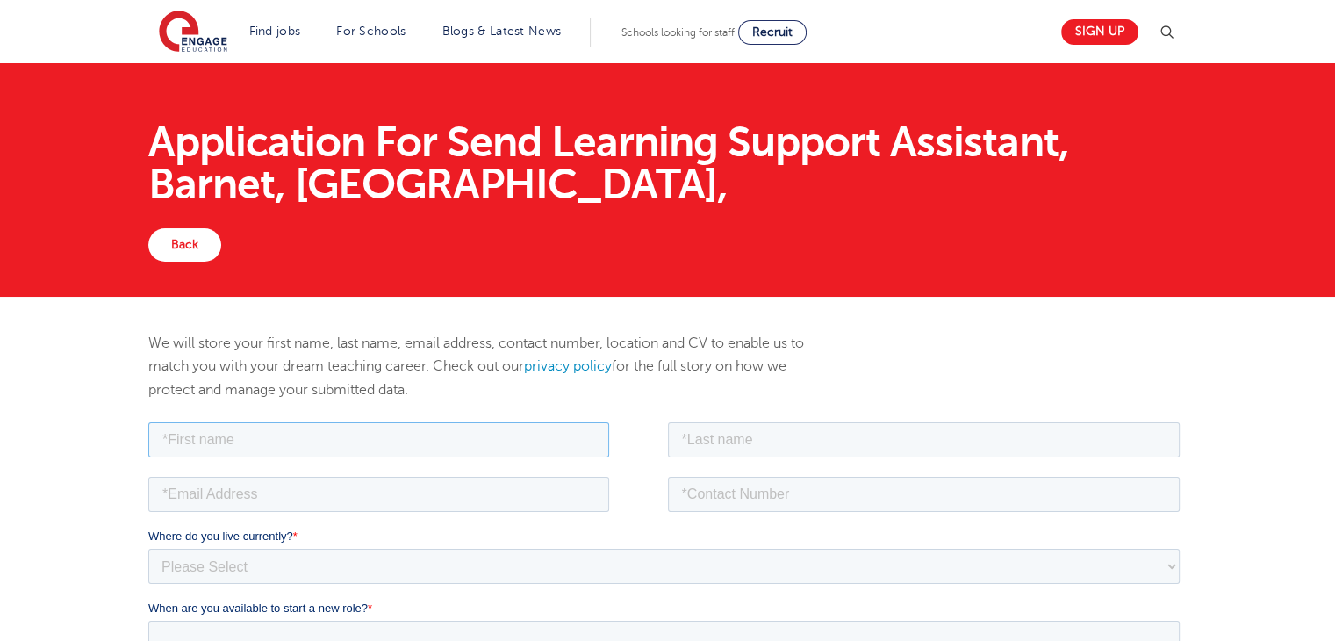
click at [561, 451] on input "text" at bounding box center [378, 438] width 461 height 35
type input "Sevda"
click at [766, 426] on input "text" at bounding box center [924, 438] width 512 height 35
type input "Sarica"
click at [479, 497] on input "email" at bounding box center [378, 493] width 461 height 35
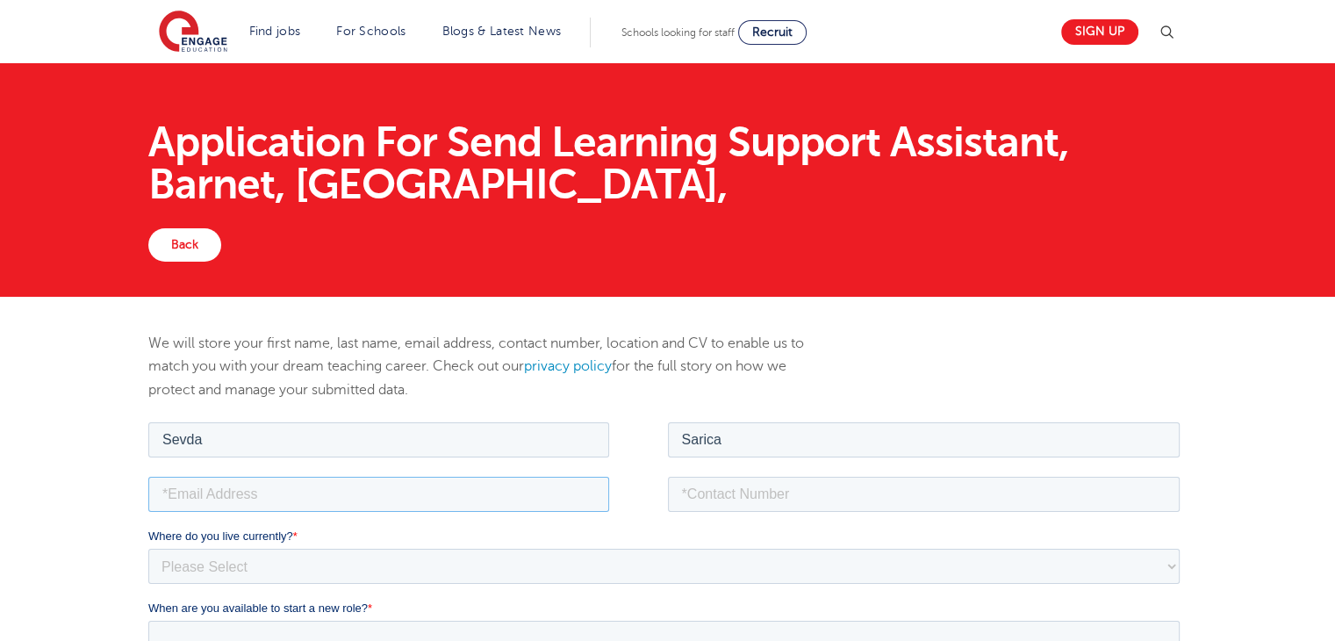
type input "sevdasarica1@outlook.com"
click at [733, 476] on input "tel" at bounding box center [924, 493] width 512 height 35
type input "+447939578306"
click at [736, 570] on select "Please Select UK Canada Ireland Australia New Zealand Europe USA South Africa J…" at bounding box center [663, 565] width 1031 height 35
select select "UK"
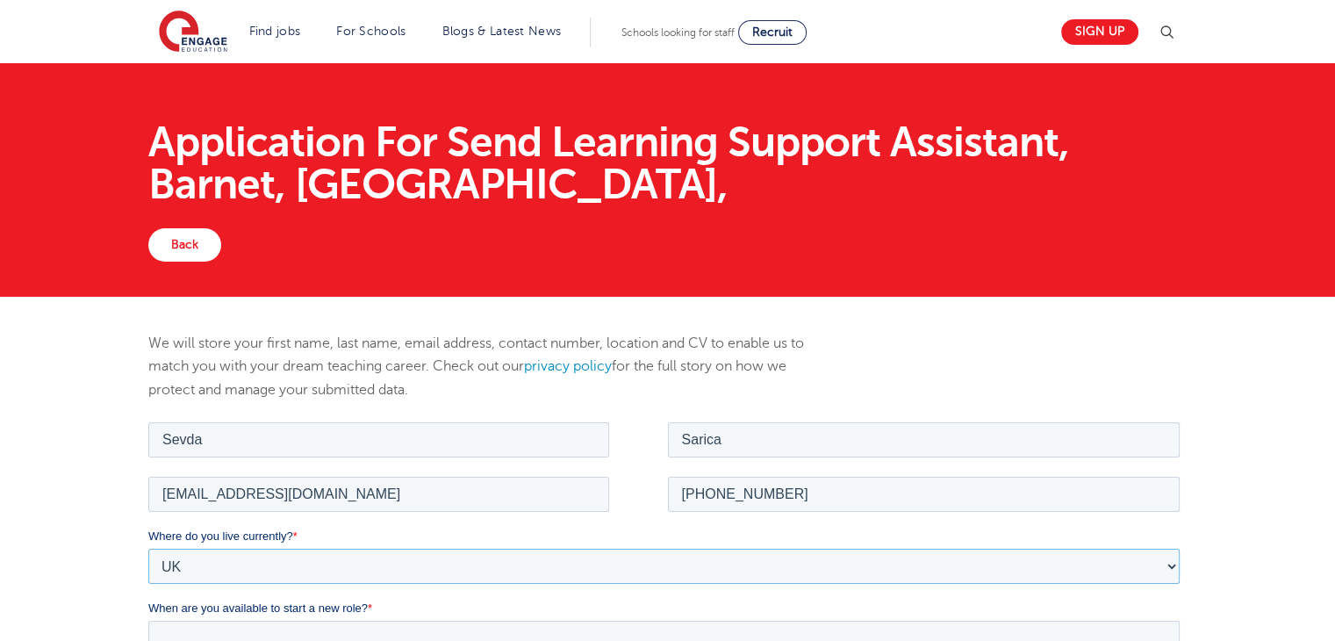
click at [148, 548] on select "Please Select UK Canada Ireland Australia New Zealand Europe USA South Africa J…" at bounding box center [663, 565] width 1031 height 35
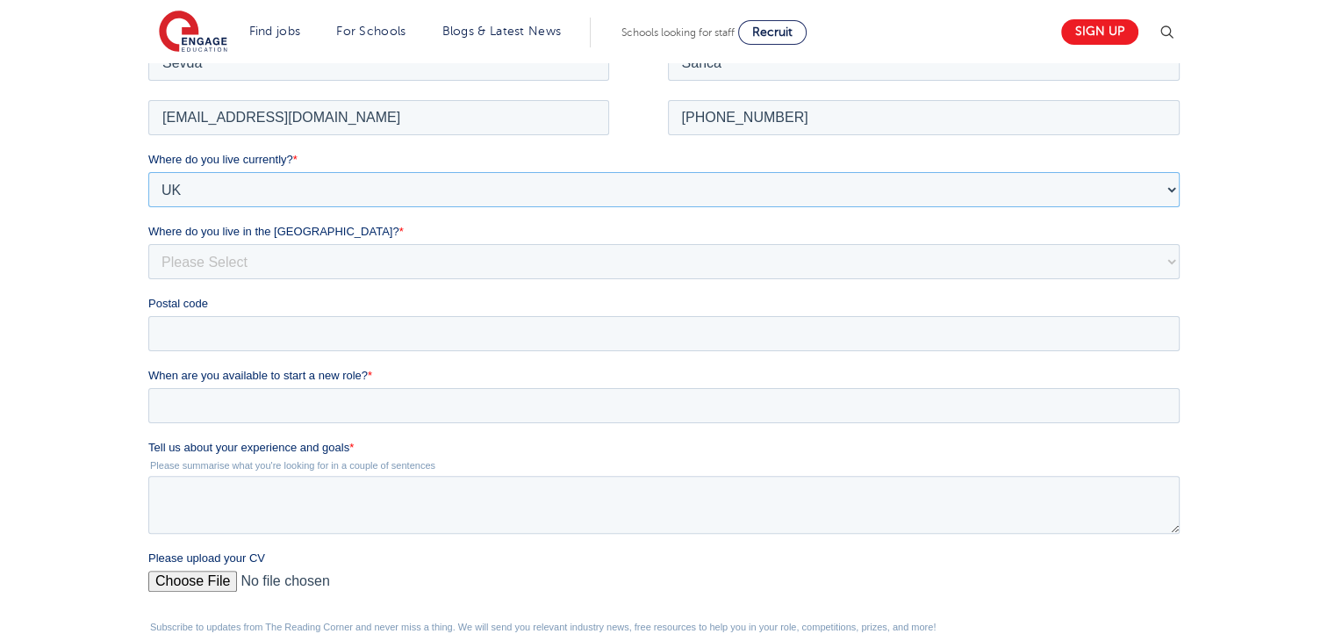
scroll to position [407, 0]
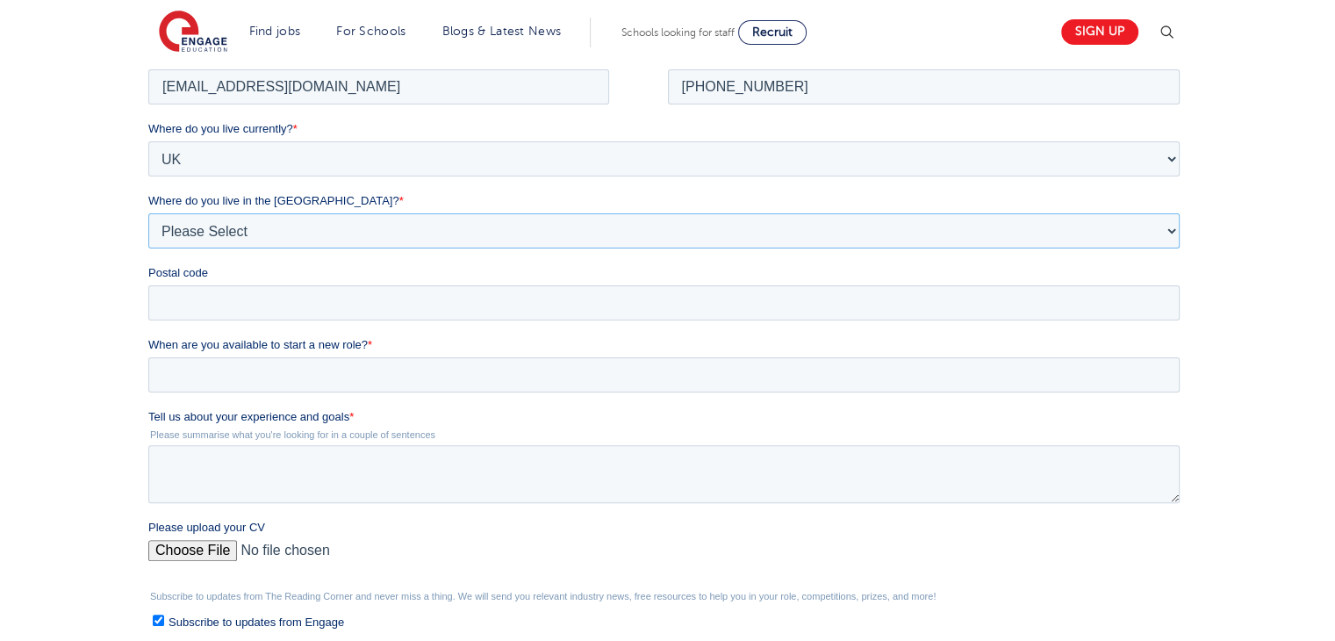
click at [1118, 233] on select "Please Select Overseas [GEOGRAPHIC_DATA] [GEOGRAPHIC_DATA] [GEOGRAPHIC_DATA] [G…" at bounding box center [663, 229] width 1031 height 35
select select "[GEOGRAPHIC_DATA]"
click at [148, 212] on select "Please Select Overseas [GEOGRAPHIC_DATA] [GEOGRAPHIC_DATA] [GEOGRAPHIC_DATA] [G…" at bounding box center [663, 229] width 1031 height 35
click at [572, 284] on input "Postal code" at bounding box center [663, 301] width 1031 height 35
type input "N19 3XE"
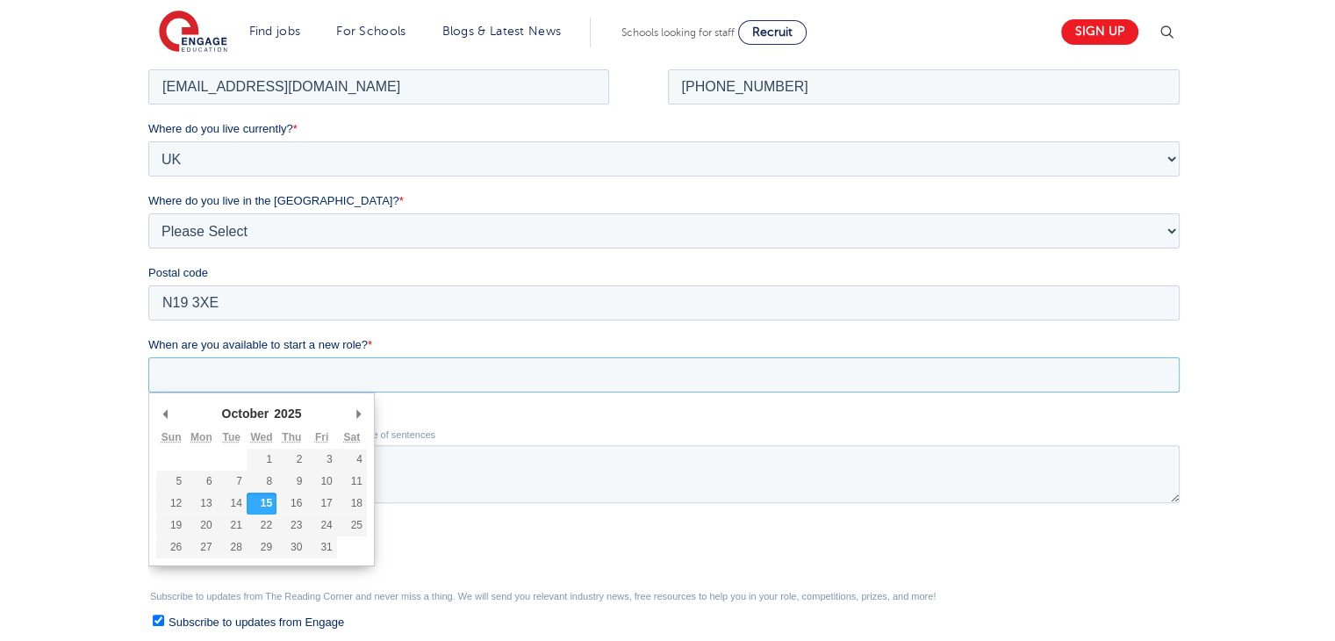
click at [252, 363] on input "When are you available to start a new role? *" at bounding box center [663, 373] width 1031 height 35
type div "[DATE]"
type input "[DATE]"
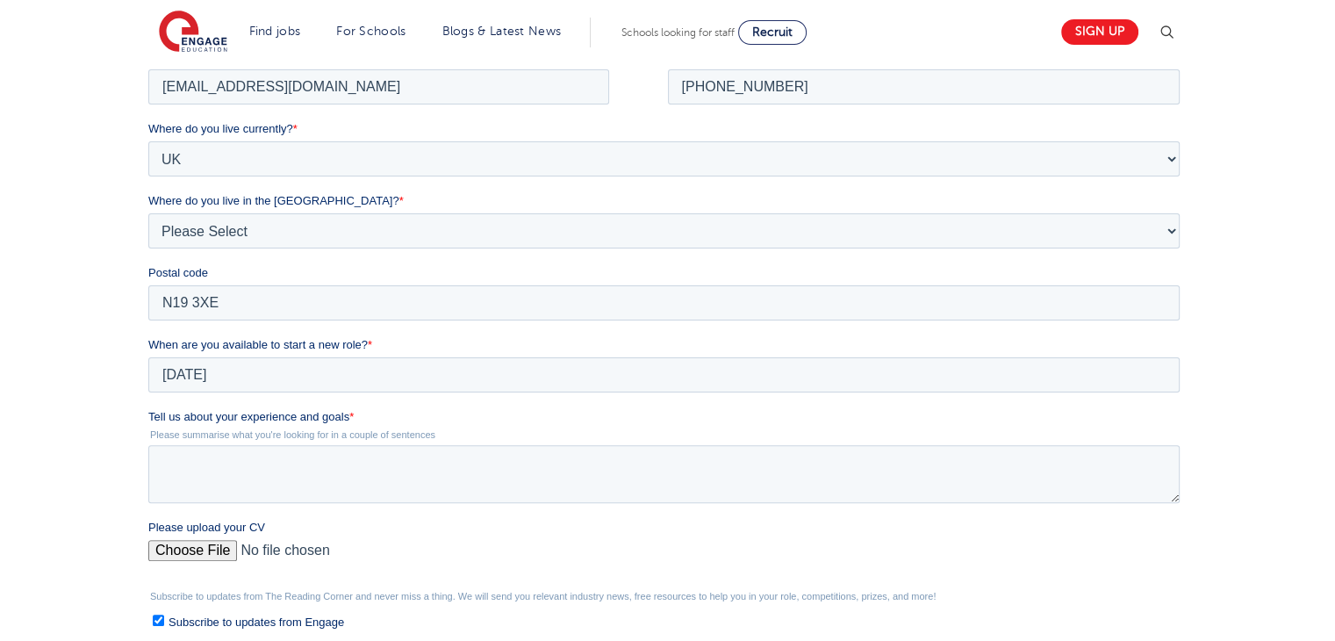
click at [190, 542] on input "Please upload your CV" at bounding box center [663, 556] width 1031 height 35
type input "C:\fakepath\CV 1 (1).docx"
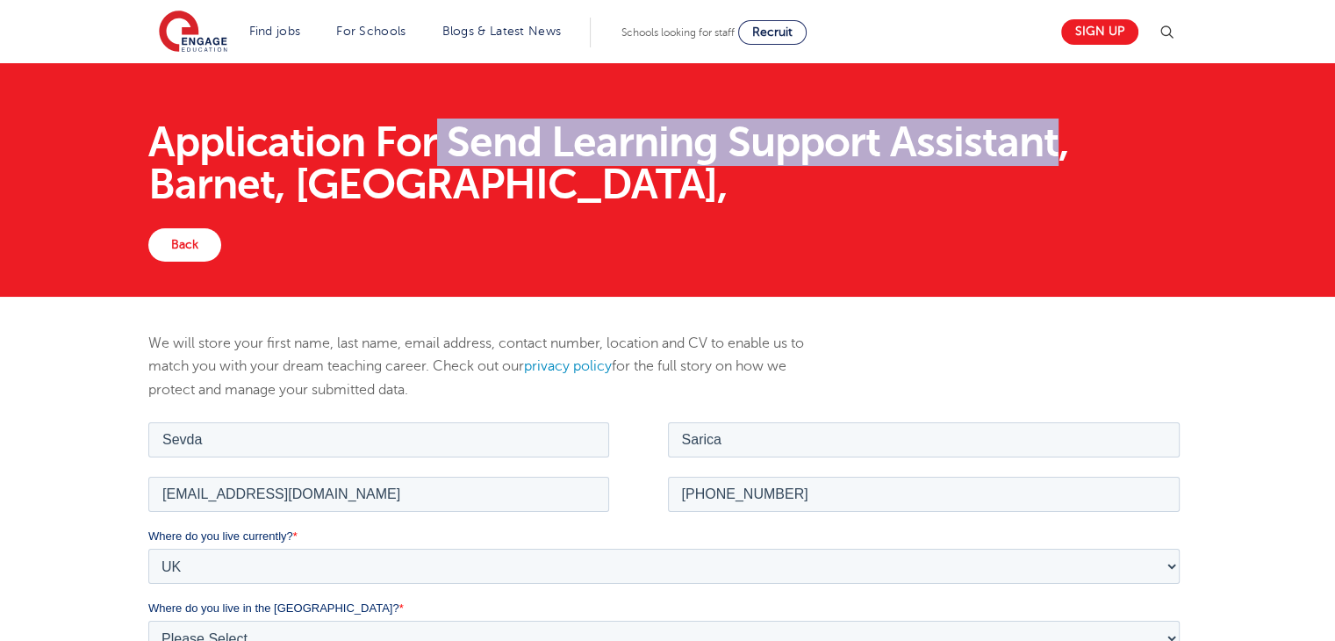
drag, startPoint x: 440, startPoint y: 148, endPoint x: 1049, endPoint y: 131, distance: 609.2
click at [1049, 131] on h1 "Application For Send Learning Support Assistant, Barnet, Colindale," at bounding box center [667, 163] width 1038 height 84
copy h1 "Send Learning Support Assistant"
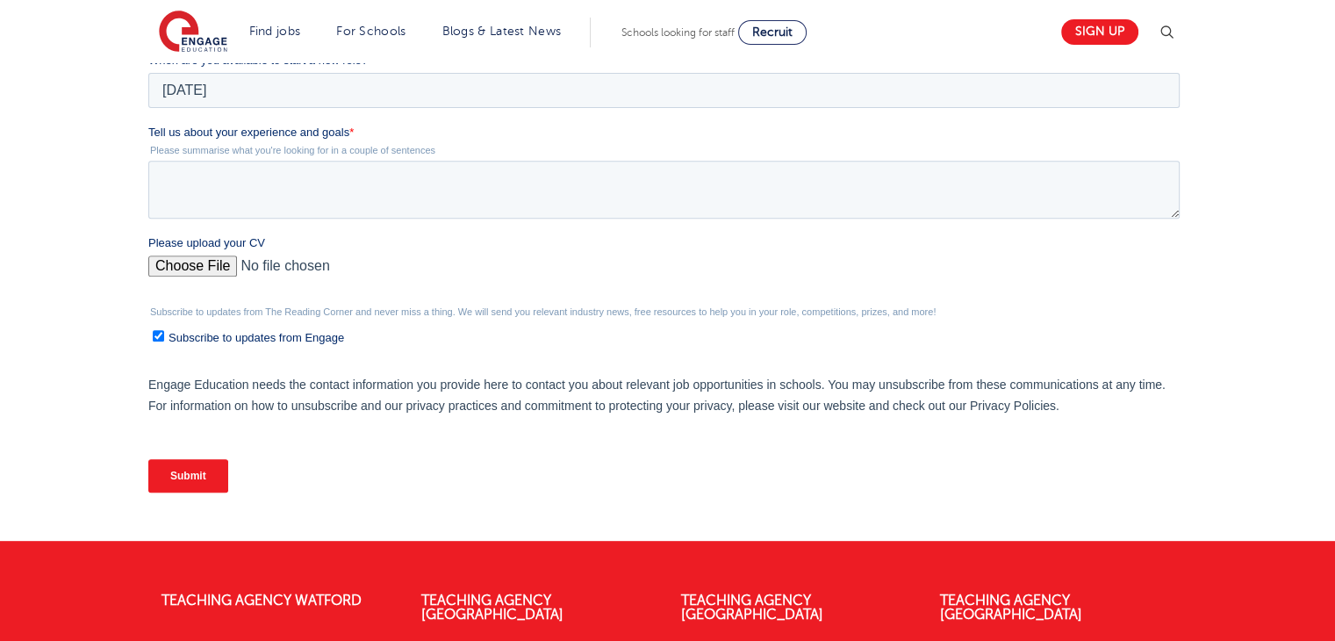
scroll to position [688, 0]
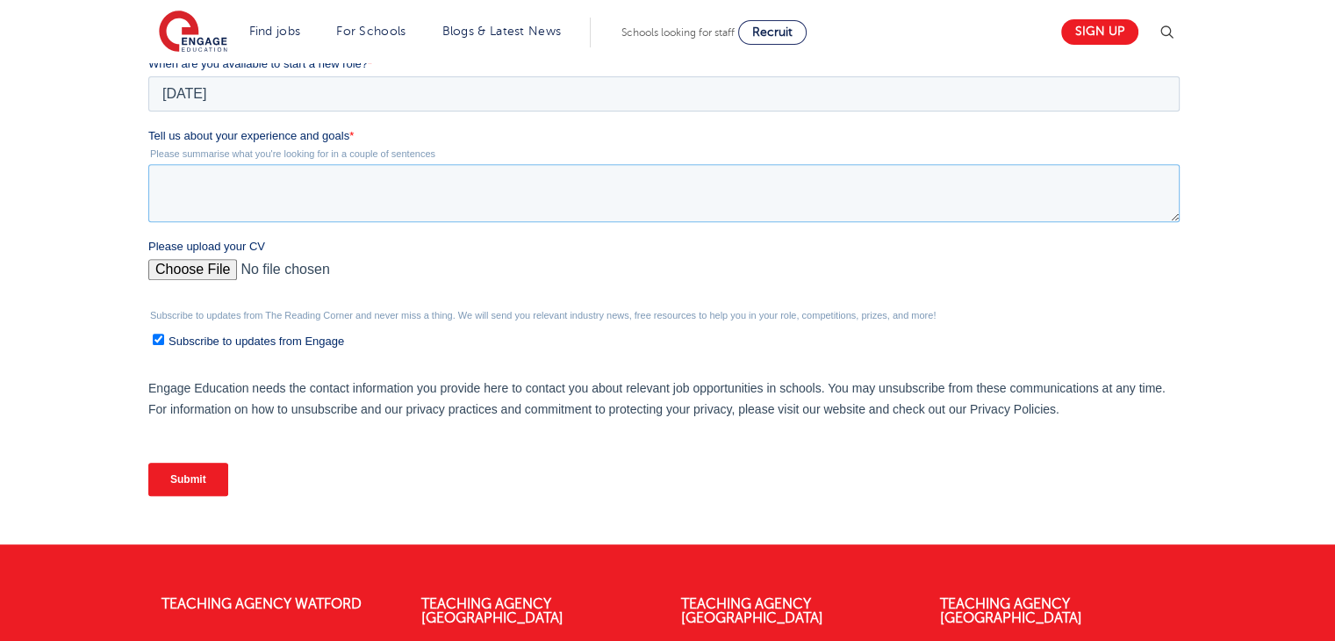
click at [973, 178] on textarea "Tell us about your experience and goals *" at bounding box center [663, 193] width 1031 height 58
paste textarea "I have developed extensive experience supporting children and young people with…"
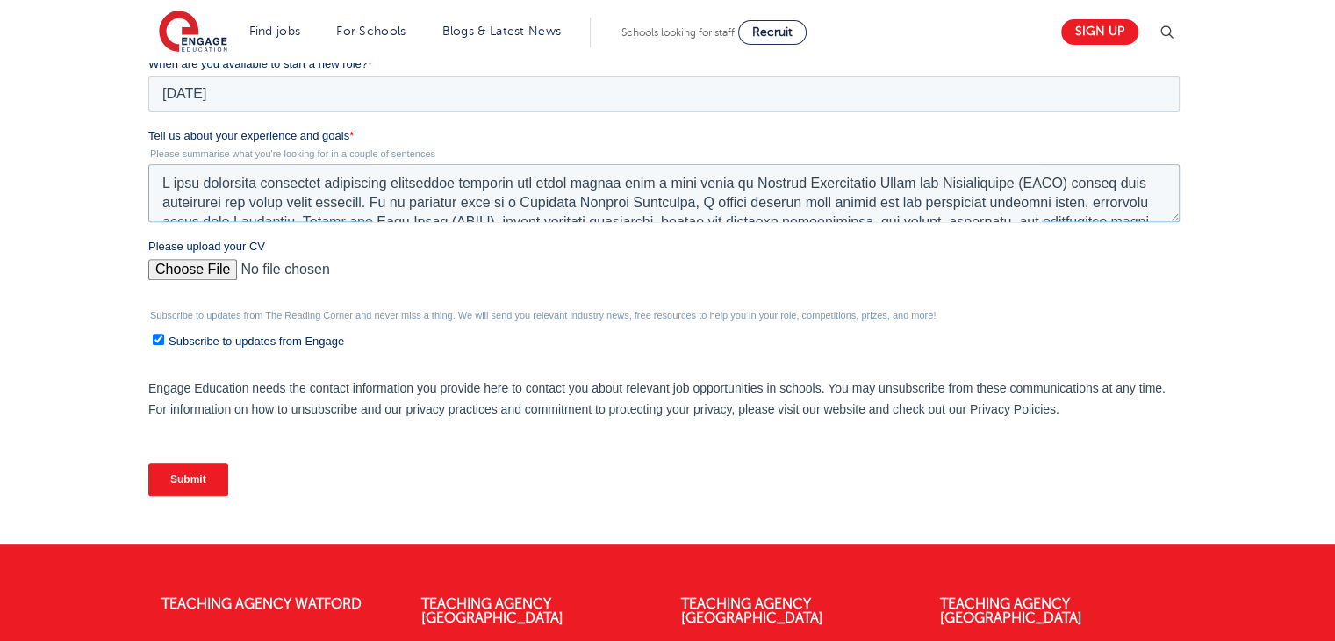
scroll to position [201, 0]
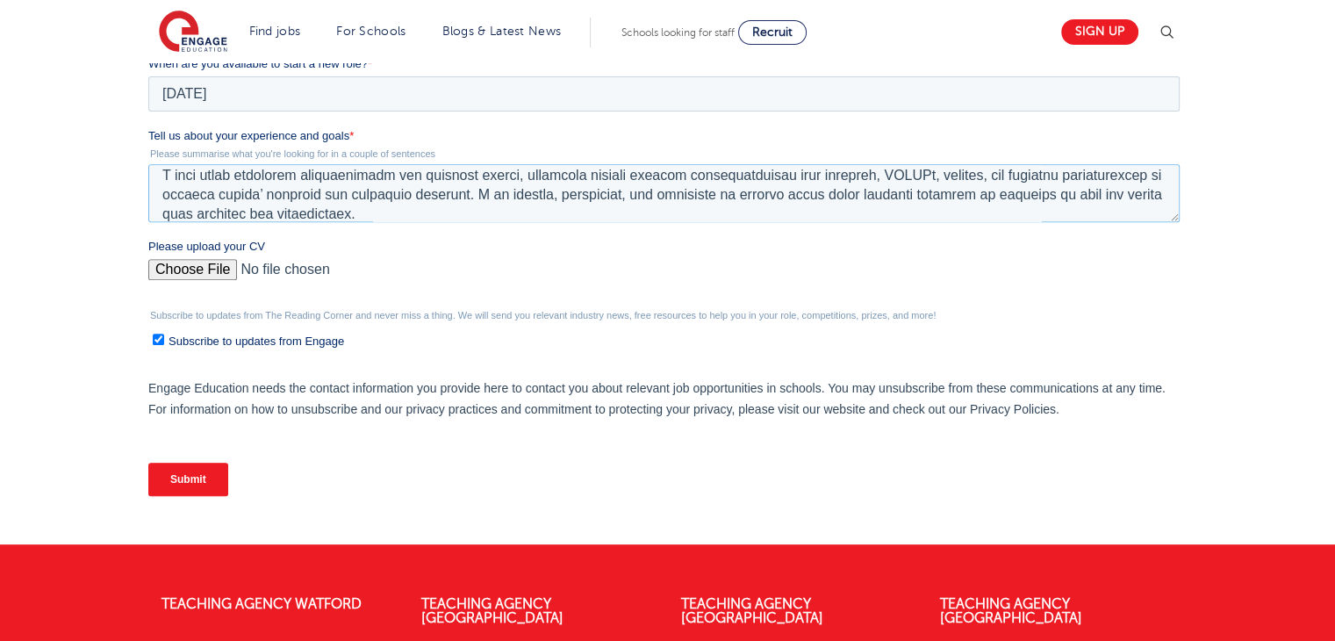
type textarea "I have developed extensive experience supporting children and young people with…"
click at [212, 469] on input "Submit" at bounding box center [188, 478] width 80 height 33
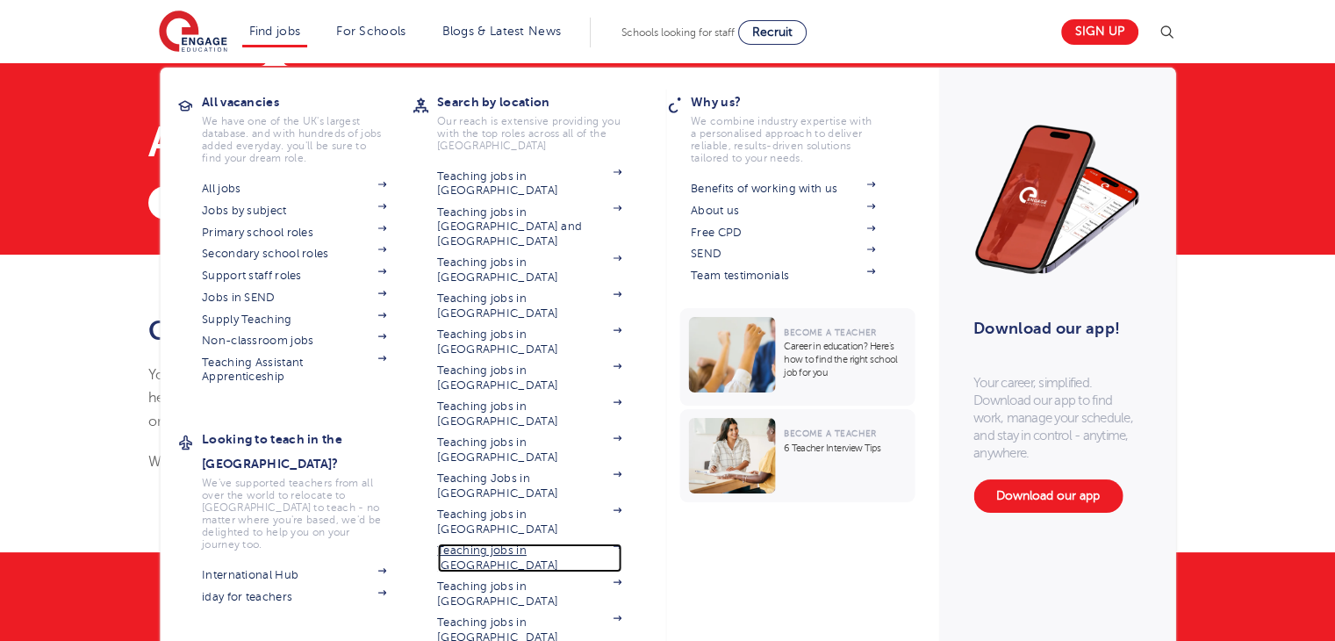
click at [543, 543] on link "Teaching jobs in [GEOGRAPHIC_DATA]" at bounding box center [529, 557] width 184 height 29
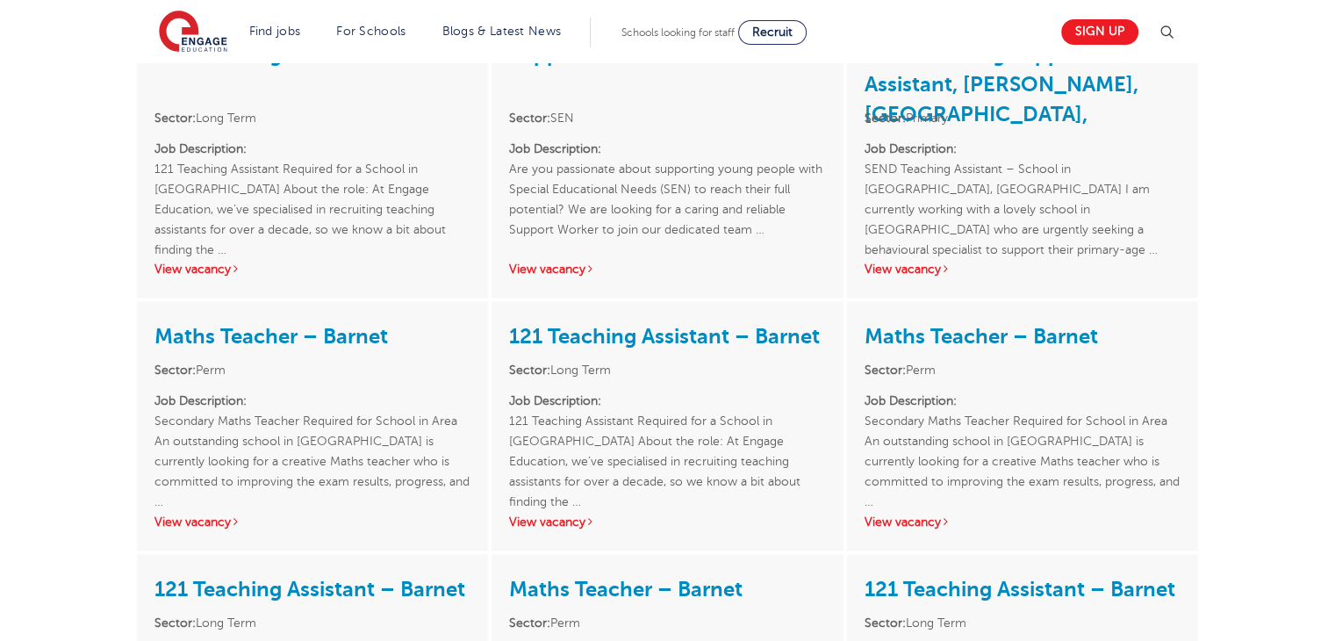
scroll to position [2374, 0]
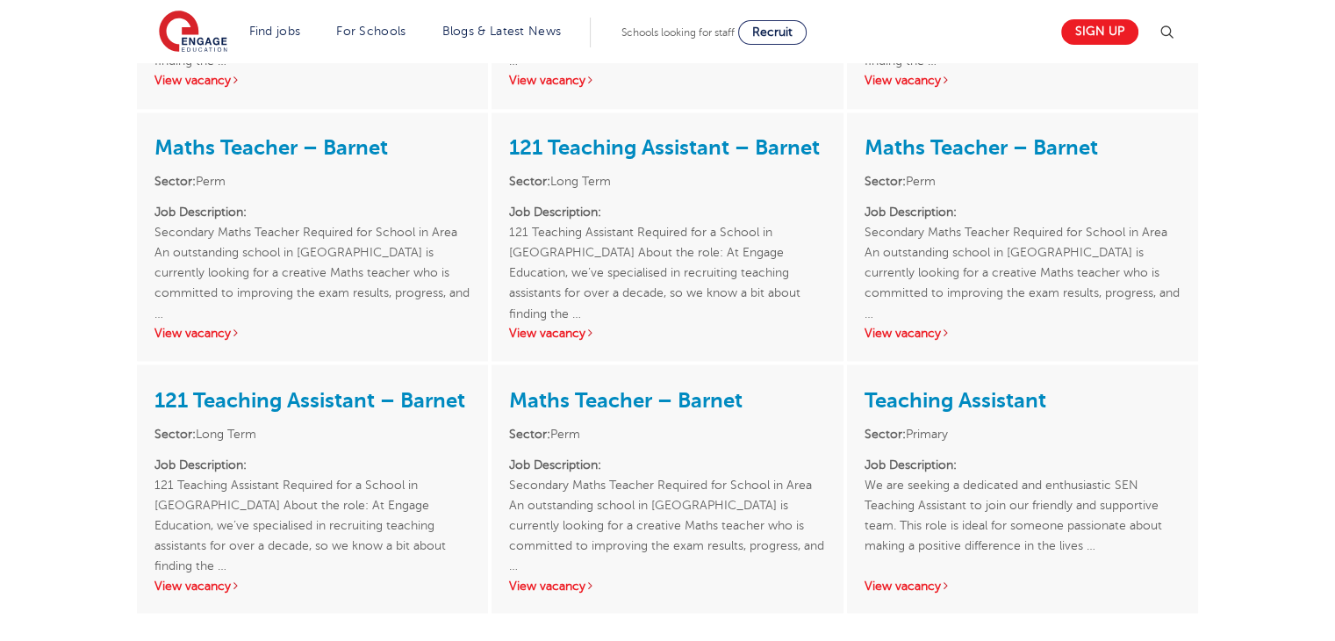
scroll to position [3048, 0]
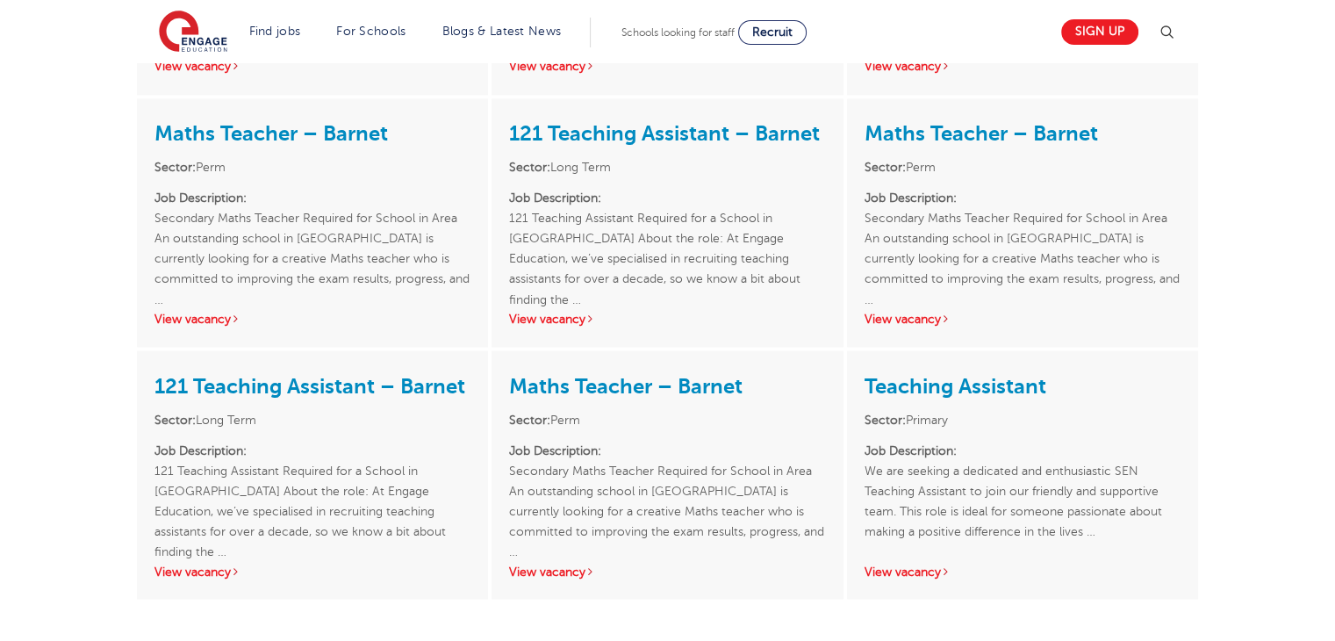
click at [927, 457] on div "Teaching Assistant Sector: Primary Job Description: We are seeking a dedicated …" at bounding box center [1022, 474] width 351 height 248
click at [923, 564] on link "View vacancy" at bounding box center [907, 570] width 86 height 13
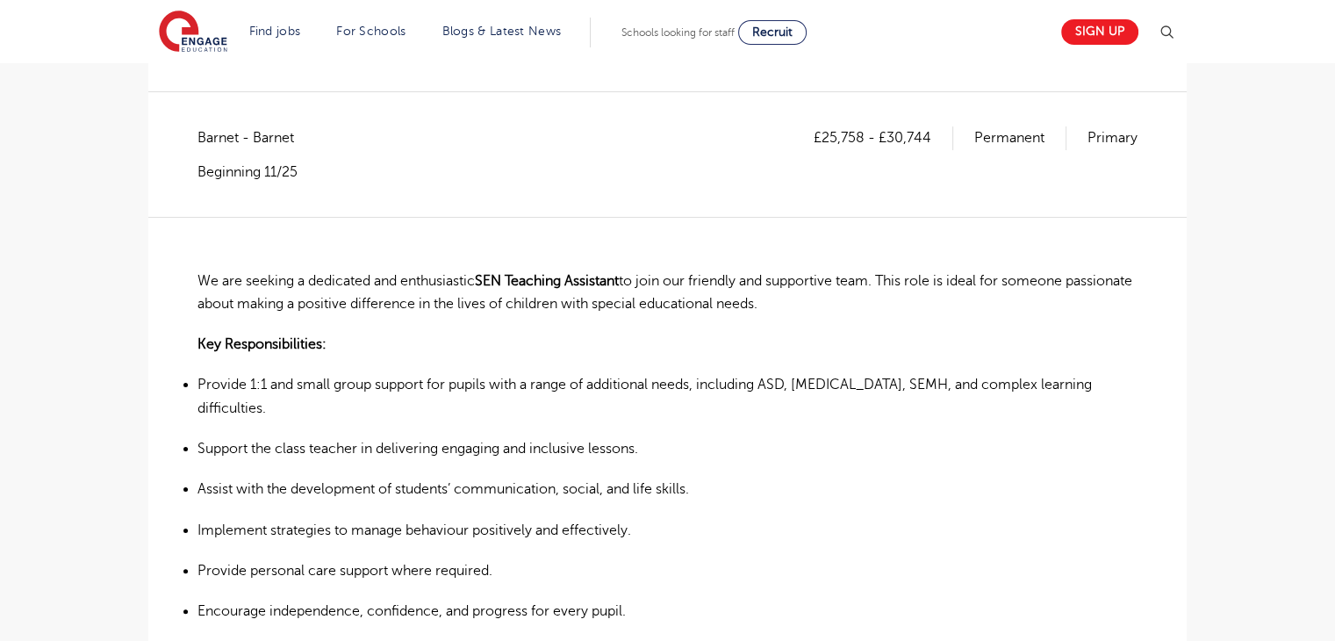
scroll to position [276, 0]
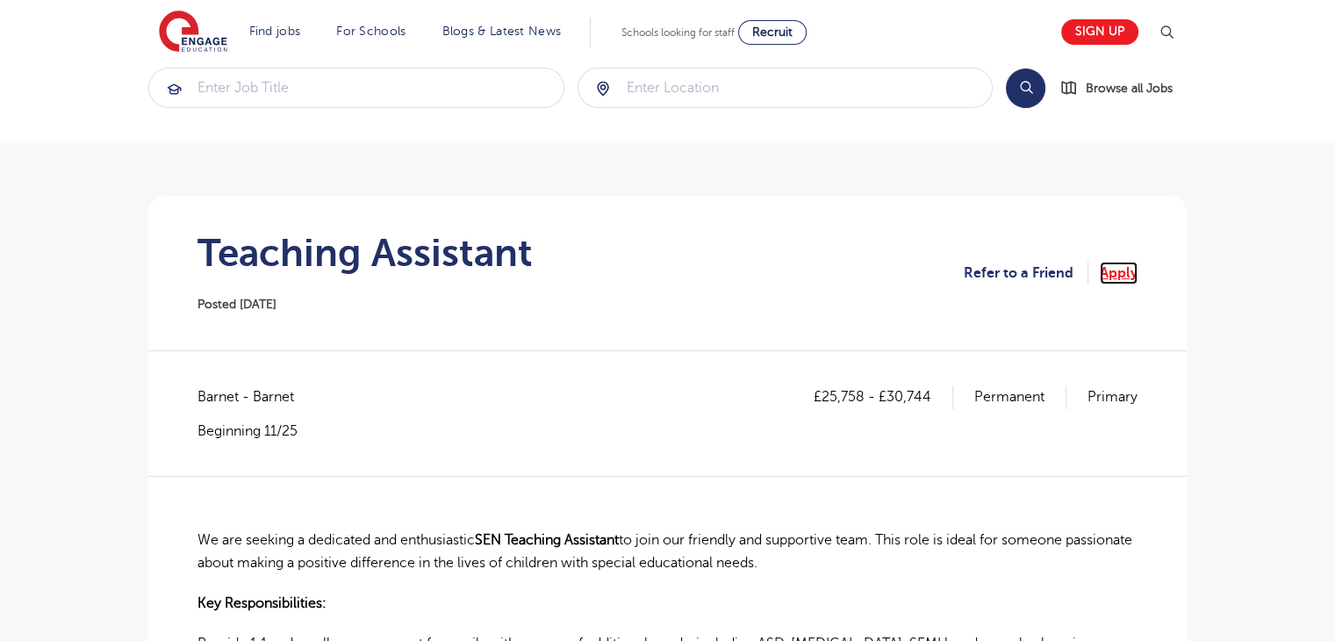
click at [1126, 275] on link "Apply" at bounding box center [1118, 272] width 38 height 23
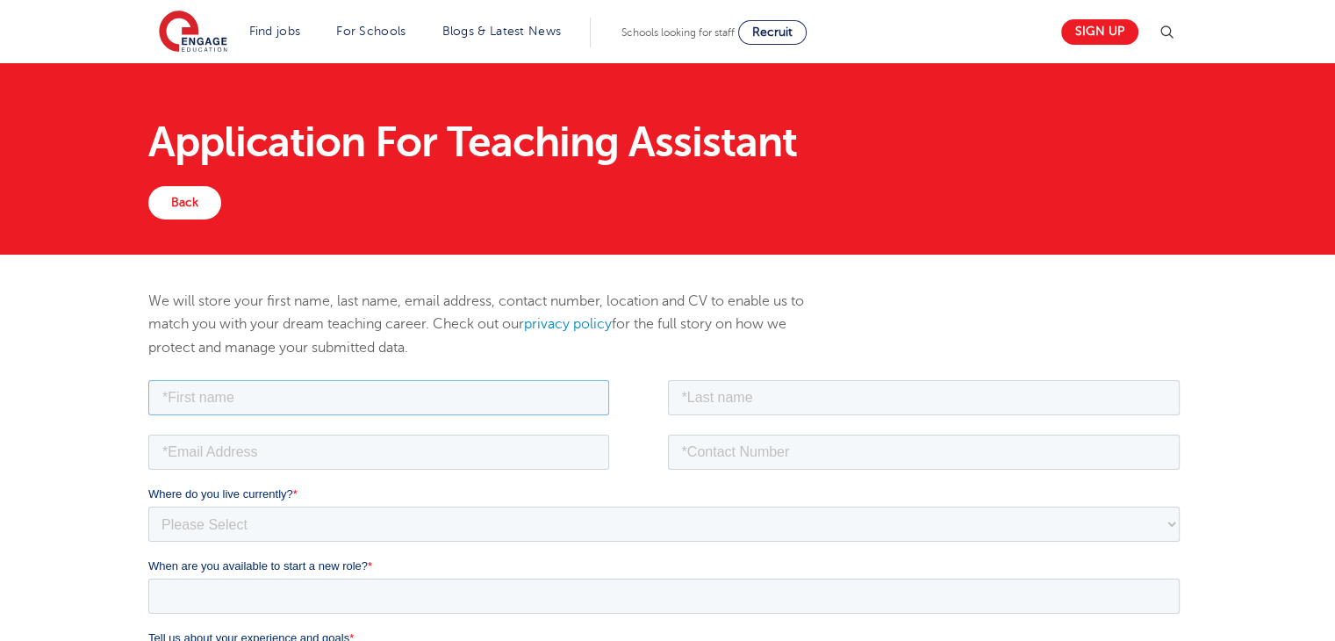
click at [304, 398] on input "text" at bounding box center [378, 396] width 461 height 35
type input "Sevda"
click at [902, 391] on input "text" at bounding box center [924, 396] width 512 height 35
type input "Sarica"
click at [539, 454] on input "email" at bounding box center [378, 450] width 461 height 35
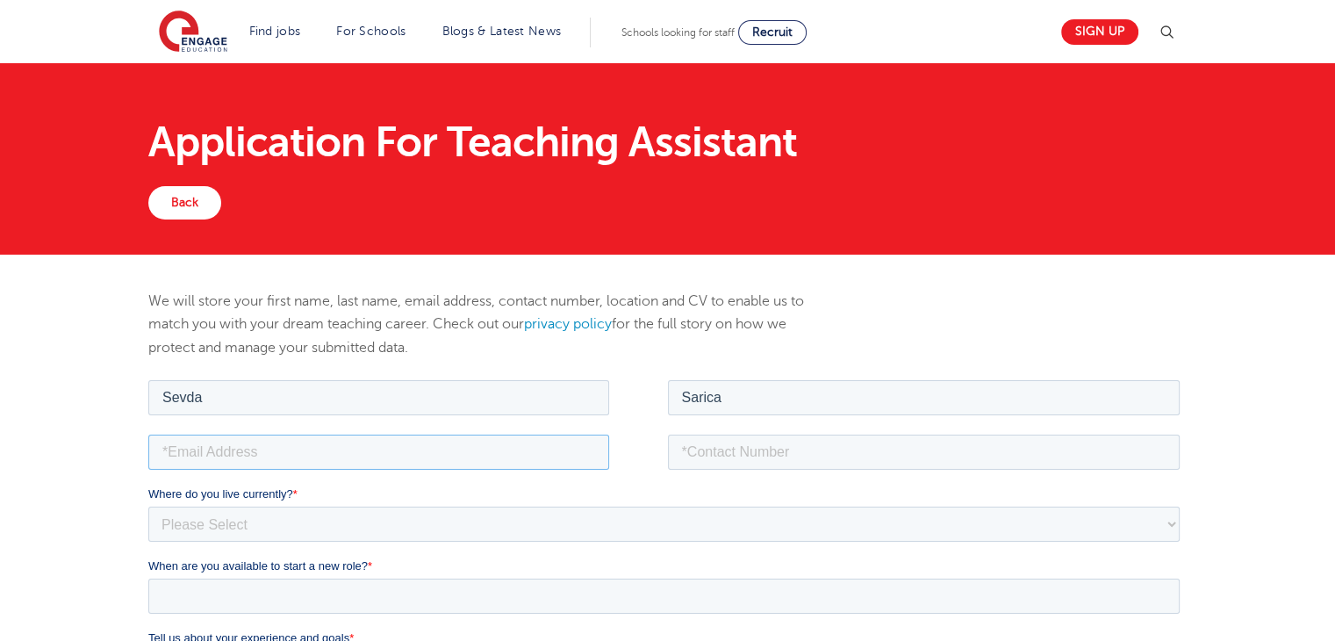
type input "[EMAIL_ADDRESS][DOMAIN_NAME]"
click at [748, 444] on input "tel" at bounding box center [924, 450] width 512 height 35
type input "+447939578306"
click at [662, 518] on select "Please Select UK Canada Ireland Australia New Zealand Europe USA South Africa J…" at bounding box center [663, 522] width 1031 height 35
select select "UK"
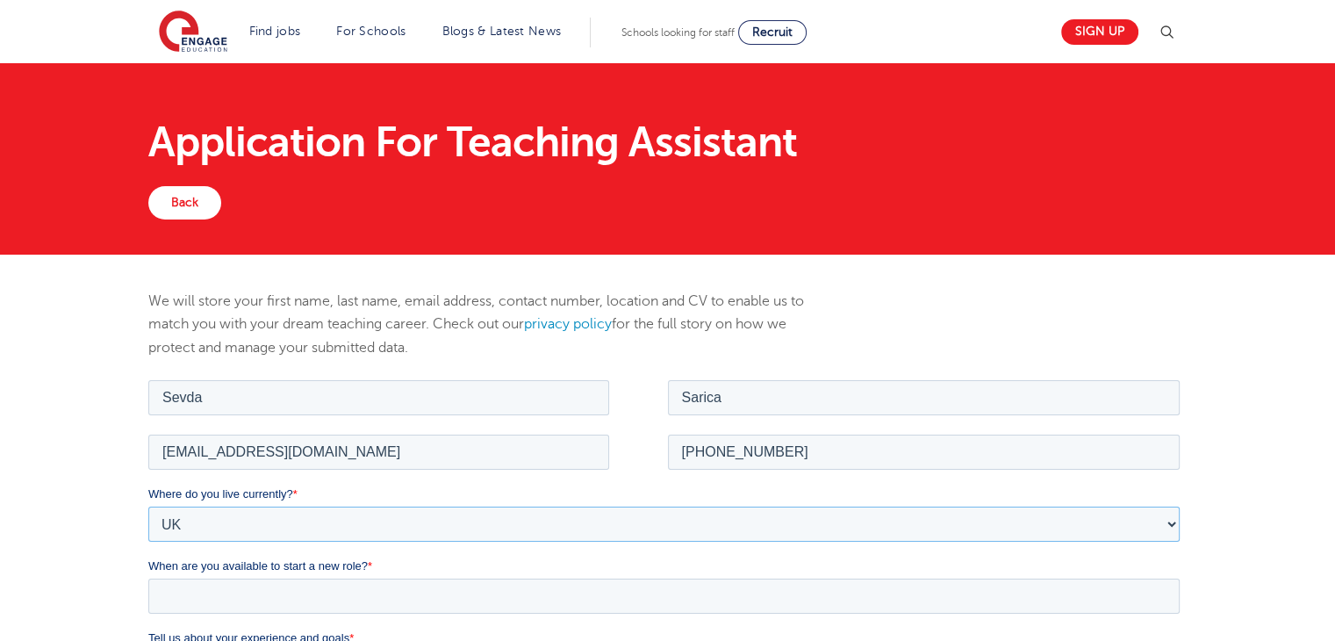
click at [148, 505] on select "Please Select UK Canada Ireland Australia New Zealand Europe USA South Africa J…" at bounding box center [663, 522] width 1031 height 35
click at [344, 597] on select "Please Select Overseas Barnsley Bedfordshire Berkshire Bournemouth Bracknell Fo…" at bounding box center [663, 594] width 1031 height 35
select select "London"
click at [148, 577] on select "Please Select Overseas Barnsley Bedfordshire Berkshire Bournemouth Bracknell Fo…" at bounding box center [663, 594] width 1031 height 35
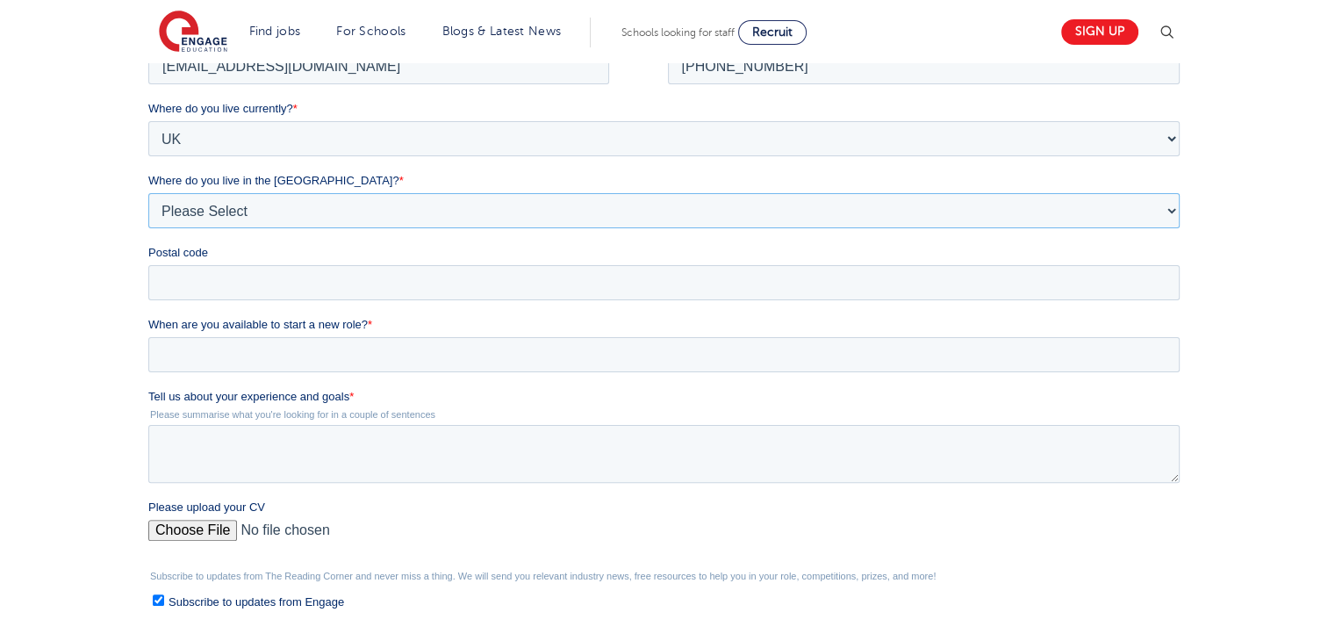
scroll to position [400, 0]
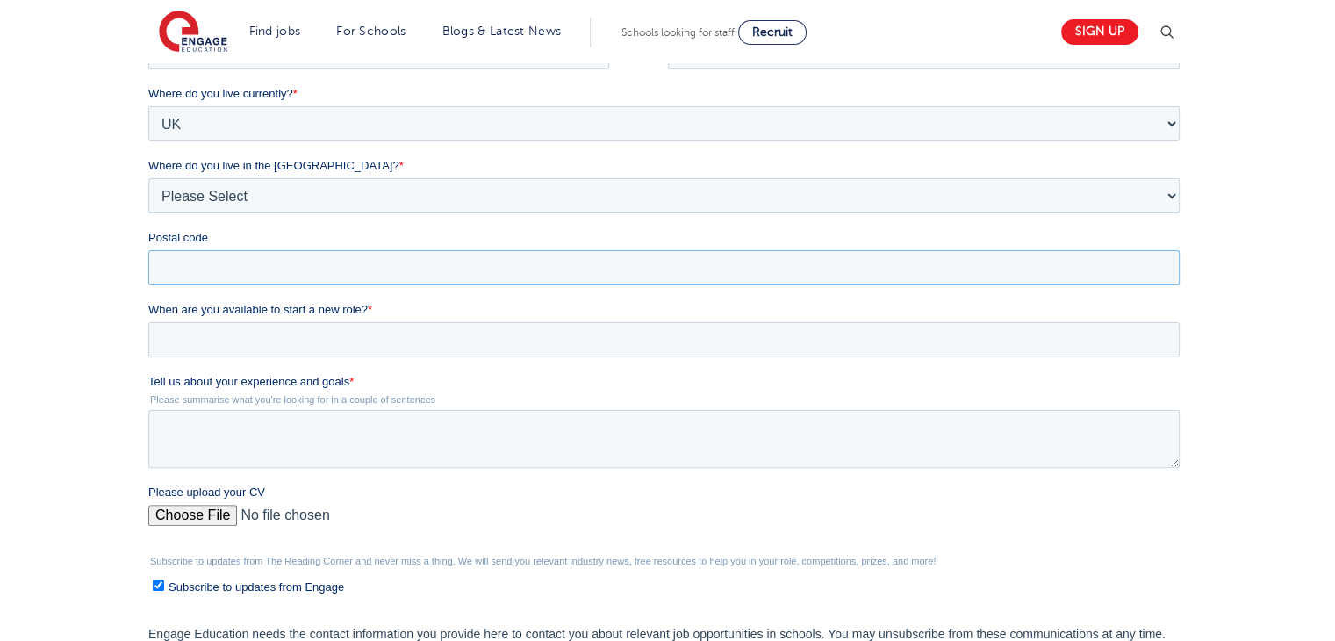
click at [875, 266] on input "Postal code" at bounding box center [663, 267] width 1031 height 35
type input "N19 3XE"
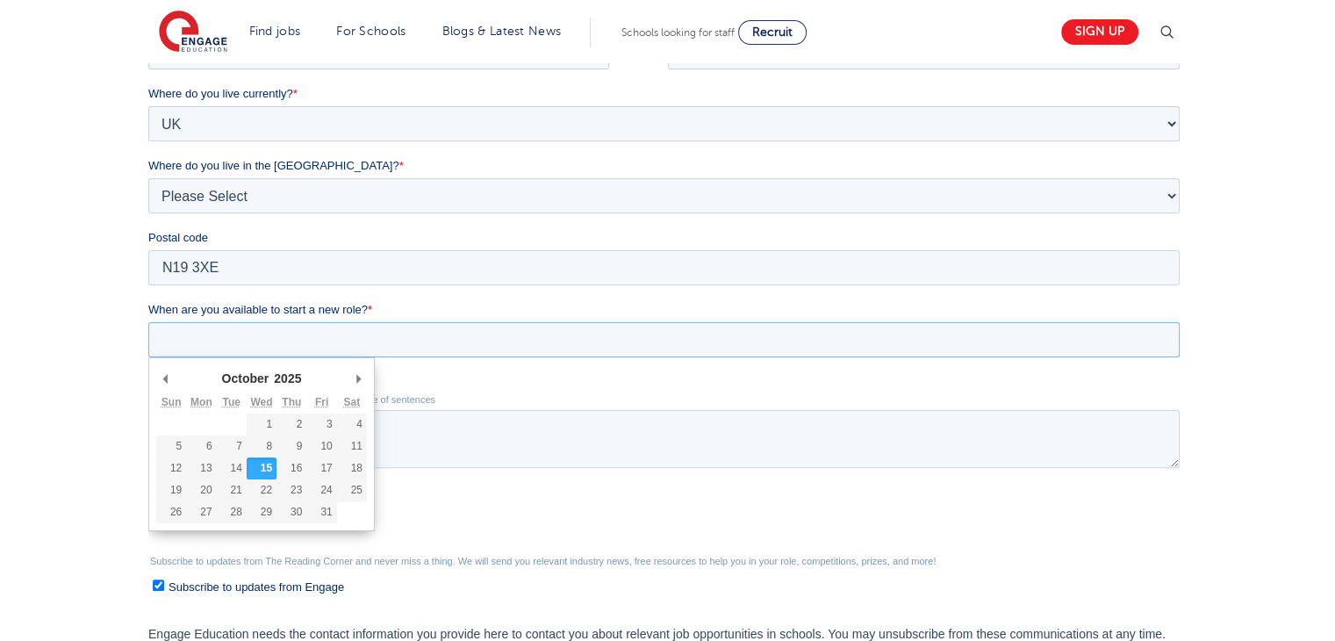
click at [319, 340] on input "When are you available to start a new role? *" at bounding box center [663, 339] width 1031 height 35
type div "2025-10-20"
type input "2025/10/20"
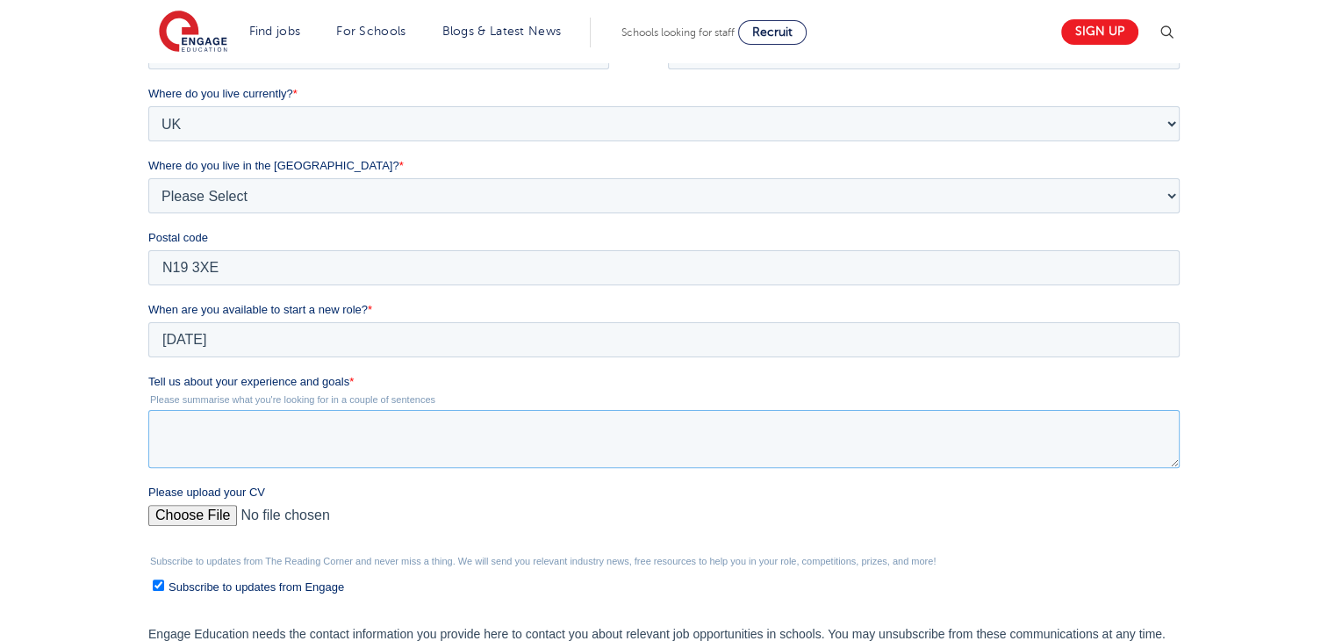
click at [232, 423] on textarea "Tell us about your experience and goals *" at bounding box center [663, 439] width 1031 height 58
paste textarea "I have gained valuable experience working in both mainstream secondary and earl…"
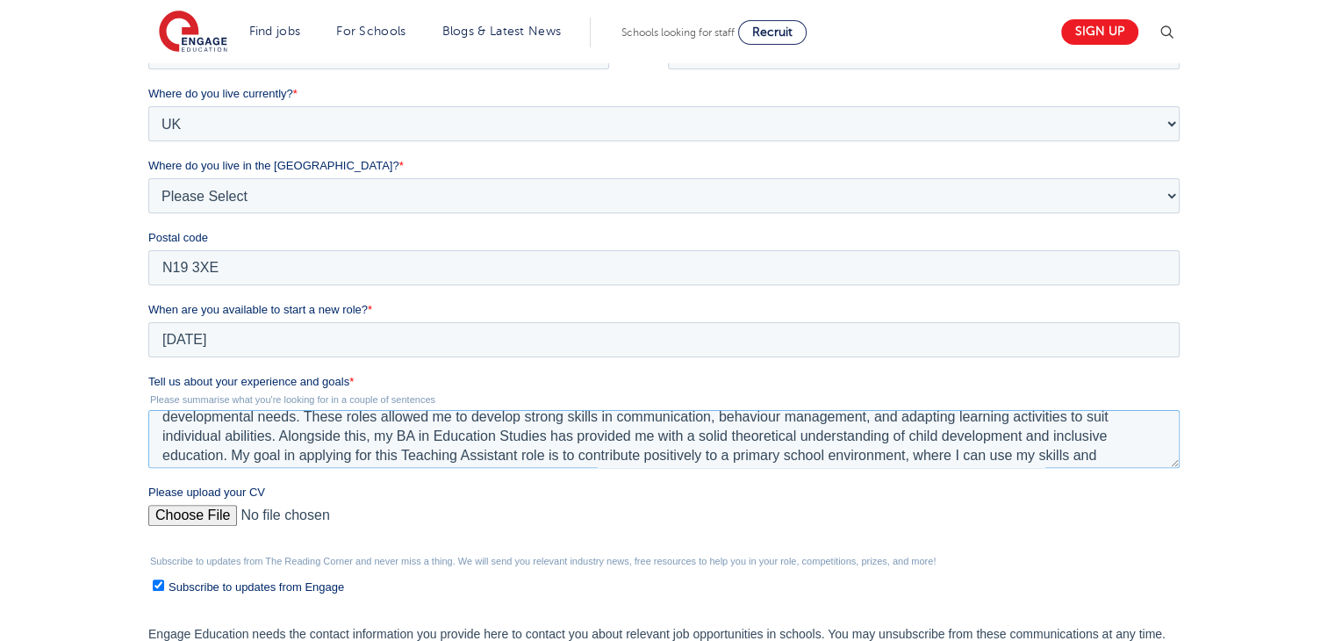
scroll to position [42, 0]
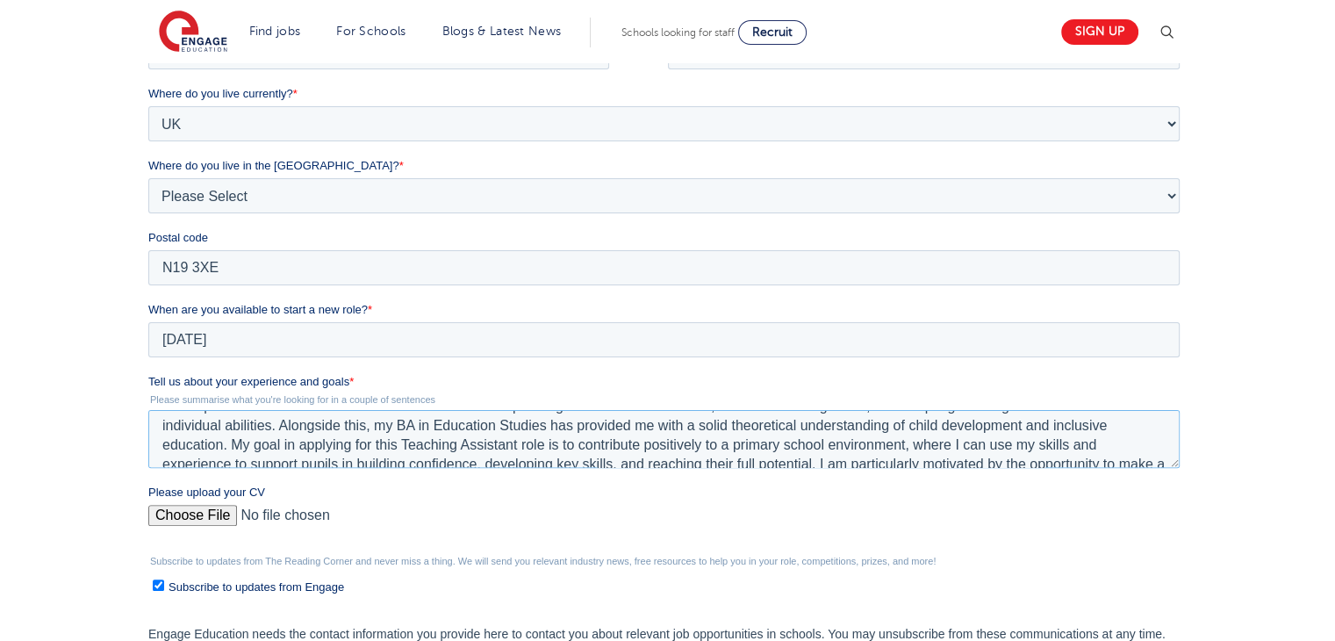
drag, startPoint x: 412, startPoint y: 427, endPoint x: 397, endPoint y: 424, distance: 15.3
click at [397, 424] on textarea "I have gained valuable experience working in both mainstream secondary and earl…" at bounding box center [663, 439] width 1031 height 58
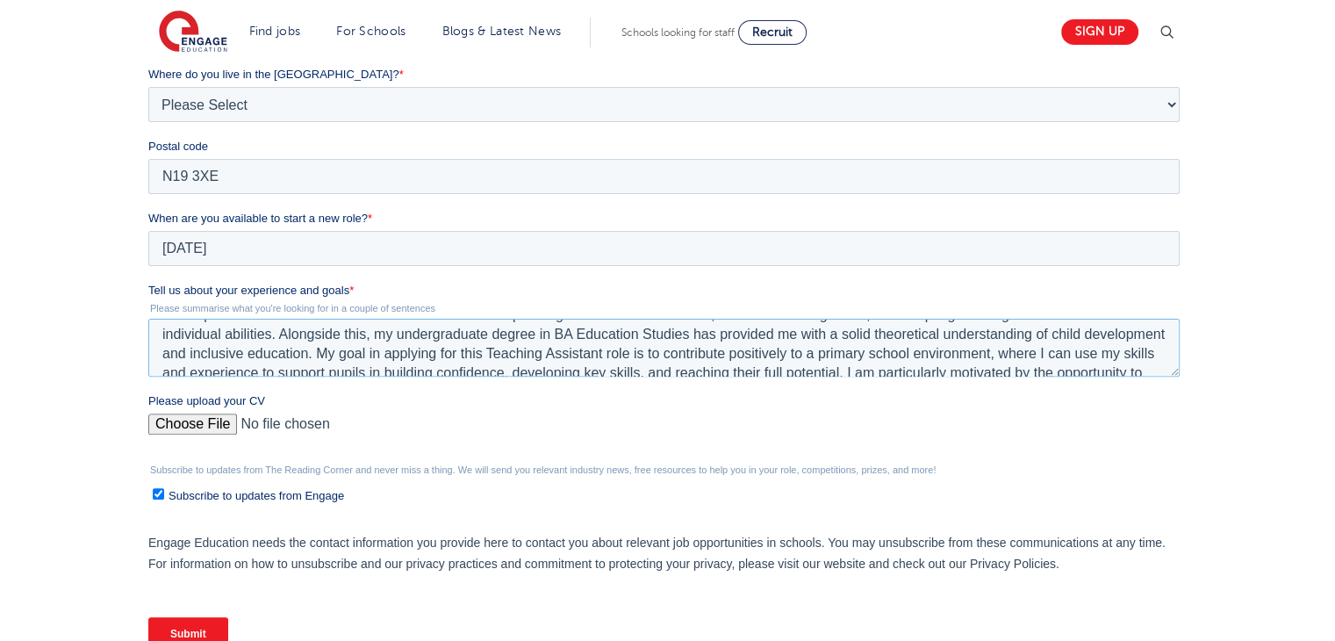
scroll to position [510, 0]
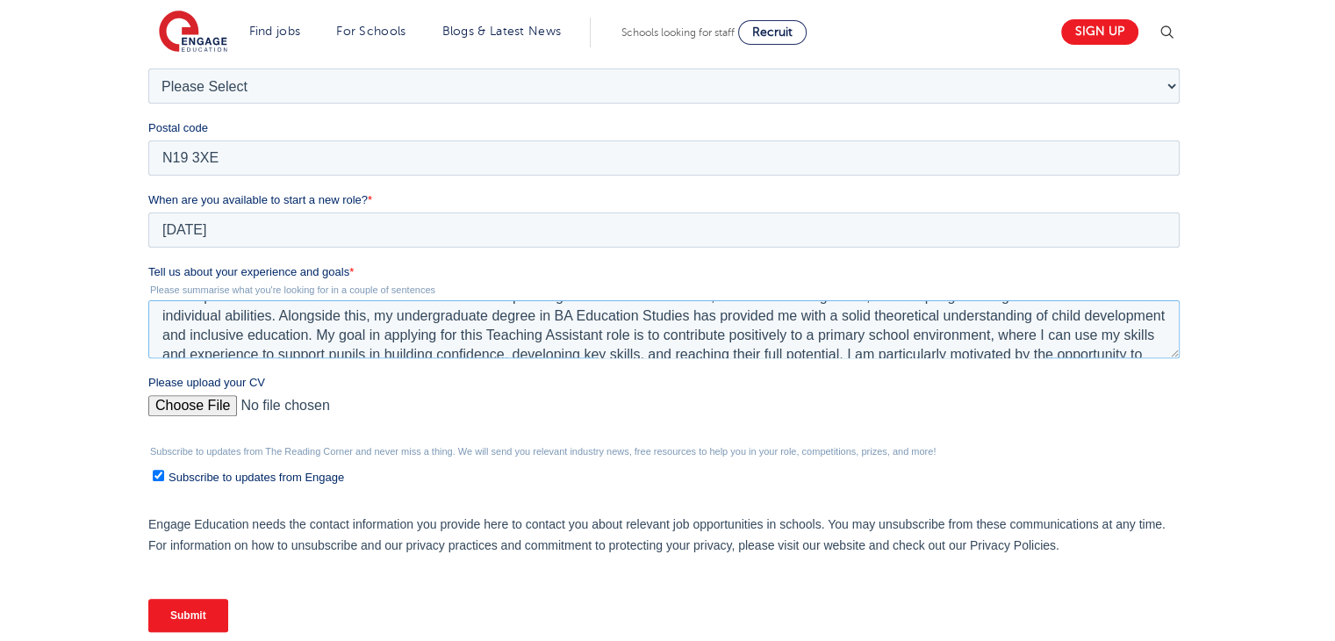
type textarea "I have gained valuable experience working in both mainstream secondary and earl…"
click at [197, 413] on input "Please upload your CV" at bounding box center [663, 412] width 1031 height 35
type input "C:\fakepath\CV 1 (1).docx"
click at [179, 606] on input "Submit" at bounding box center [188, 614] width 80 height 33
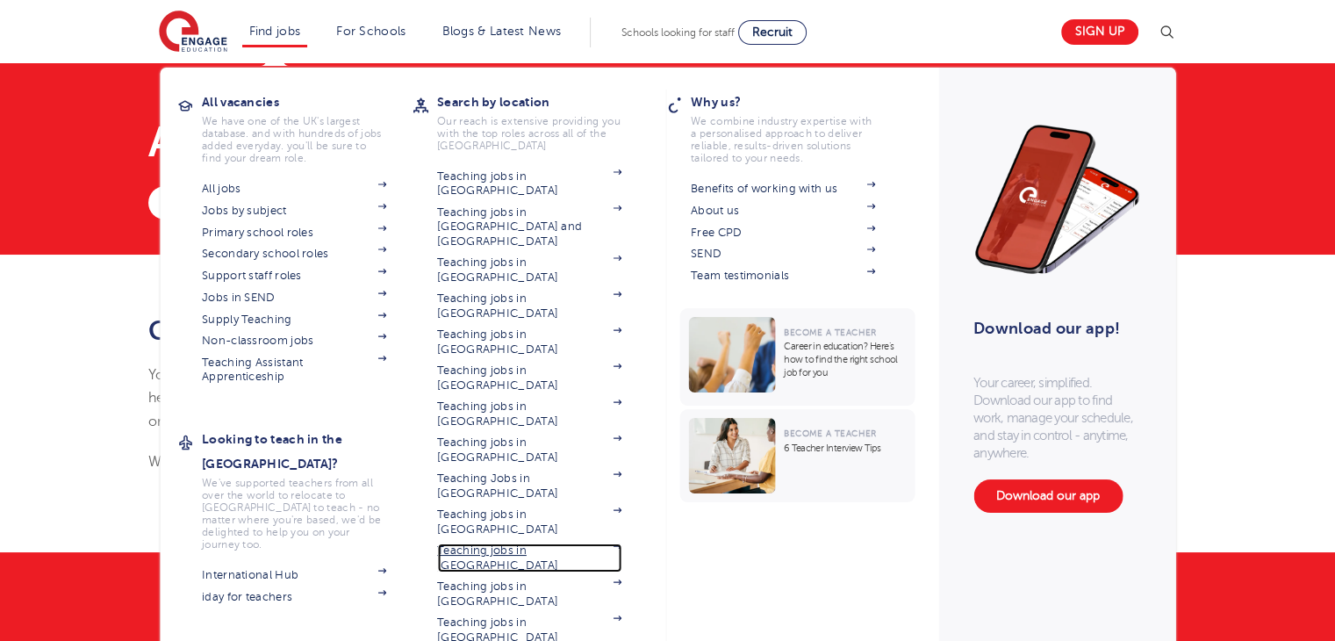
click at [517, 543] on link "Teaching jobs in [GEOGRAPHIC_DATA]" at bounding box center [529, 557] width 184 height 29
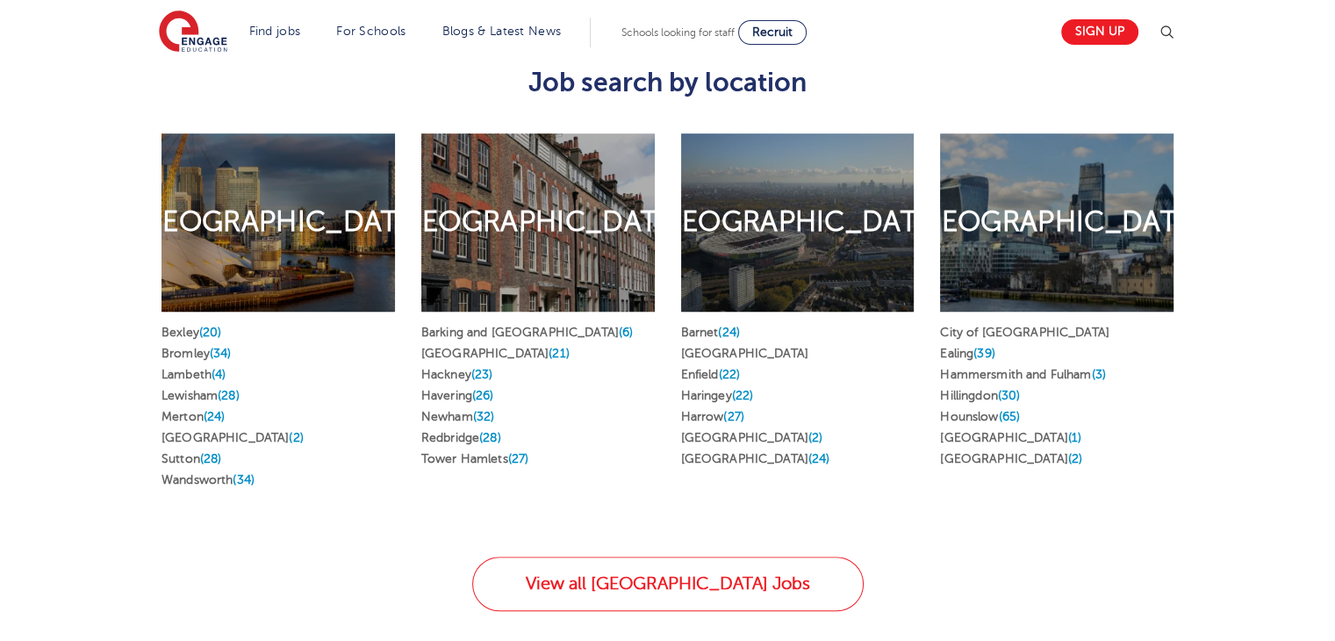
scroll to position [931, 0]
click at [972, 347] on link "Ealing (39)" at bounding box center [967, 353] width 54 height 13
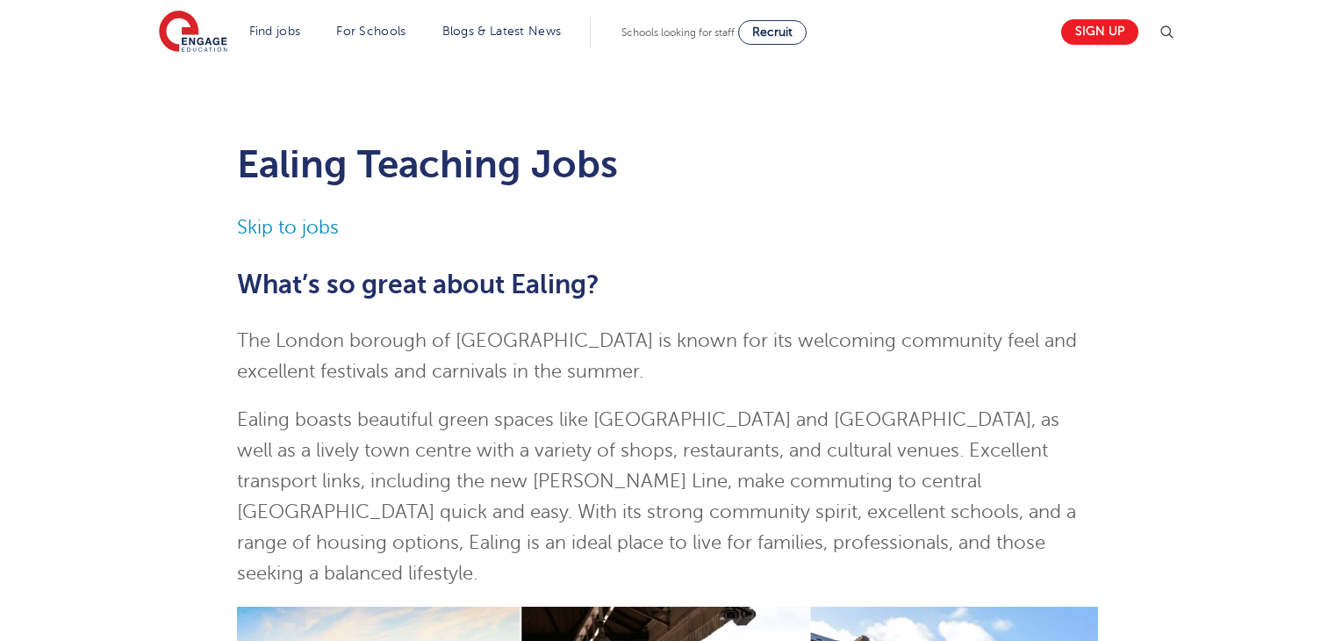
scroll to position [1698, 0]
